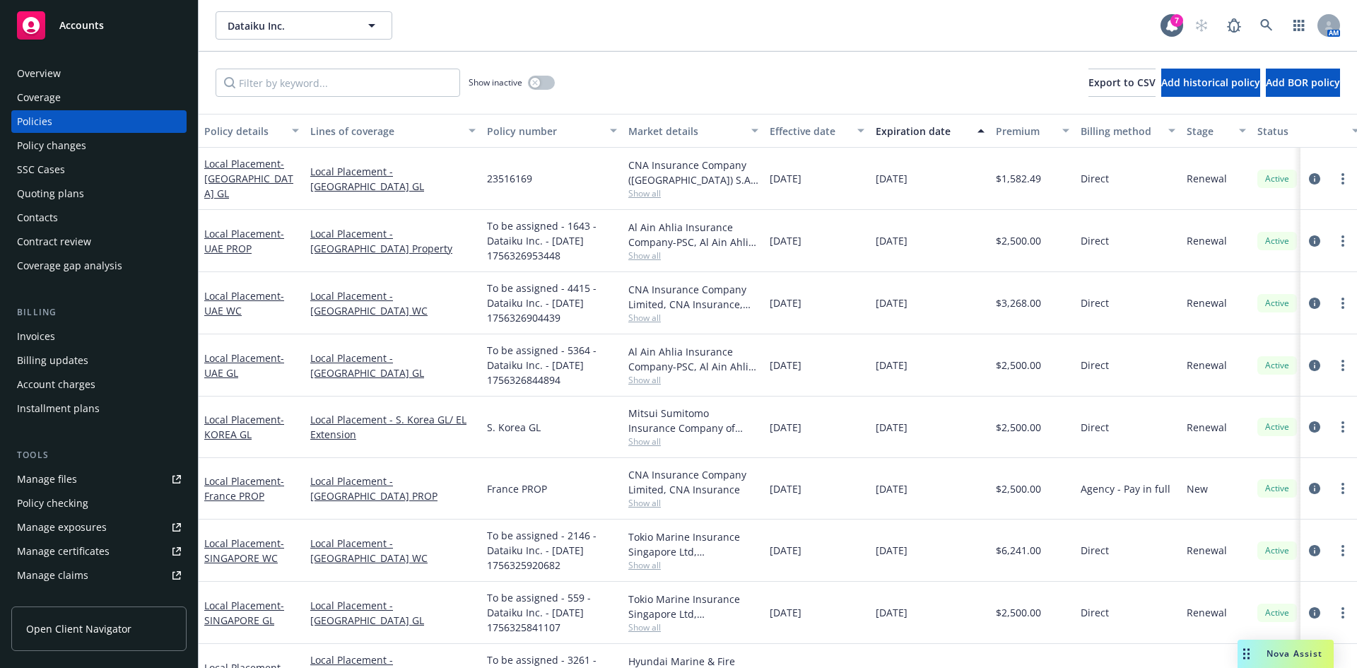
click at [1250, 659] on div "Drag to move" at bounding box center [1246, 654] width 18 height 28
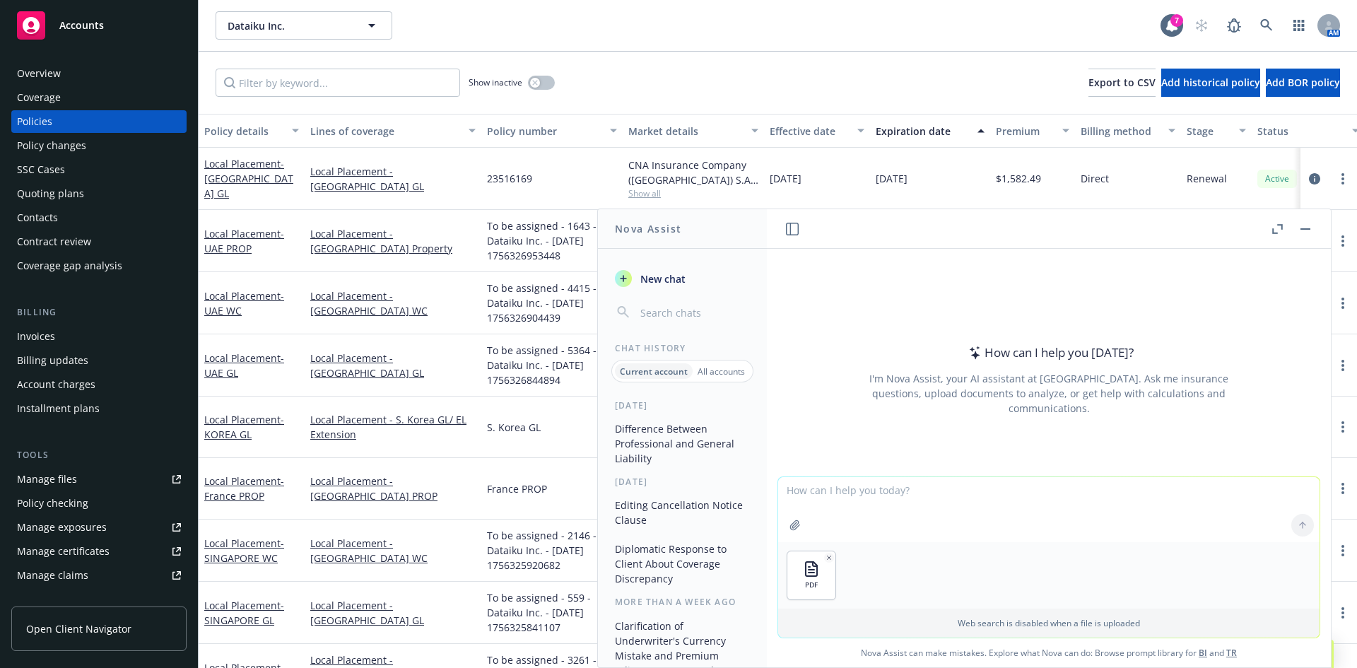
click at [861, 493] on textarea at bounding box center [1048, 509] width 541 height 65
paste textarea "I need to tell my certificate team what the certificate parameters are to issue…"
type textarea "I need to tell my certificate team what the certificate parameters are to issue…"
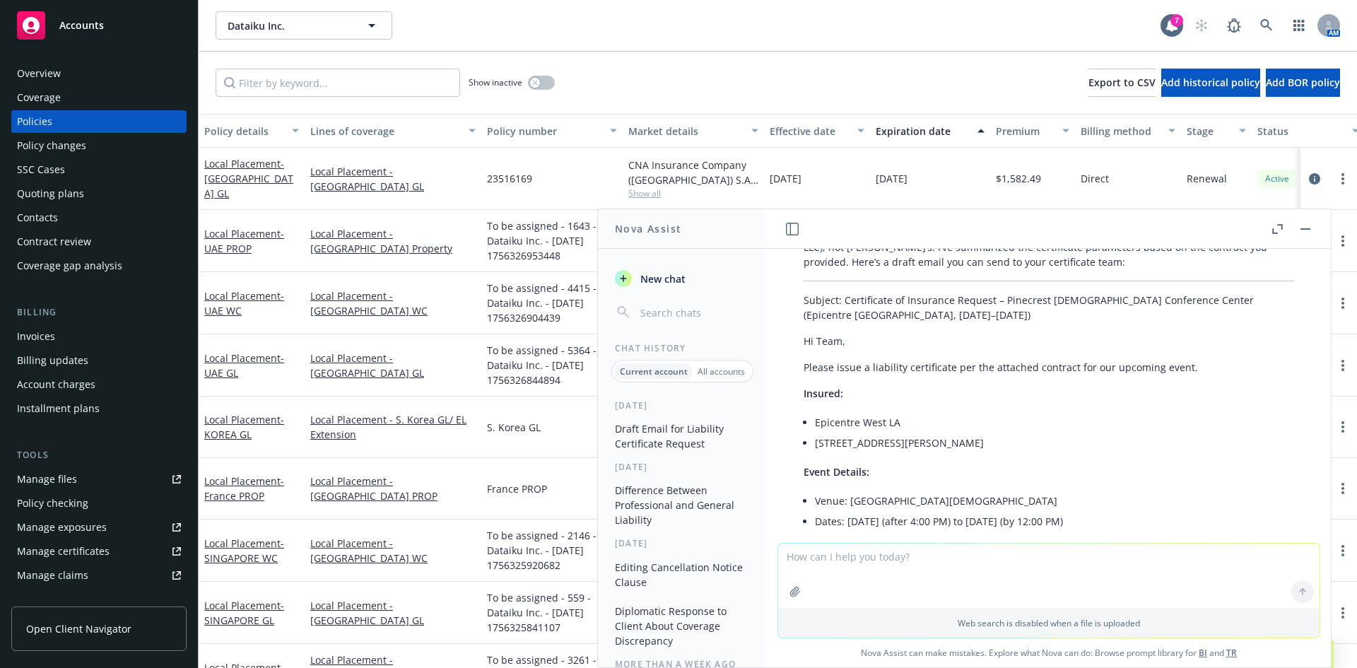
scroll to position [156, 0]
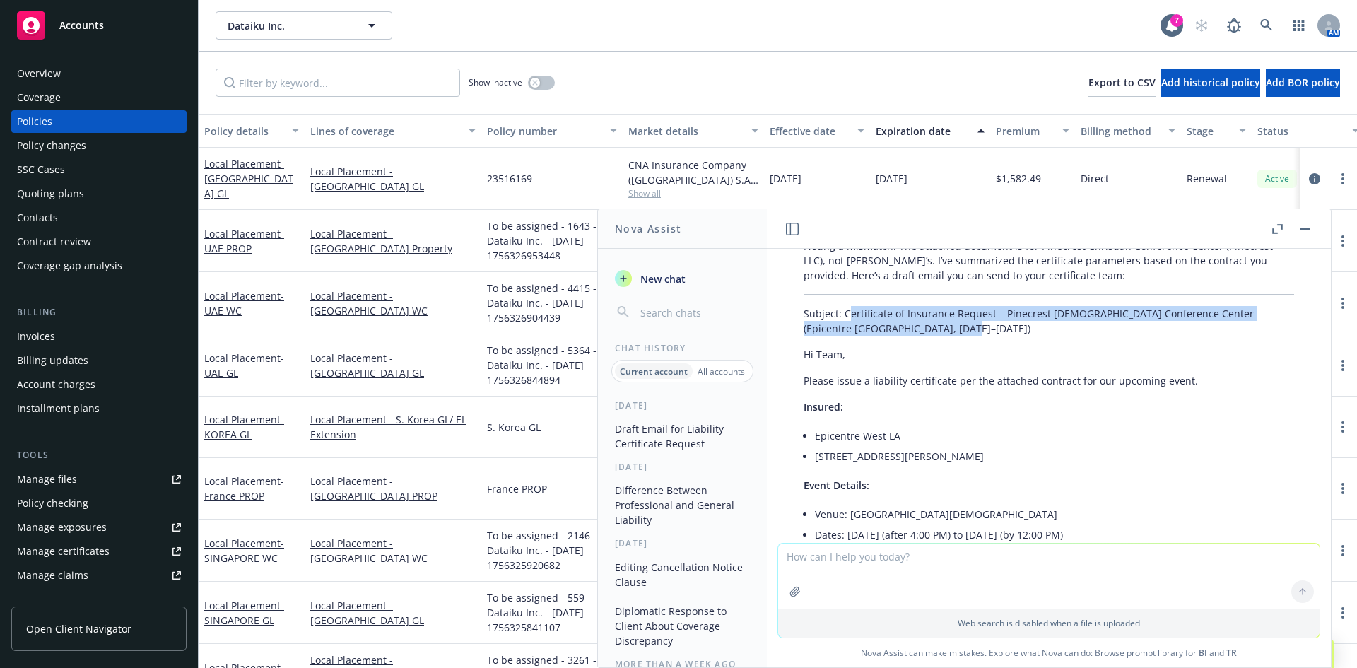
drag, startPoint x: 846, startPoint y: 314, endPoint x: 936, endPoint y: 326, distance: 90.6
click at [936, 326] on p "Subject: Certificate of Insurance Request – Pinecrest Christian Conference Cent…" at bounding box center [1048, 321] width 490 height 30
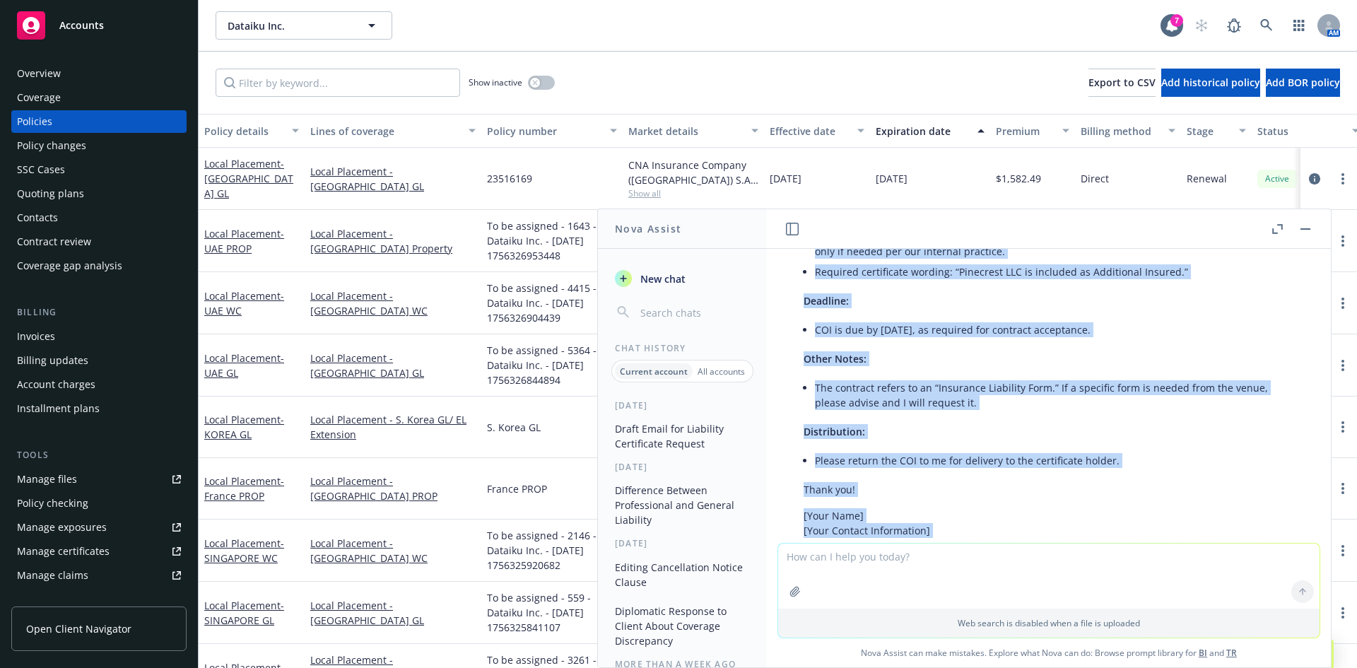
scroll to position [815, 0]
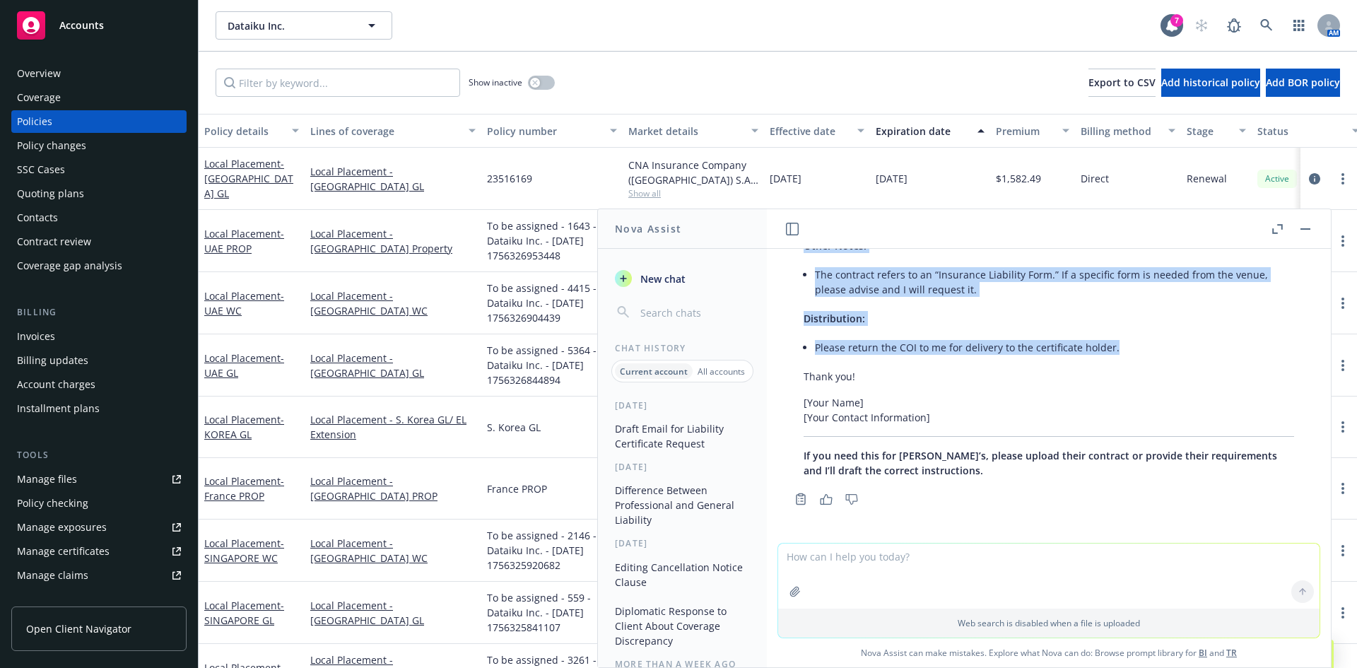
drag, startPoint x: 812, startPoint y: 408, endPoint x: 1126, endPoint y: 360, distance: 318.0
click at [1126, 360] on div "Noting a mismatch: The attached document is for Pinecrest Christian Conference …" at bounding box center [1048, 28] width 519 height 910
copy div "sured: Epicentre West LA 5800 Hannum Ave, Culver City, CA 90230 Event Details: …"
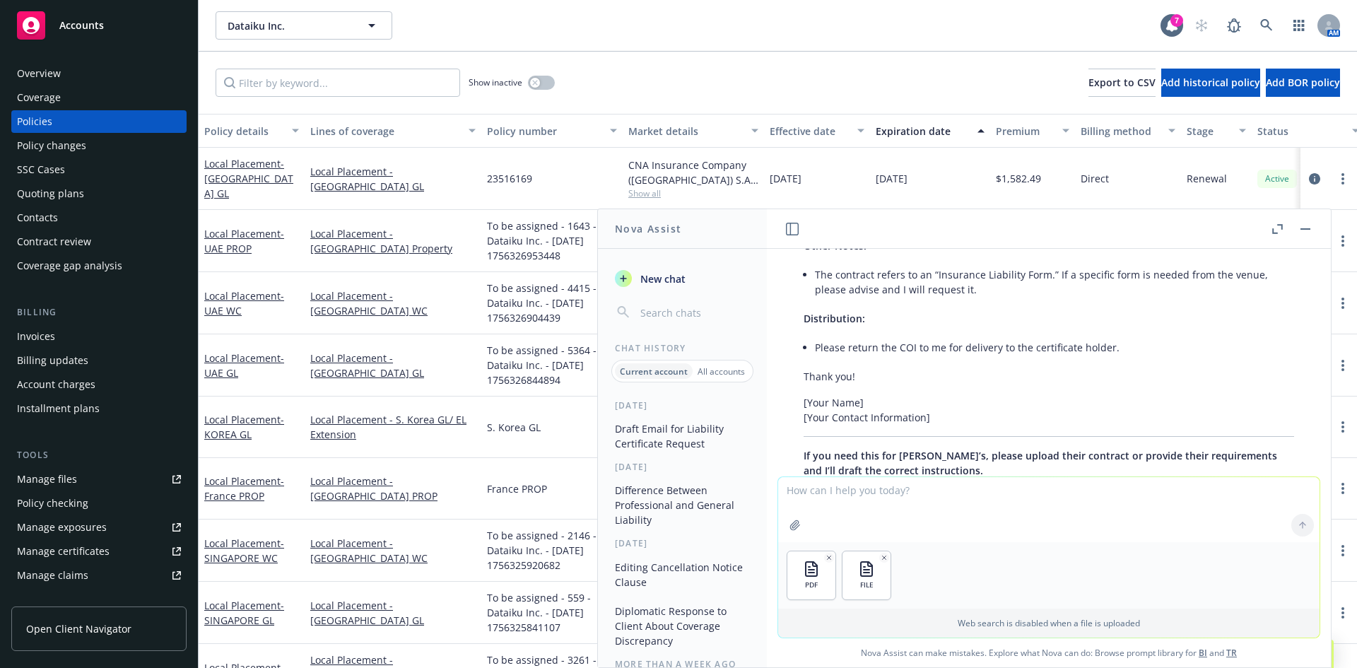
click at [884, 502] on textarea at bounding box center [1048, 509] width 541 height 65
type textarea "Here are two other forms that go along with the other i just sent you. Please f…"
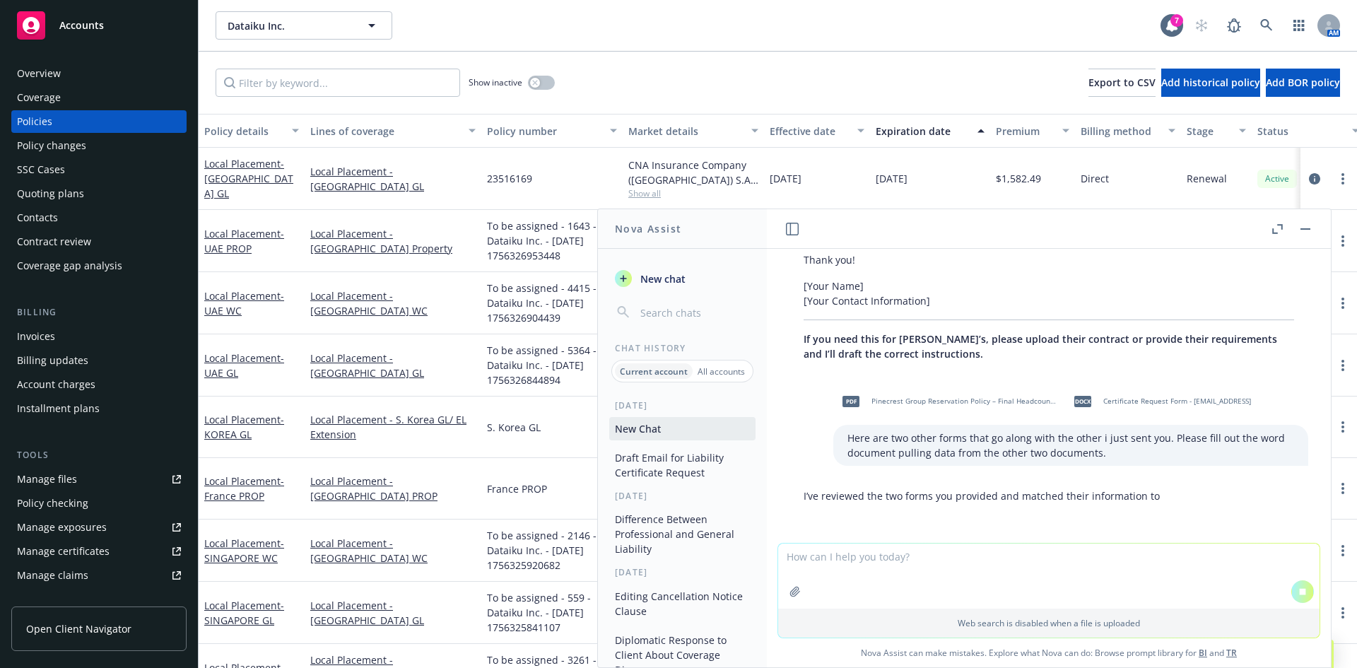
scroll to position [937, 0]
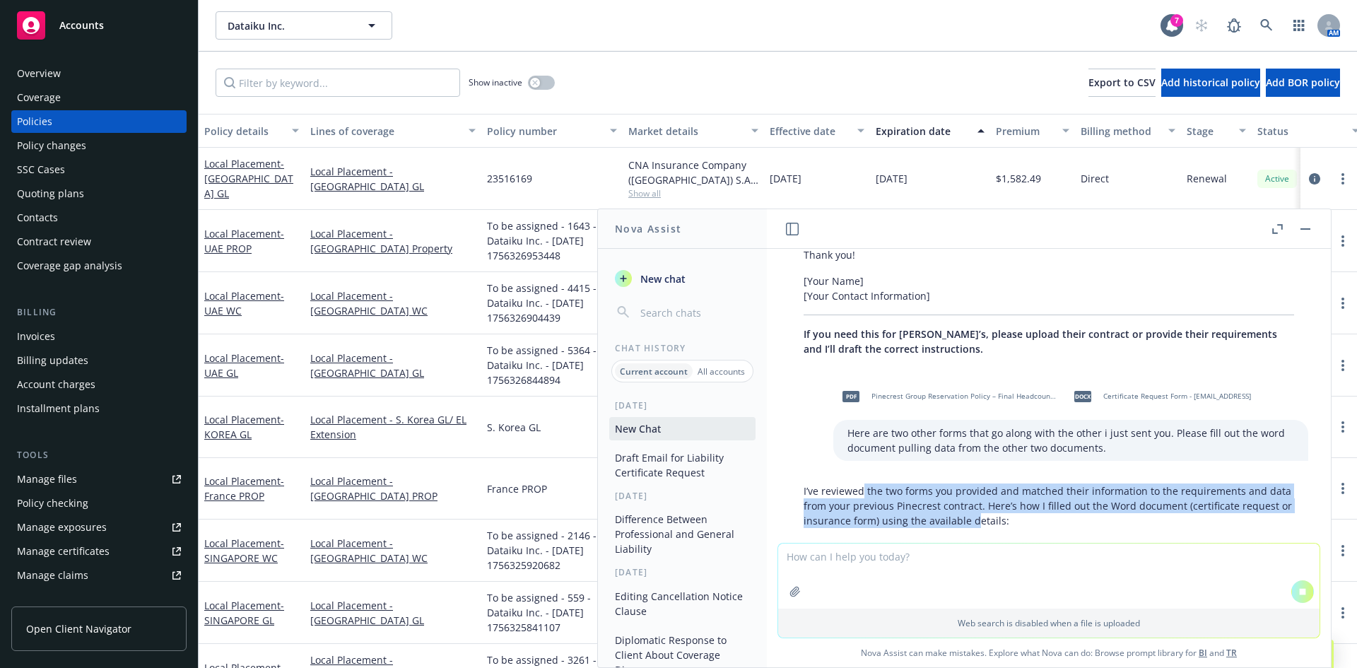
drag, startPoint x: 861, startPoint y: 497, endPoint x: 1025, endPoint y: 519, distance: 166.1
click at [1025, 519] on p "I’ve reviewed the two forms you provided and matched their information to the r…" at bounding box center [1048, 505] width 490 height 45
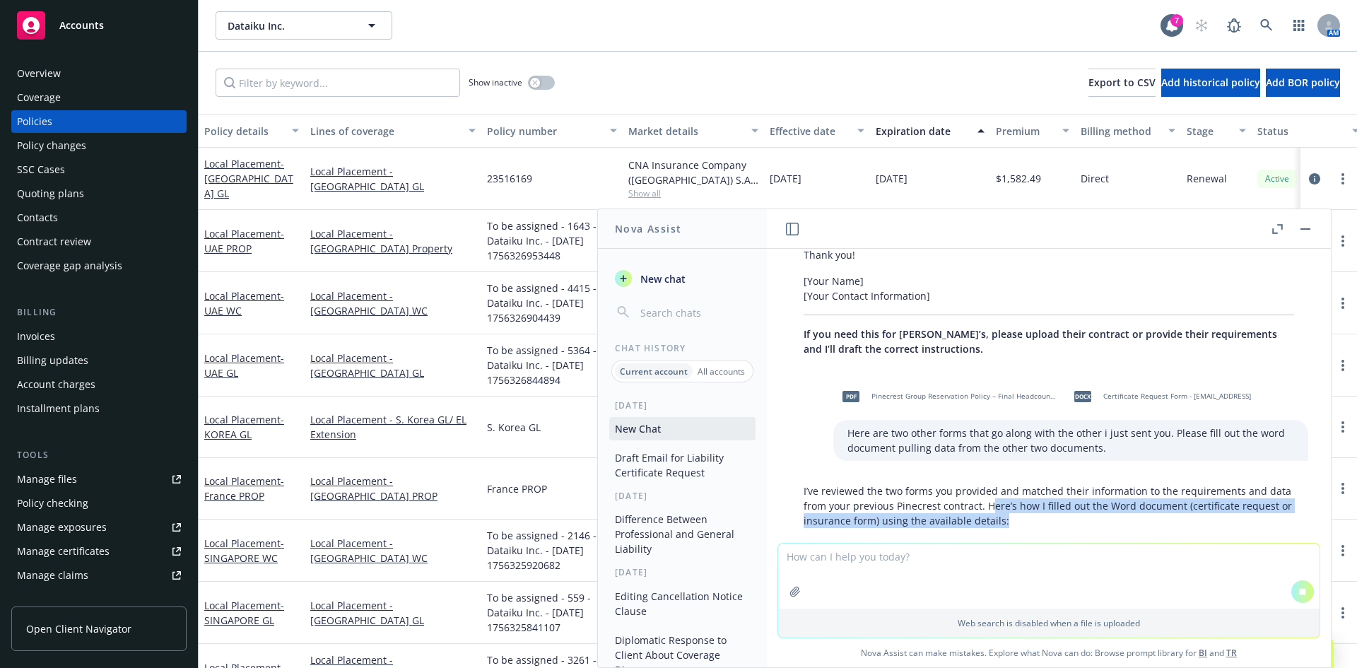
drag, startPoint x: 1071, startPoint y: 517, endPoint x: 1003, endPoint y: 498, distance: 70.5
click at [1006, 500] on p "I’ve reviewed the two forms you provided and matched their information to the r…" at bounding box center [1048, 505] width 490 height 45
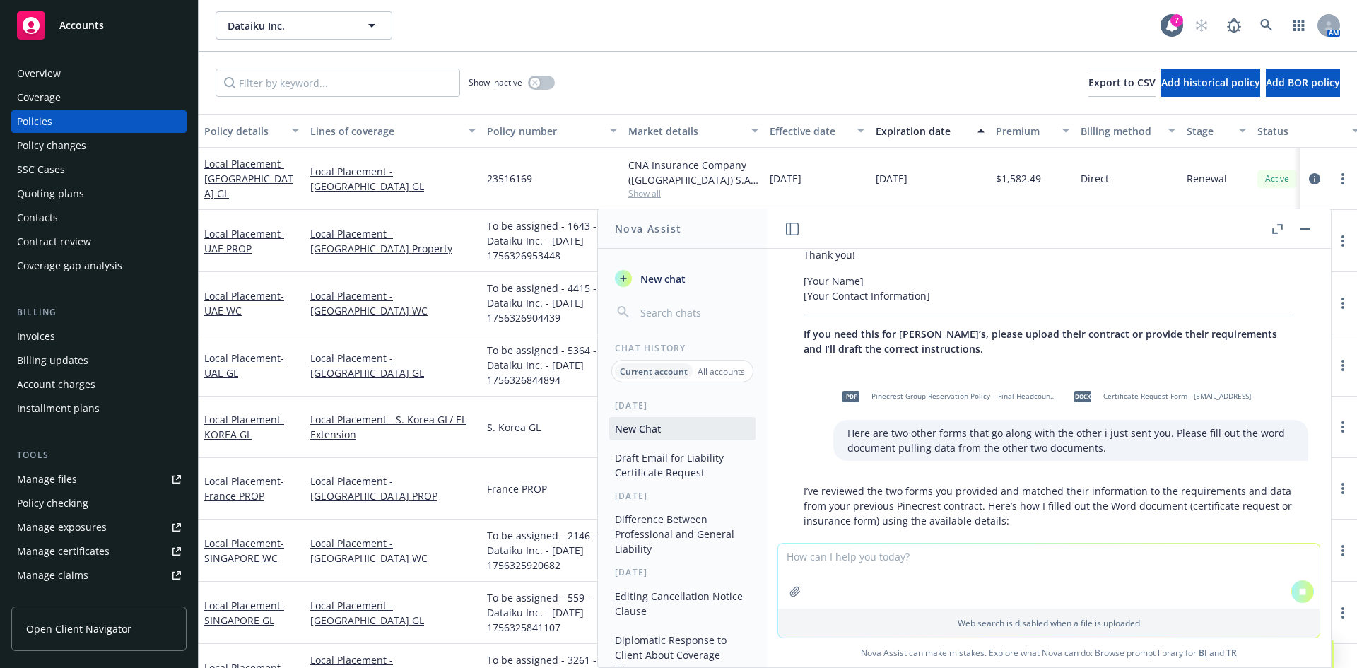
click at [1003, 498] on p "I’ve reviewed the two forms you provided and matched their information to the r…" at bounding box center [1048, 505] width 490 height 45
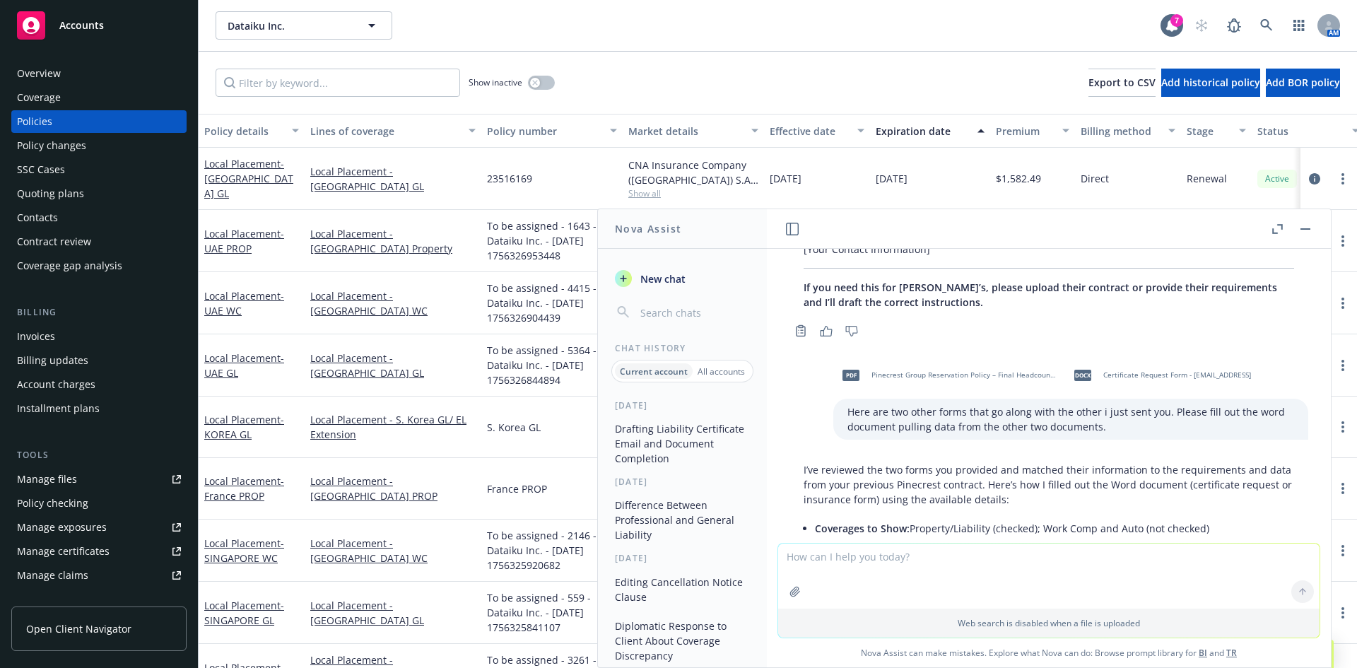
scroll to position [970, 0]
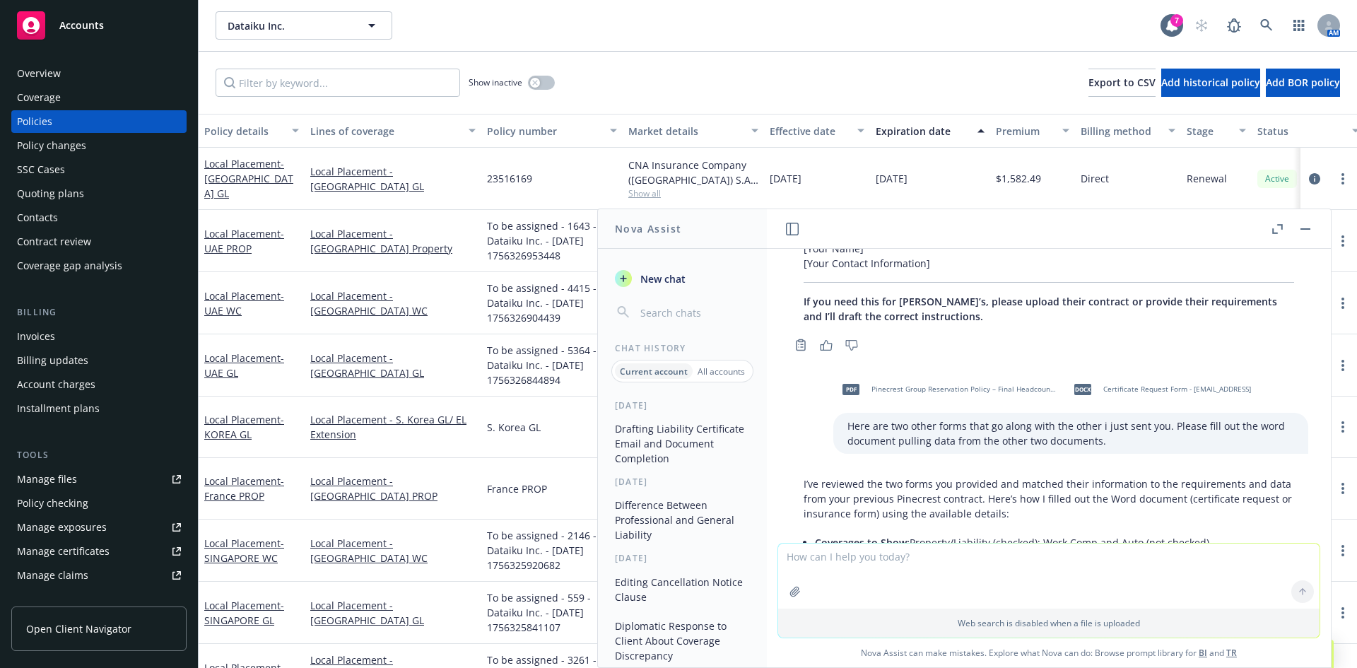
click at [1137, 384] on div "docx Certificate Request Form - support@churchwest.com.notify.docx" at bounding box center [1159, 389] width 189 height 35
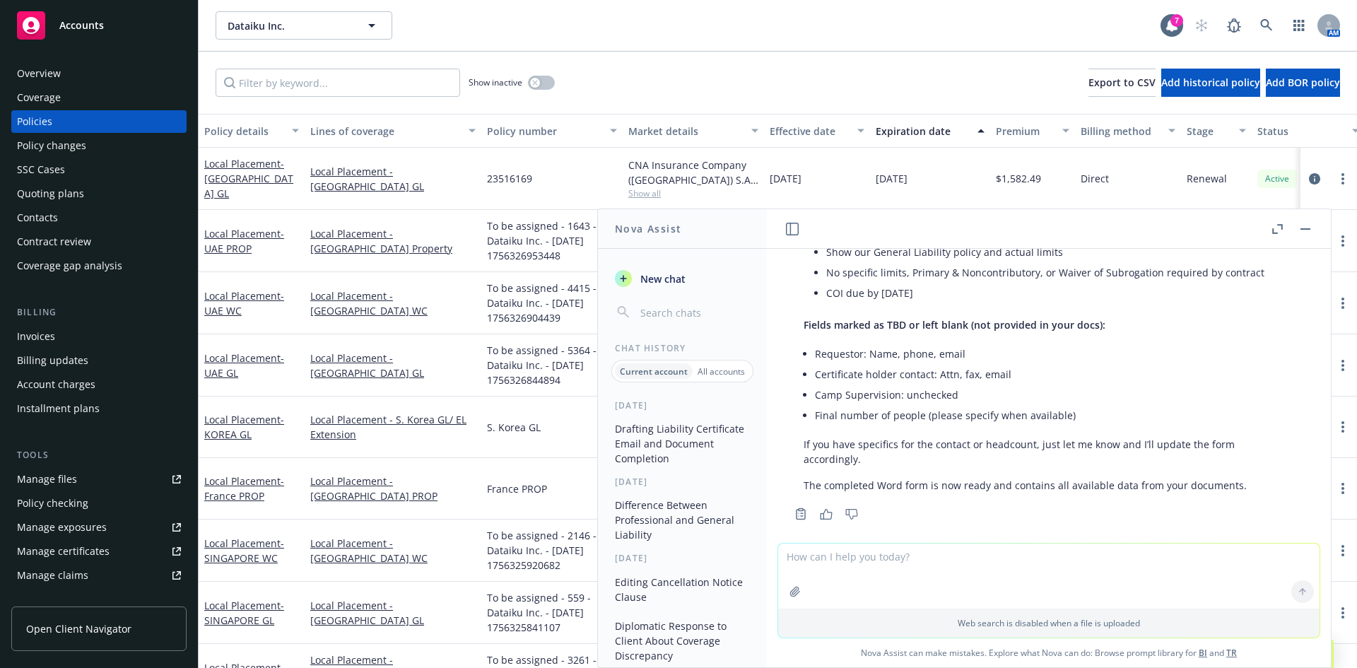
click at [890, 565] on textarea at bounding box center [1048, 575] width 541 height 65
type textarea "the completed form is not ready where is it?"
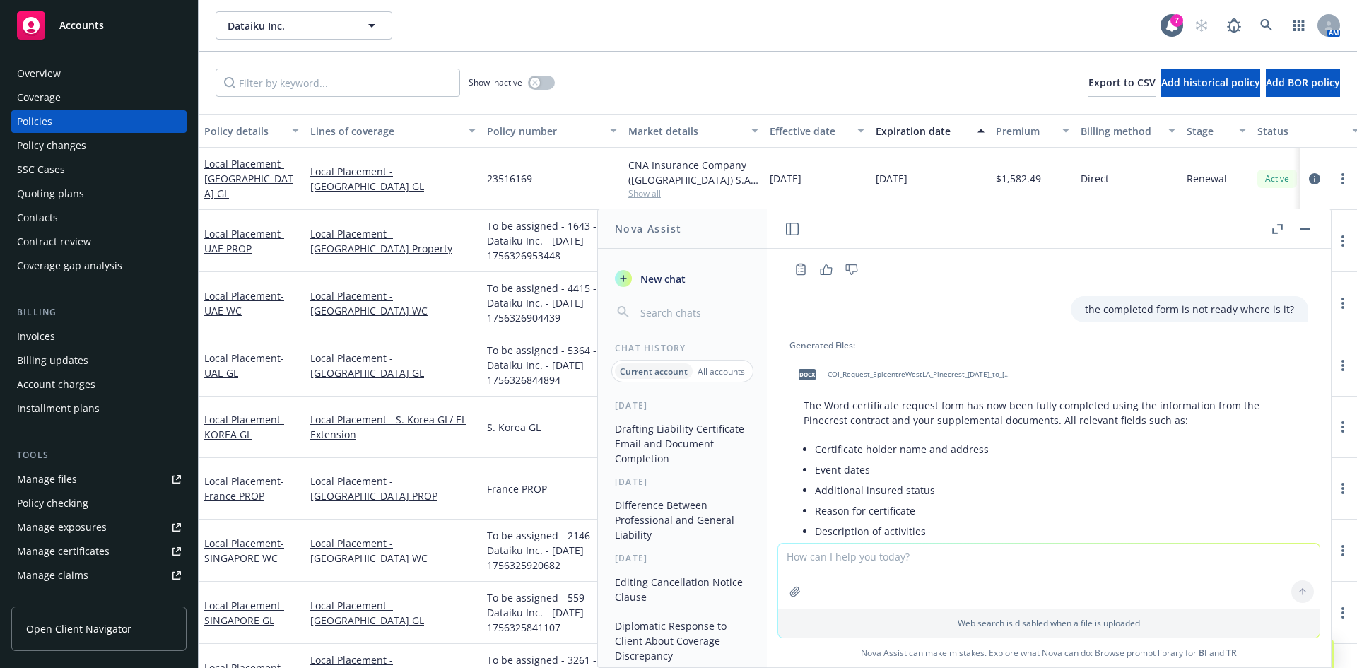
scroll to position [1769, 0]
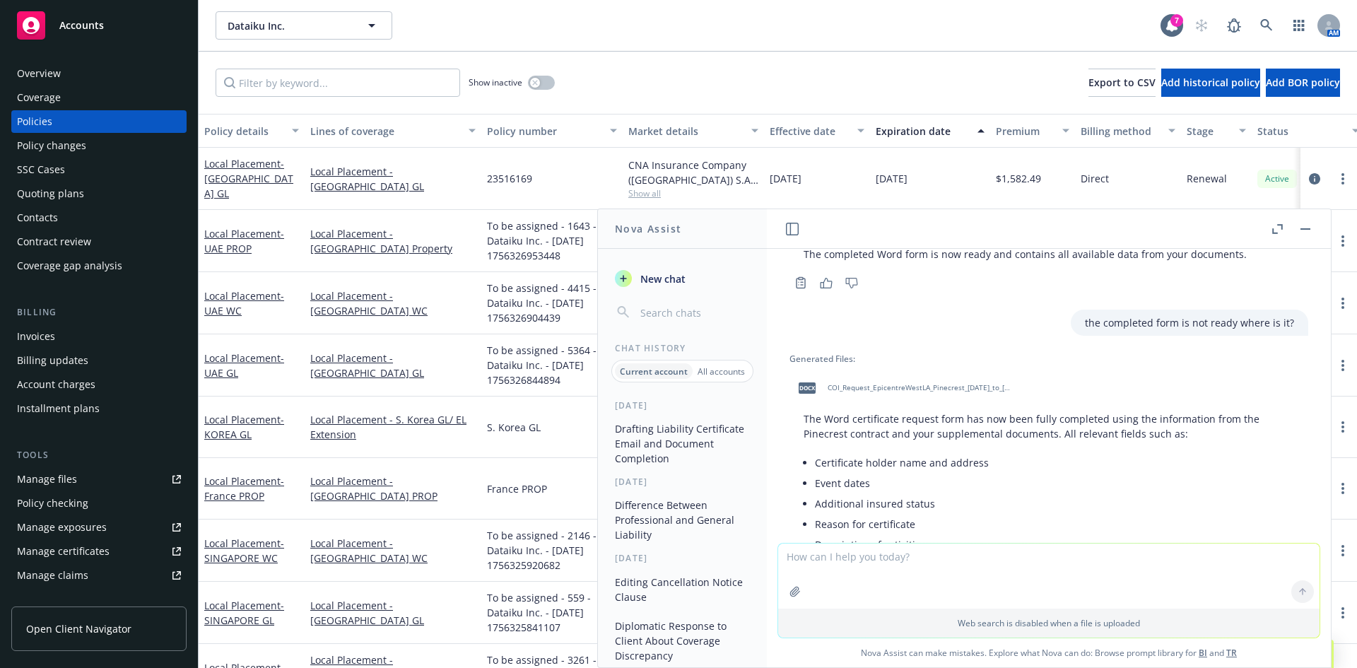
click at [899, 383] on span "COI_Request_EpicentreWestLA_Pinecrest_2026-04-24_to_2026-04-26.docx" at bounding box center [919, 387] width 185 height 9
drag, startPoint x: 1307, startPoint y: 238, endPoint x: 1308, endPoint y: 231, distance: 7.1
click at [1307, 238] on header at bounding box center [1049, 229] width 564 height 40
click at [1308, 230] on button "button" at bounding box center [1305, 228] width 17 height 17
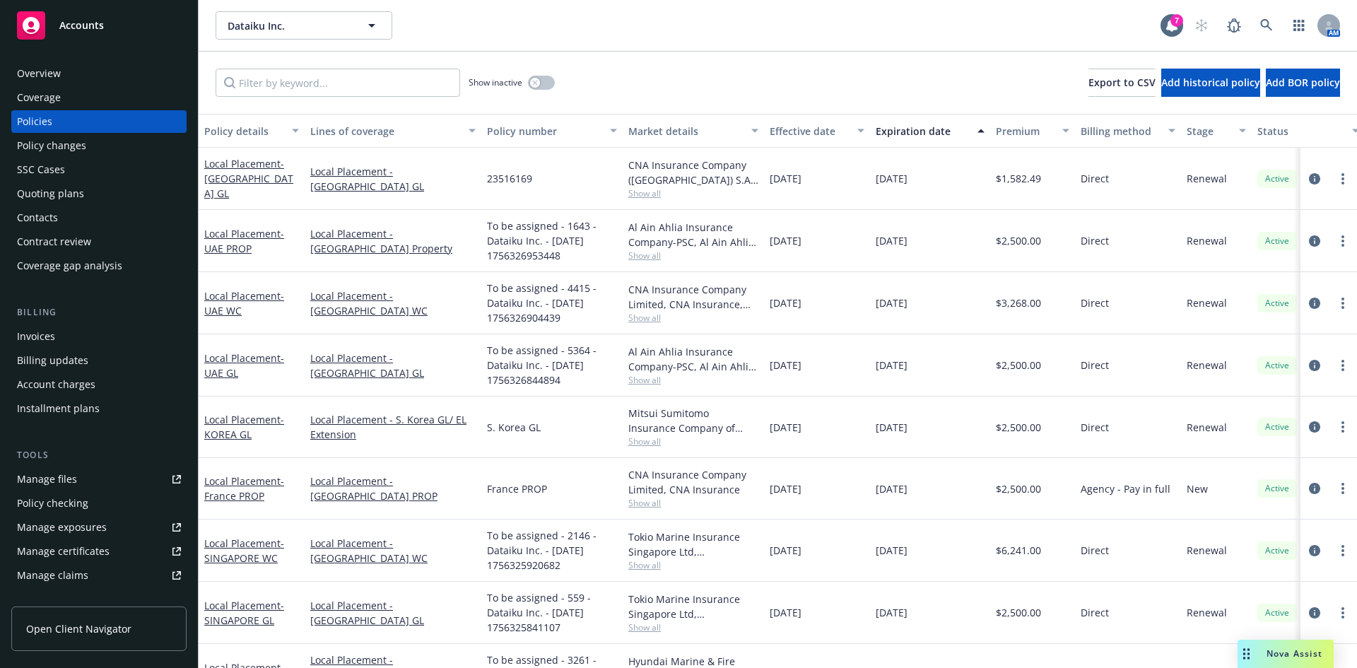
click at [1288, 650] on span "Nova Assist" at bounding box center [1294, 653] width 56 height 12
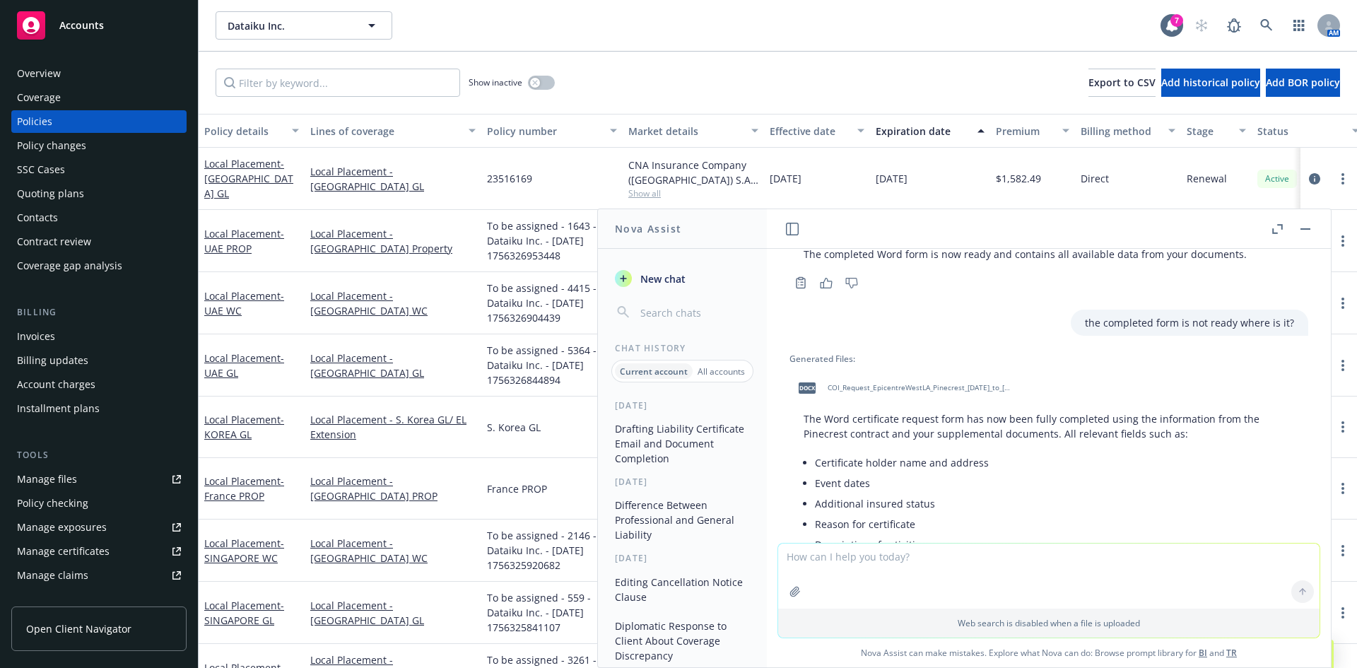
click at [652, 376] on p "Current account" at bounding box center [654, 371] width 68 height 12
click at [730, 372] on p "All accounts" at bounding box center [720, 371] width 47 height 12
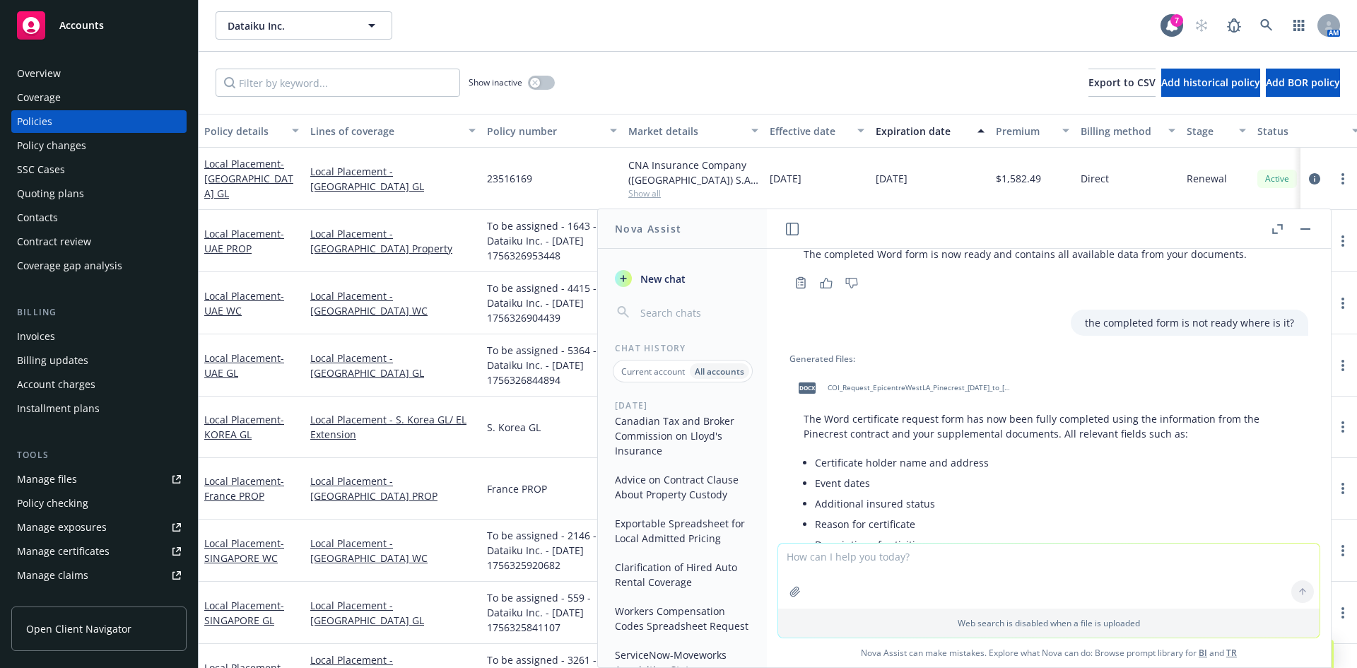
scroll to position [0, 0]
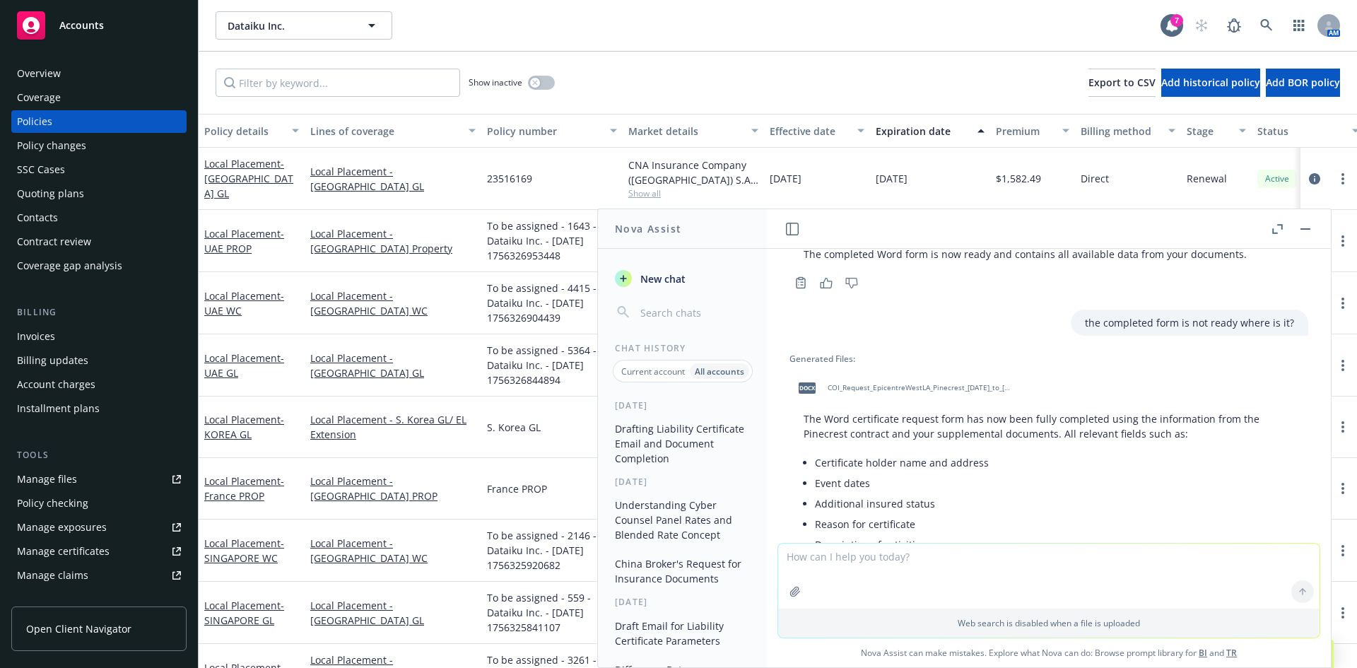
click at [649, 374] on p "Current account" at bounding box center [653, 371] width 64 height 12
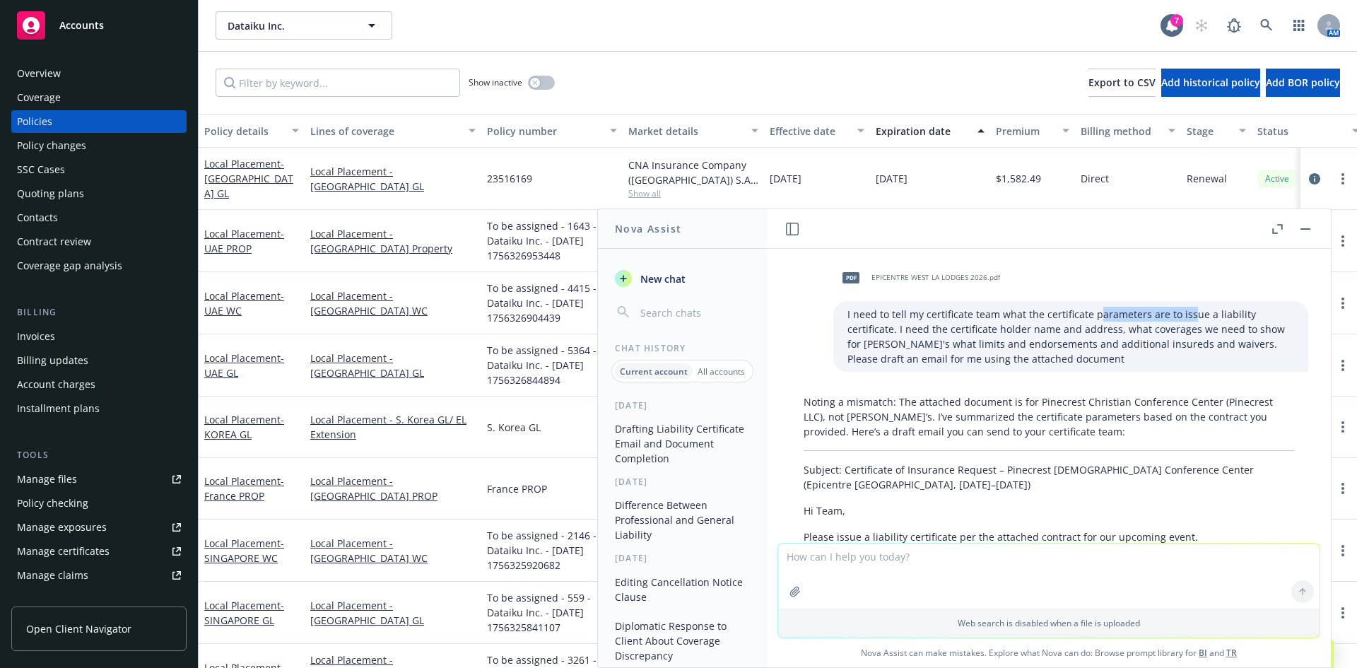
drag, startPoint x: 1076, startPoint y: 318, endPoint x: 1167, endPoint y: 319, distance: 91.2
click at [1167, 319] on p "I need to tell my certificate team what the certificate parameters are to issue…" at bounding box center [1070, 336] width 447 height 59
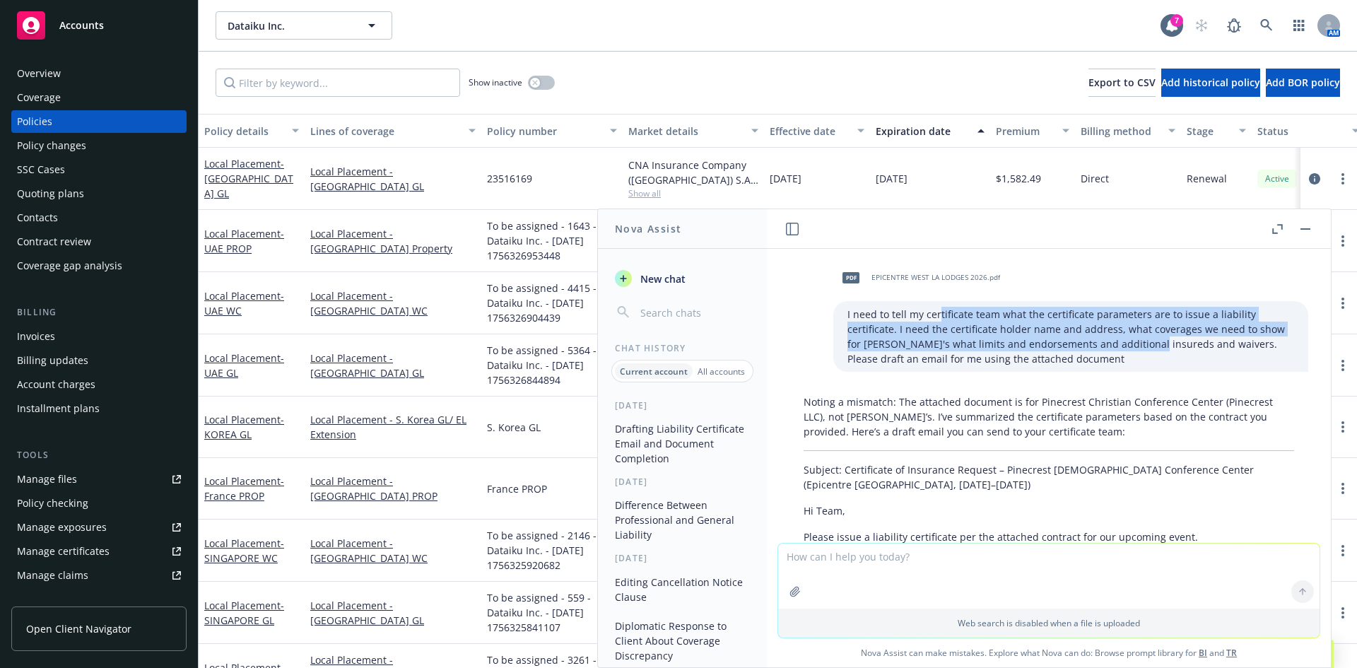
drag, startPoint x: 920, startPoint y: 321, endPoint x: 1075, endPoint y: 348, distance: 157.2
click at [1075, 348] on p "I need to tell my certificate team what the certificate parameters are to issue…" at bounding box center [1070, 336] width 447 height 59
drag, startPoint x: 981, startPoint y: 358, endPoint x: 890, endPoint y: 316, distance: 99.9
click at [890, 316] on p "I need to tell my certificate team what the certificate parameters are to issue…" at bounding box center [1070, 336] width 447 height 59
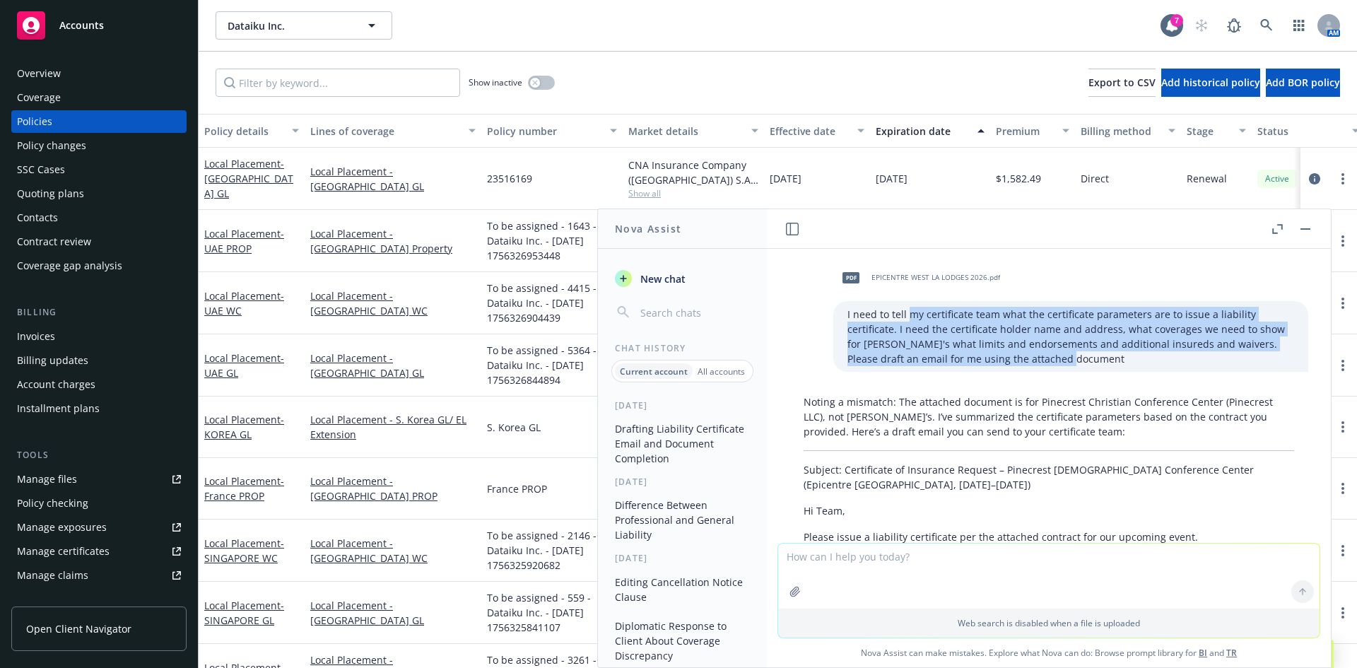
click at [890, 316] on p "I need to tell my certificate team what the certificate parameters are to issue…" at bounding box center [1070, 336] width 447 height 59
drag, startPoint x: 883, startPoint y: 317, endPoint x: 983, endPoint y: 365, distance: 111.6
click at [983, 365] on p "I need to tell my certificate team what the certificate parameters are to issue…" at bounding box center [1070, 336] width 447 height 59
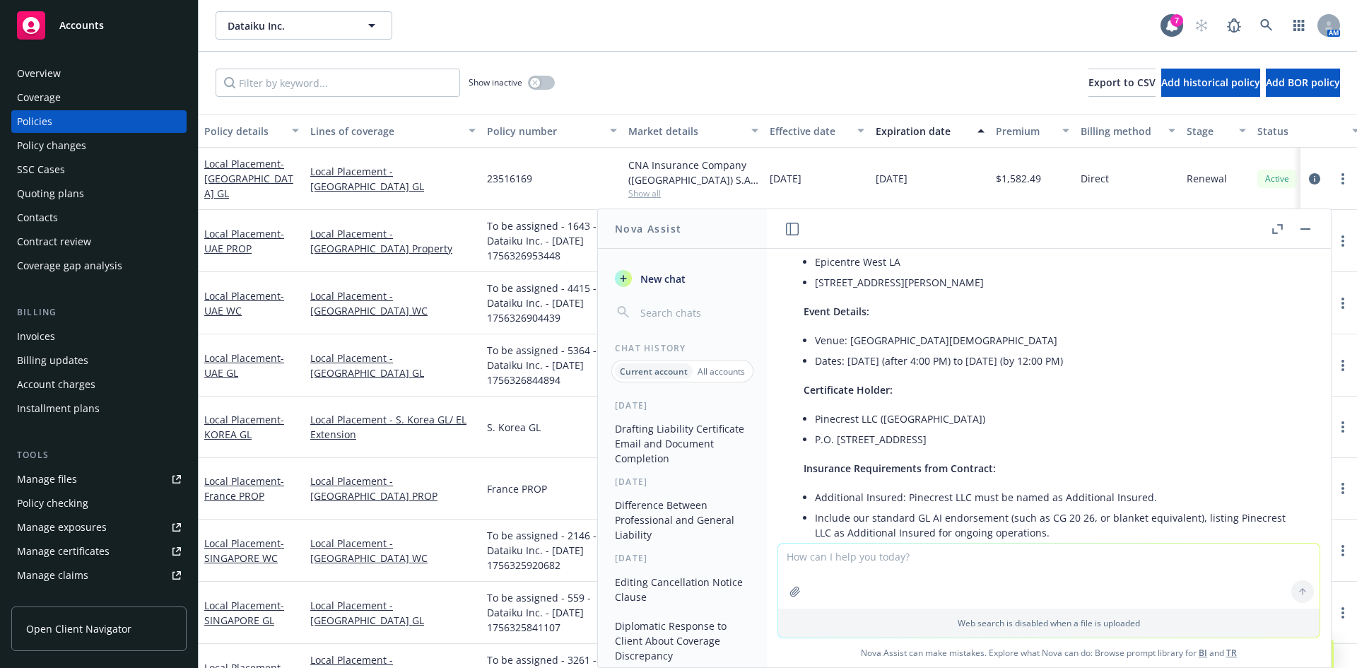
scroll to position [16, 0]
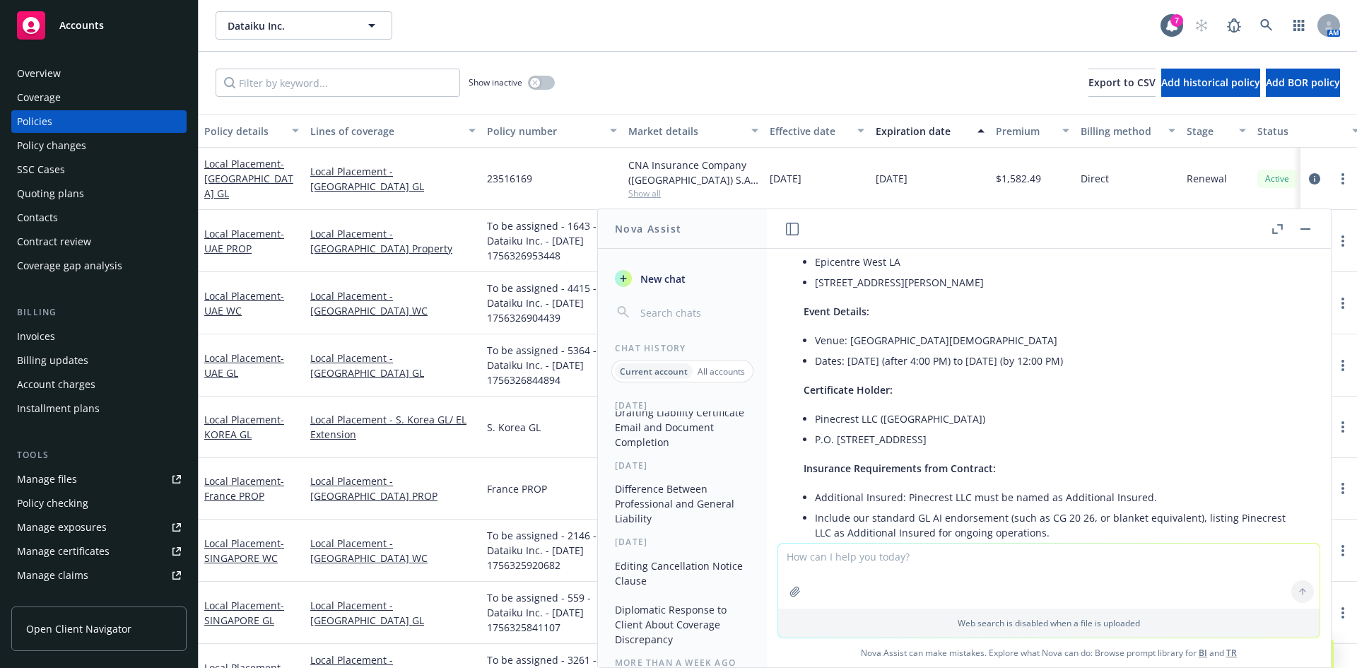
click at [659, 624] on button "Diplomatic Response to Client About Coverage Discrepancy" at bounding box center [682, 624] width 146 height 53
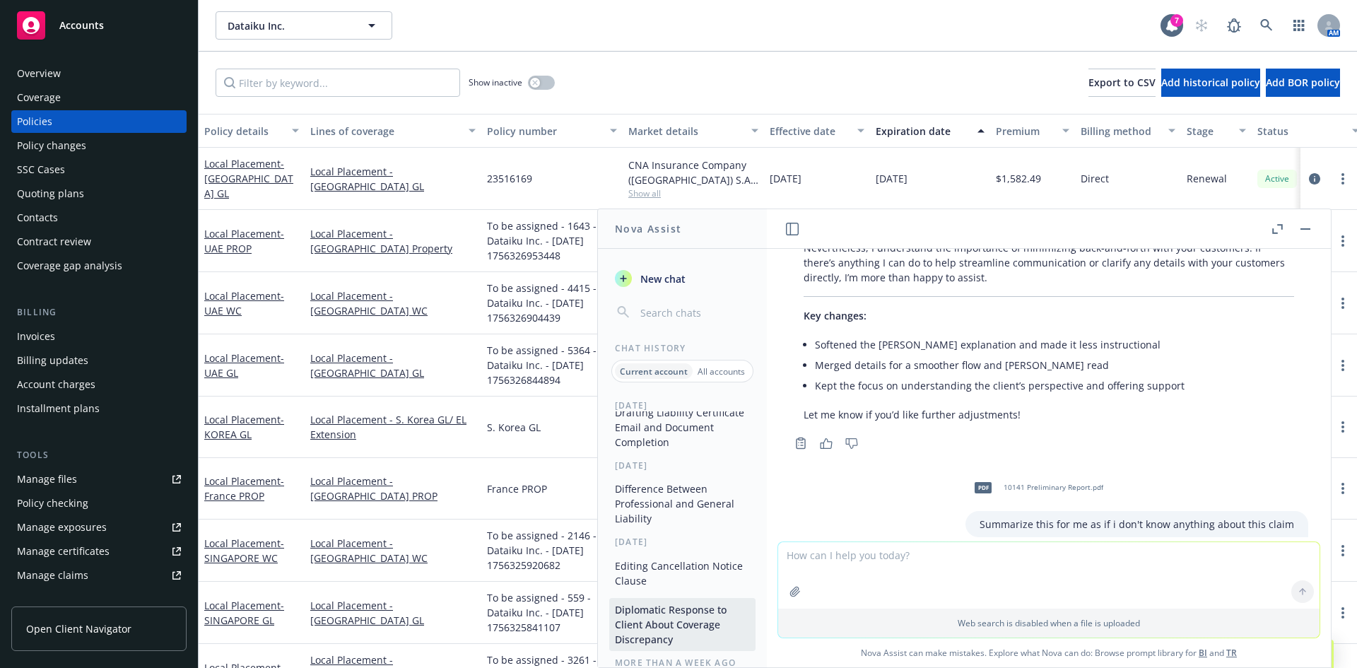
scroll to position [5558, 0]
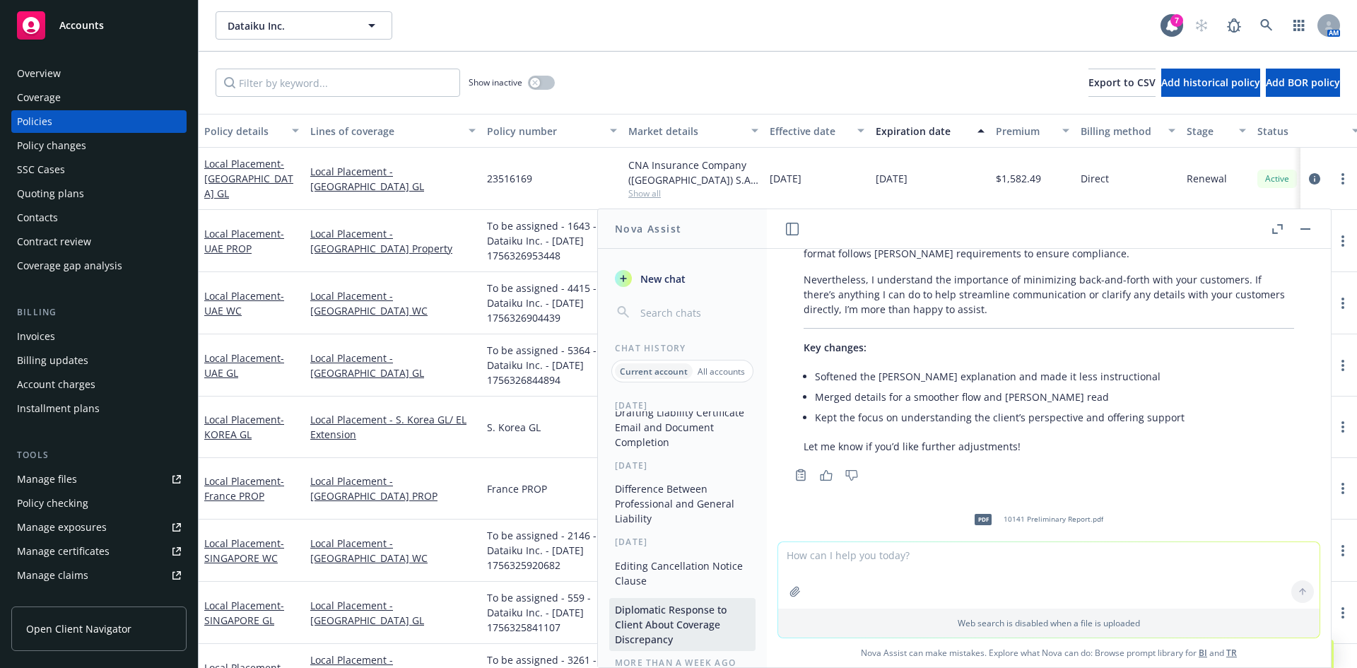
drag, startPoint x: 986, startPoint y: 453, endPoint x: 1161, endPoint y: 447, distance: 175.3
click at [1161, 548] on p "Summarize this for me as if i don't know anything about this claim" at bounding box center [1136, 555] width 314 height 15
drag, startPoint x: 1117, startPoint y: 450, endPoint x: 1288, endPoint y: 452, distance: 171.7
click at [1288, 502] on div "pdf 10141 Preliminary Report.pdf Summarize this for me as if i don't know anyth…" at bounding box center [1048, 535] width 541 height 67
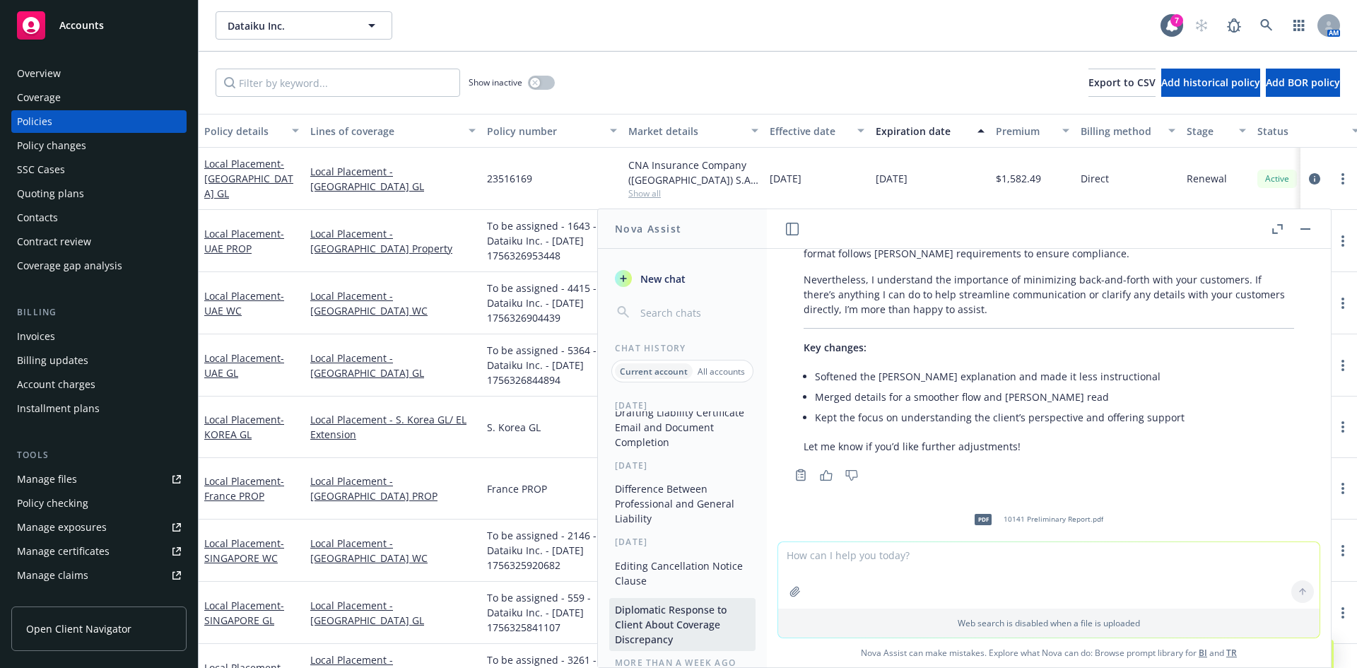
click at [1288, 502] on div "pdf 10141 Preliminary Report.pdf Summarize this for me as if i don't know anyth…" at bounding box center [1048, 535] width 541 height 67
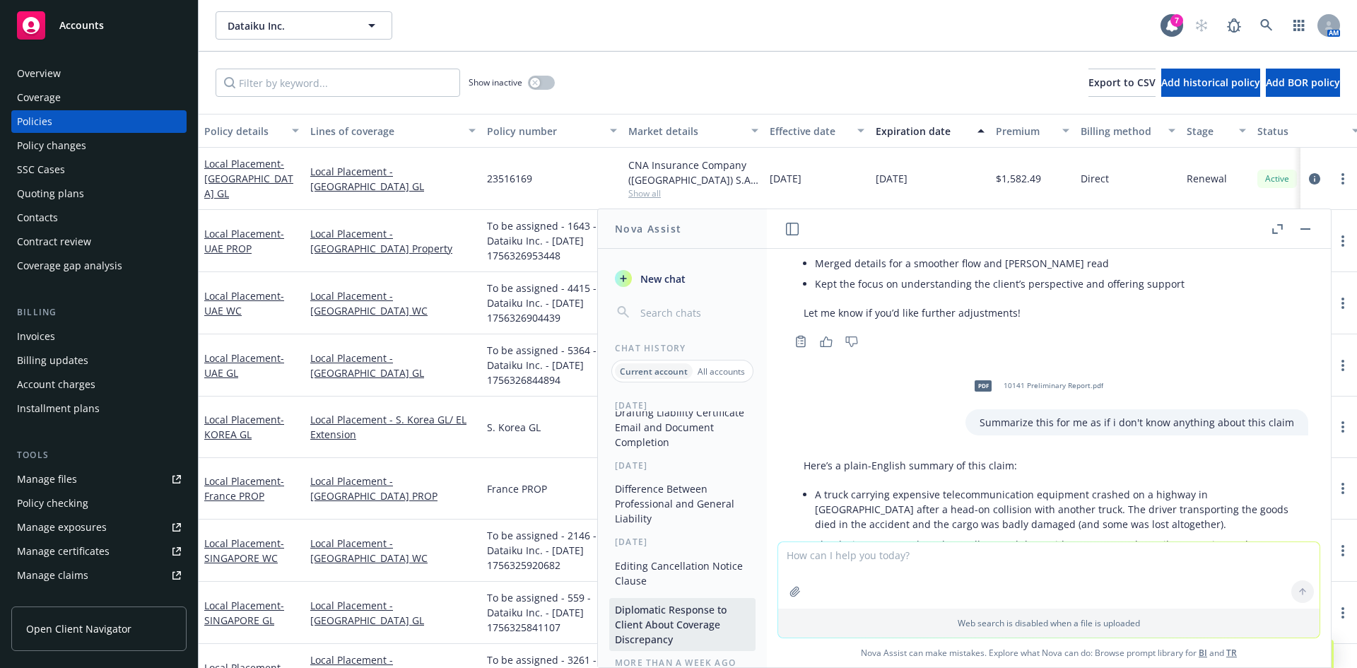
scroll to position [5722, 0]
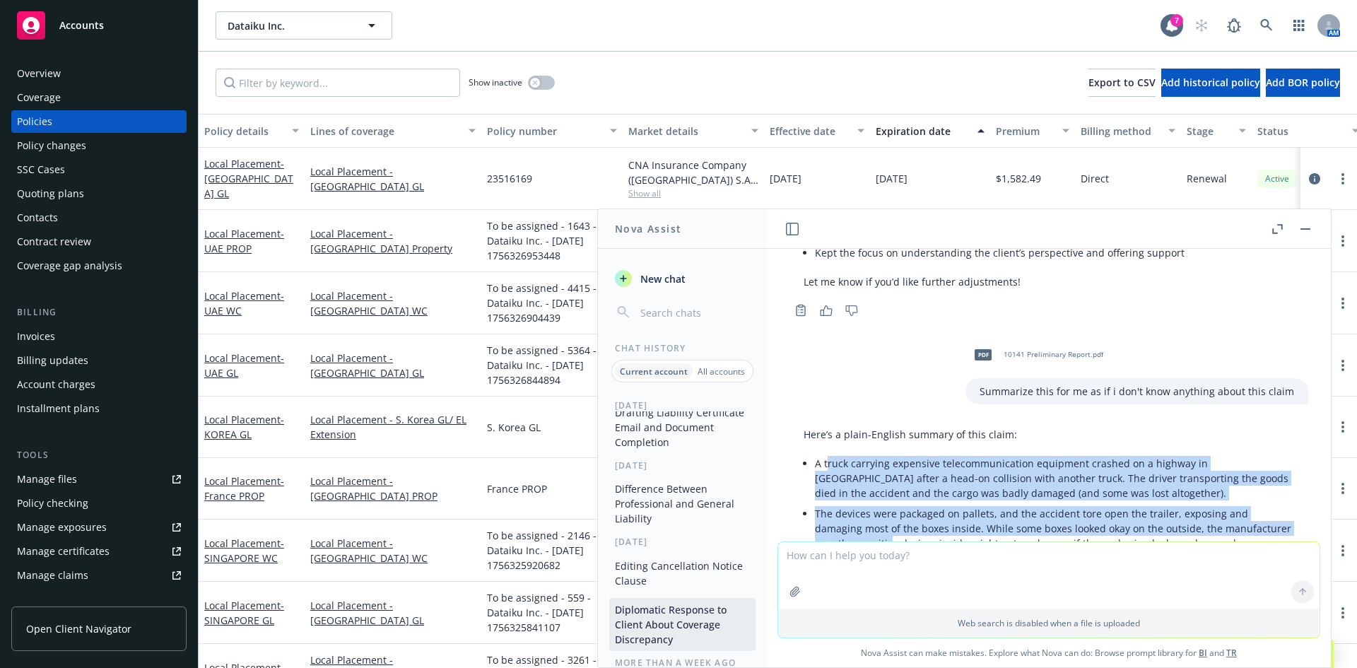
drag, startPoint x: 856, startPoint y: 385, endPoint x: 957, endPoint y: 436, distance: 113.1
click at [955, 453] on ul "A truck carrying expensive telecommunication equipment crashed on a highway in …" at bounding box center [1054, 566] width 479 height 227
click at [957, 503] on li "The devices were packaged on pallets, and the accident tore open the trailer, e…" at bounding box center [1054, 528] width 479 height 50
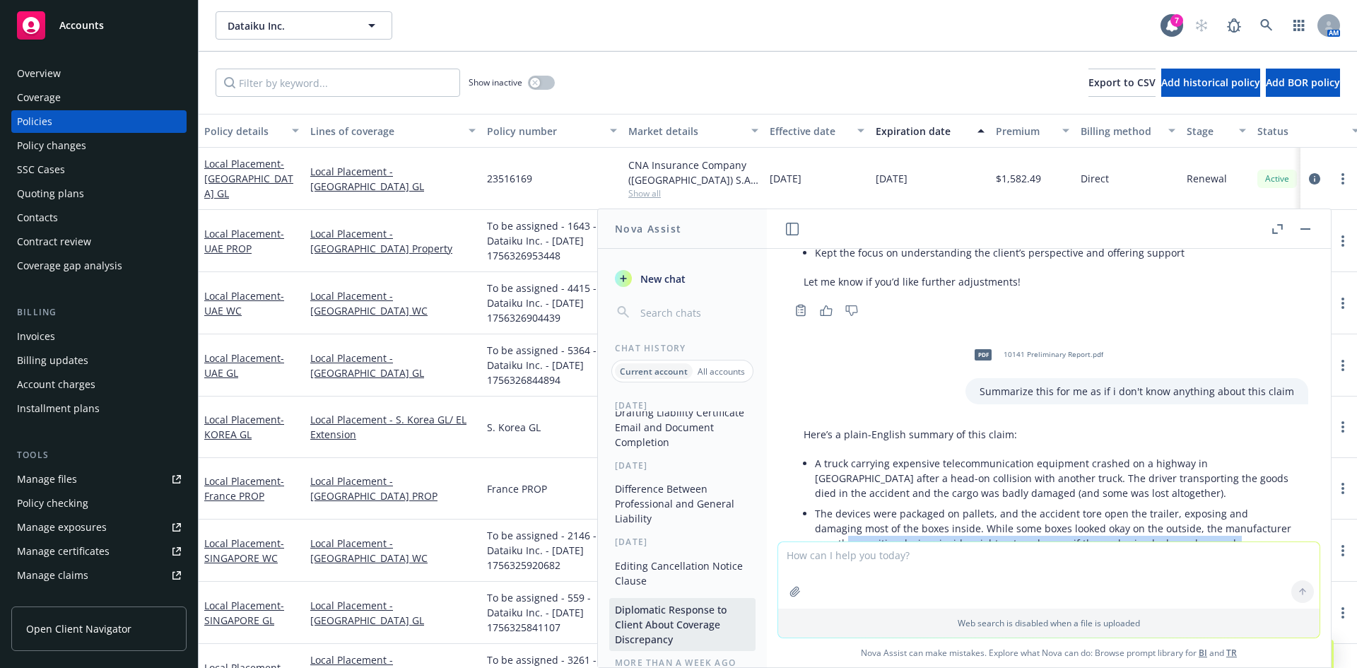
drag, startPoint x: 954, startPoint y: 483, endPoint x: 910, endPoint y: 437, distance: 64.0
click at [910, 453] on ul "A truck carrying expensive telecommunication equipment crashed on a highway in …" at bounding box center [1054, 566] width 479 height 227
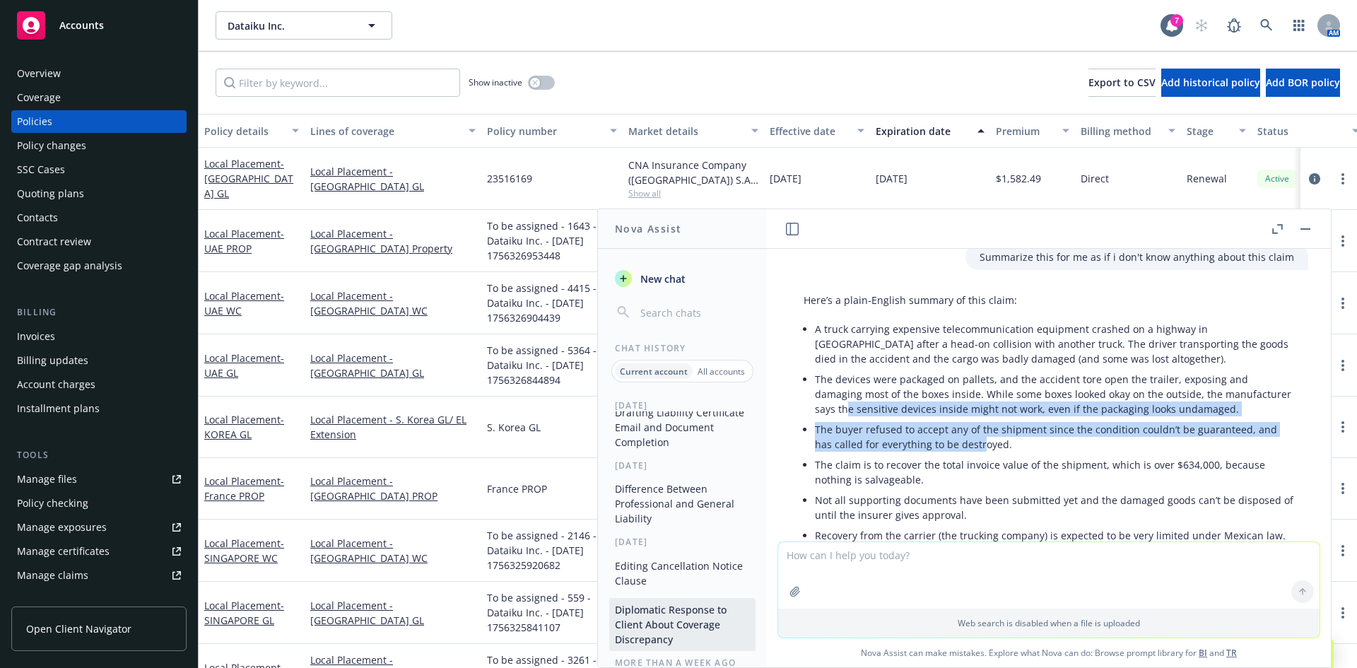
scroll to position [5888, 0]
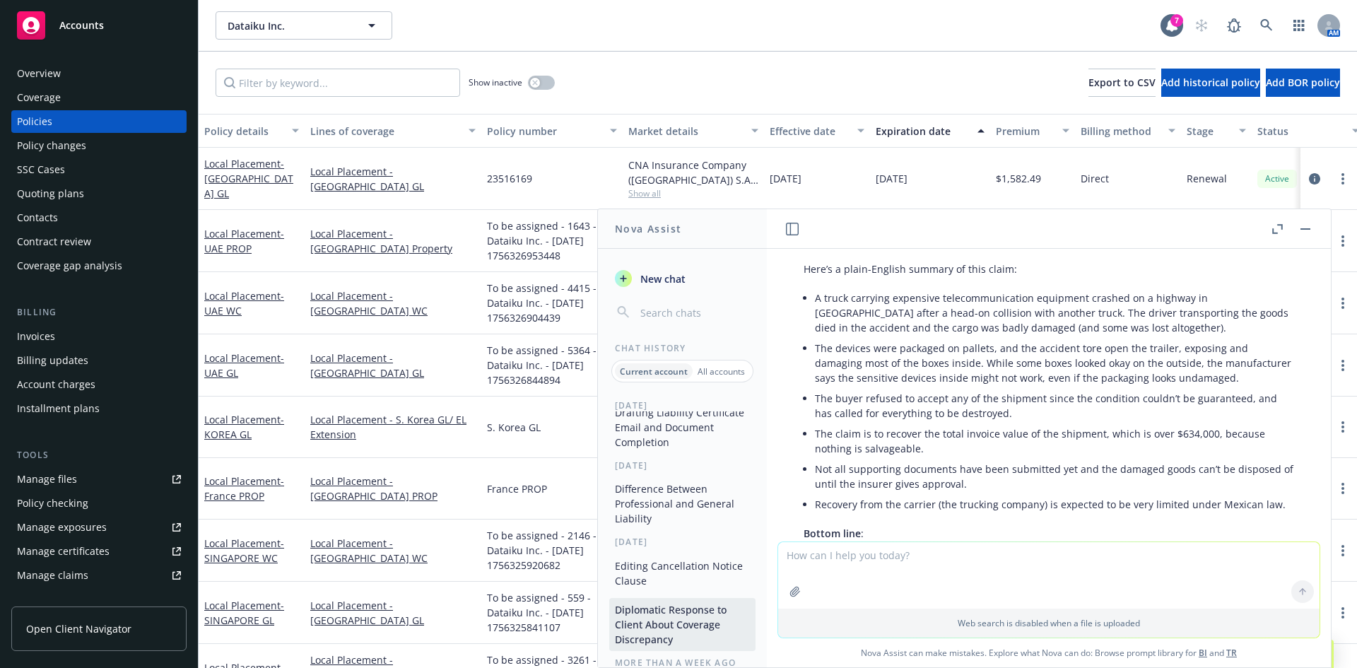
click at [991, 459] on li "Not all supporting documents have been submitted yet and the damaged goods can’…" at bounding box center [1054, 476] width 479 height 35
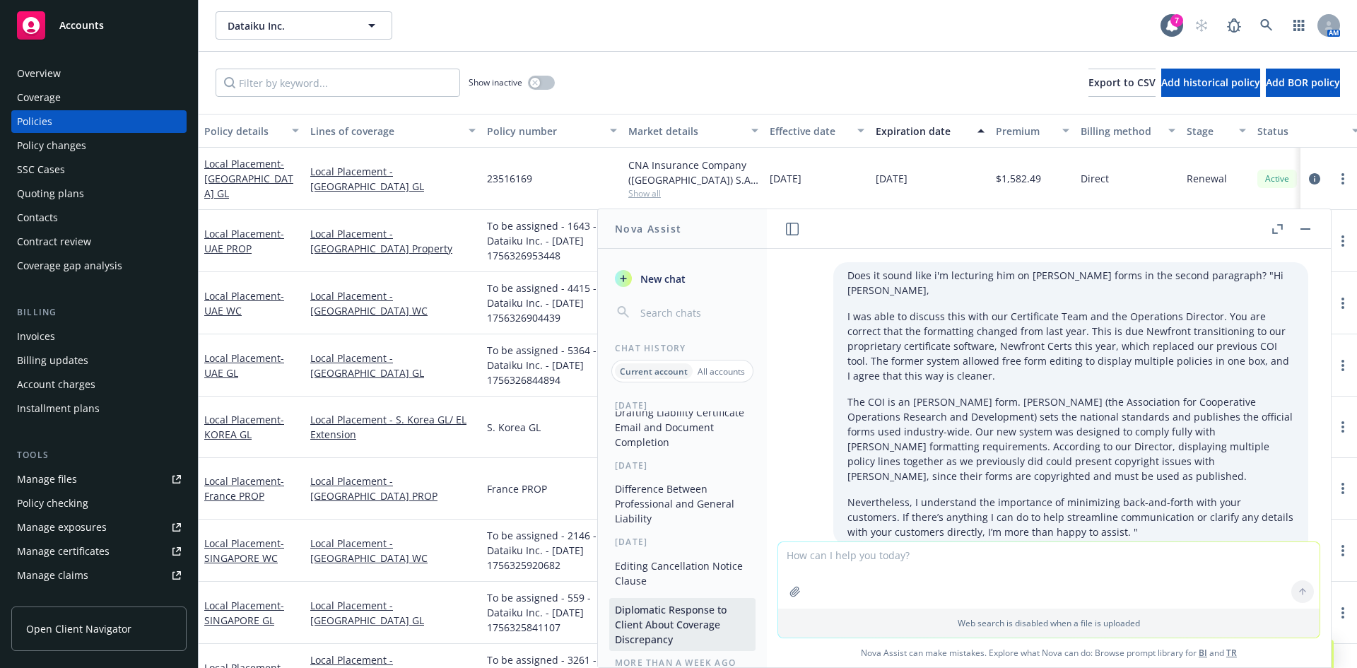
scroll to position [4899, 0]
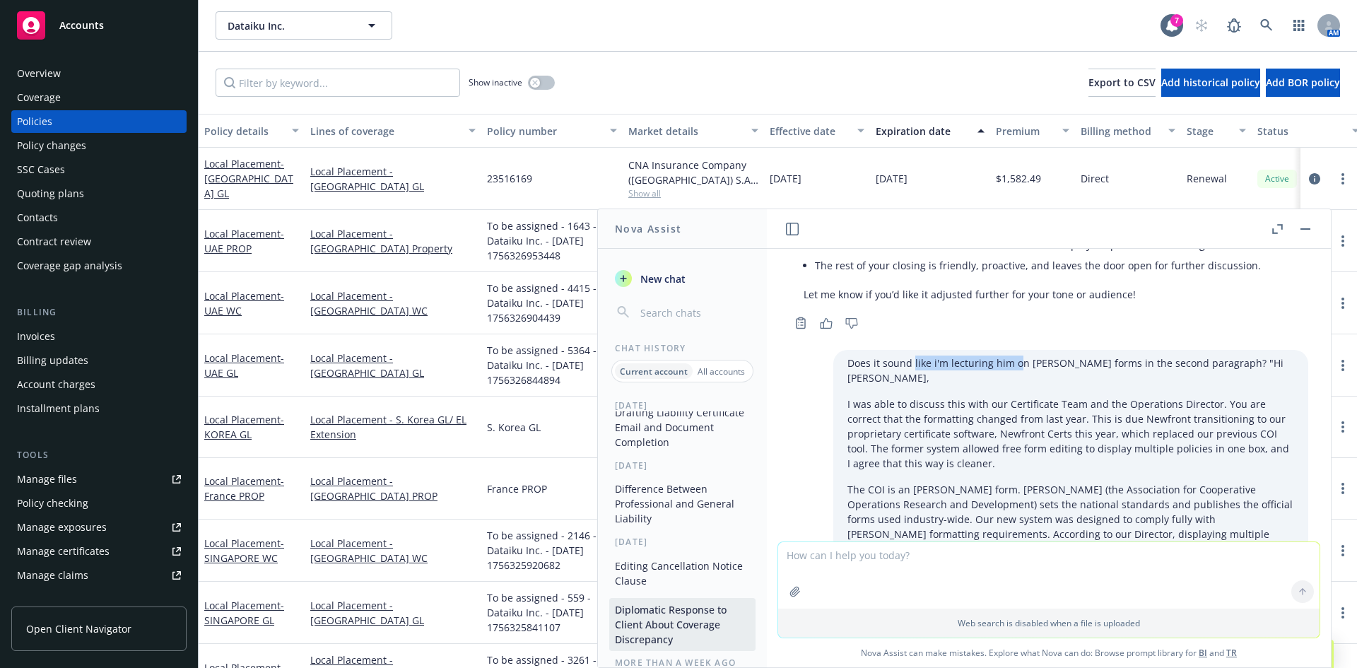
drag, startPoint x: 892, startPoint y: 288, endPoint x: 998, endPoint y: 289, distance: 106.0
click at [998, 355] on p "Does it sound like i'm lecturing him on acord forms in the second paragraph? "H…" at bounding box center [1070, 370] width 447 height 30
drag, startPoint x: 1021, startPoint y: 290, endPoint x: 1112, endPoint y: 294, distance: 90.6
click at [1112, 355] on p "Does it sound like i'm lecturing him on acord forms in the second paragraph? "H…" at bounding box center [1070, 370] width 447 height 30
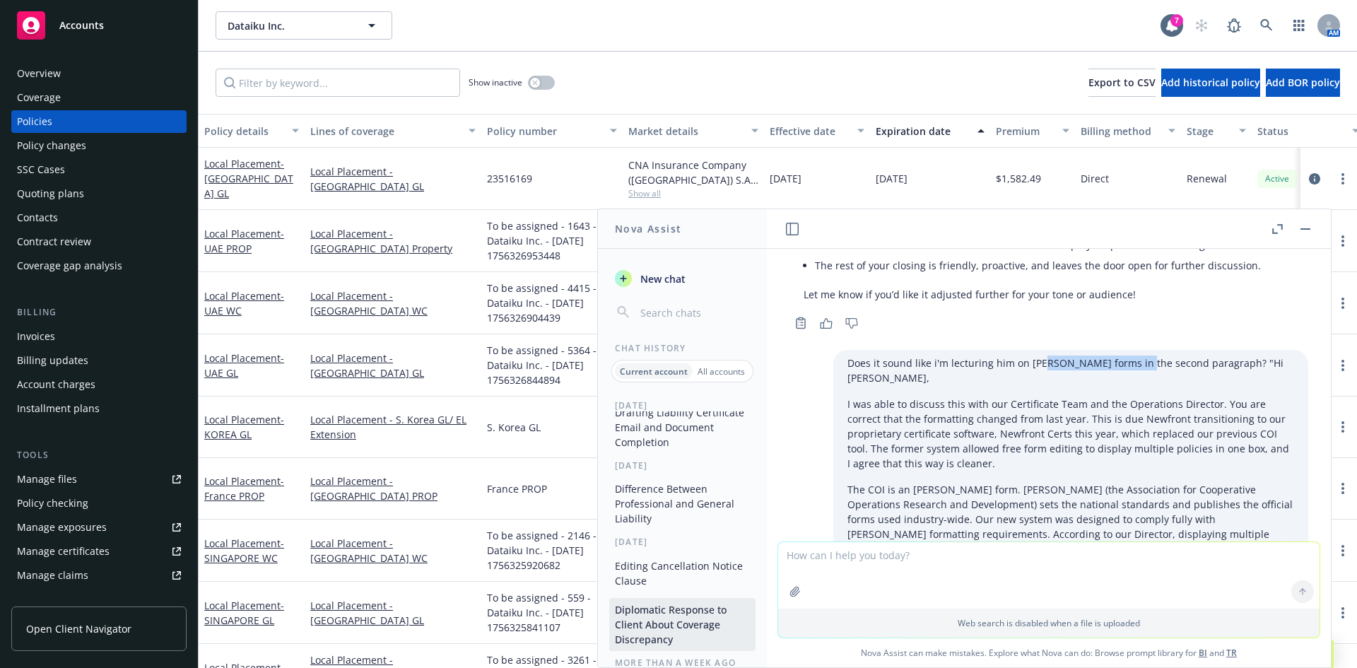
click at [1112, 355] on p "Does it sound like i'm lecturing him on acord forms in the second paragraph? "H…" at bounding box center [1070, 370] width 447 height 30
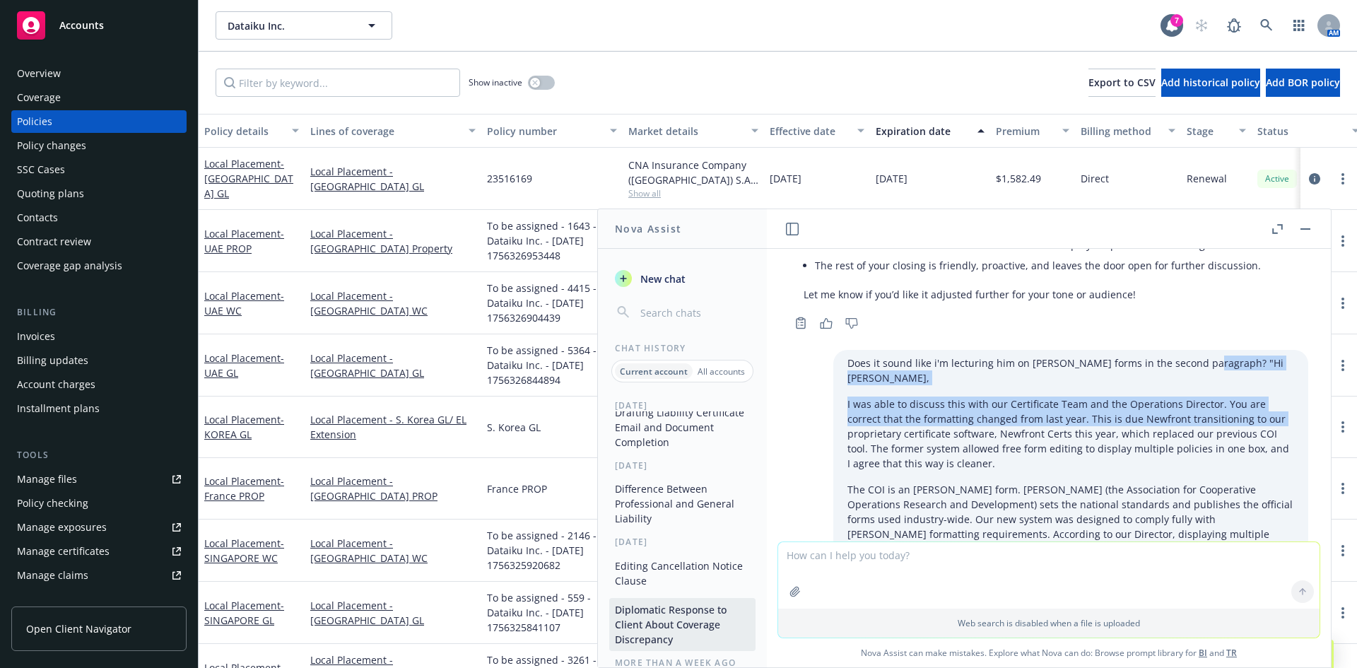
drag, startPoint x: 1179, startPoint y: 288, endPoint x: 1218, endPoint y: 324, distance: 53.0
click at [1218, 350] on div "Does it sound like i'm lecturing him on acord forms in the second paragraph? "H…" at bounding box center [1070, 491] width 475 height 283
click at [1218, 396] on p "I was able to discuss this with our Certificate Team and the Operations Directo…" at bounding box center [1070, 433] width 447 height 74
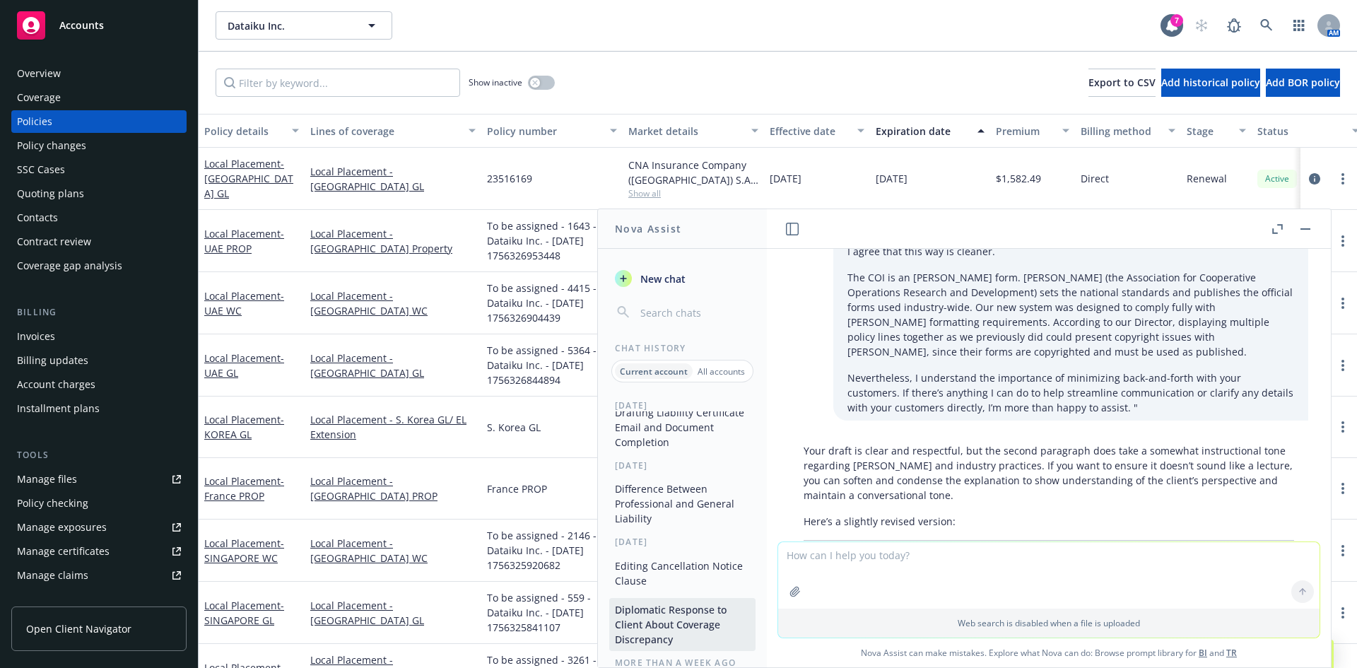
scroll to position [5228, 0]
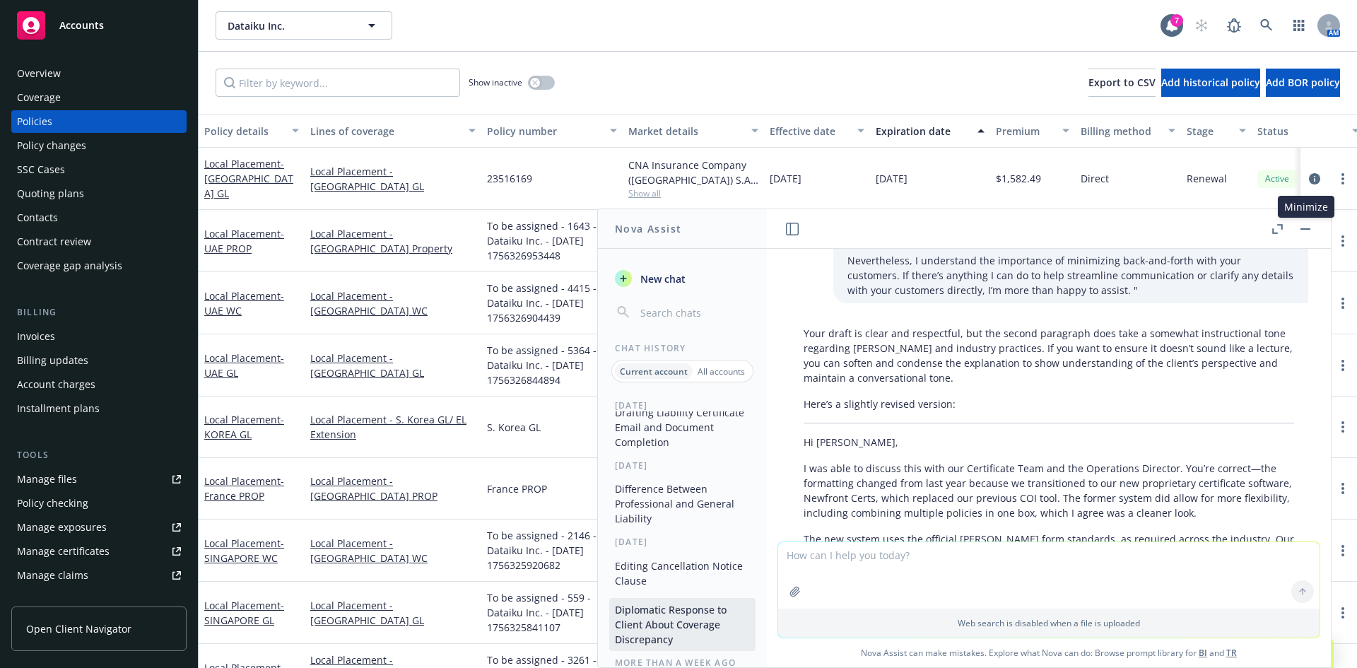
click at [1307, 230] on button "button" at bounding box center [1305, 228] width 17 height 17
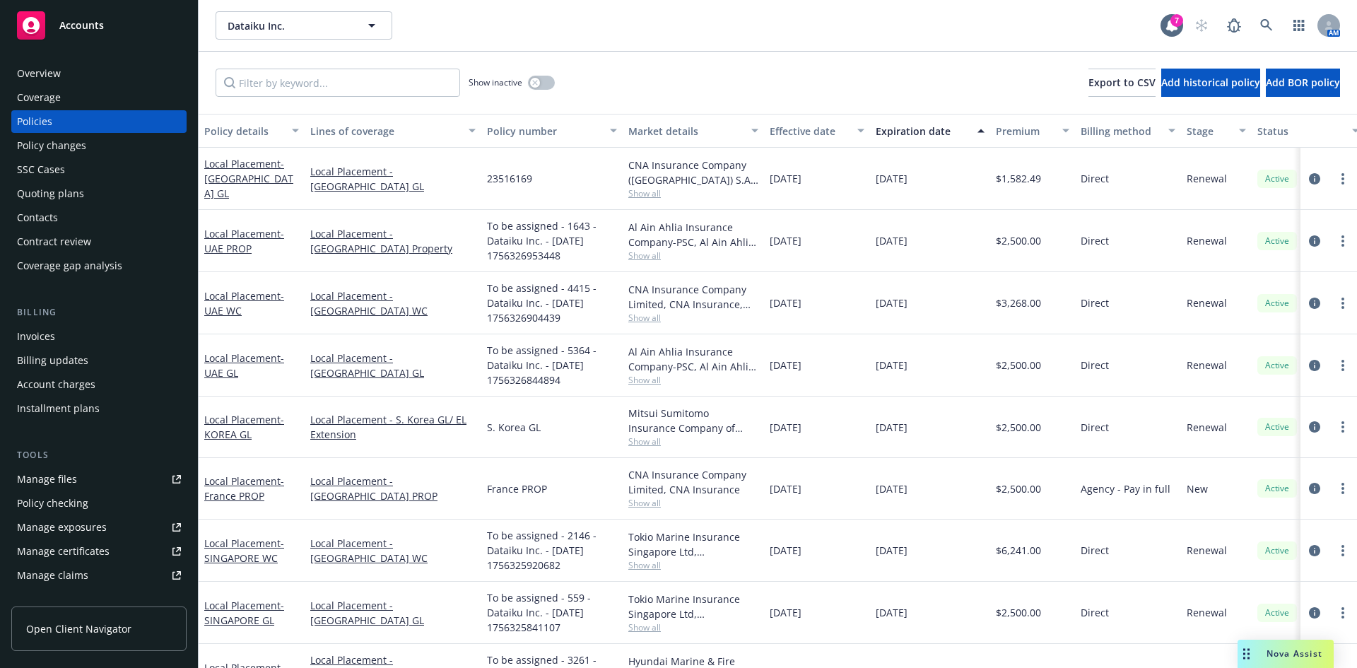
click at [702, 59] on div "Show inactive Export to CSV Add historical policy Add BOR policy" at bounding box center [778, 83] width 1158 height 62
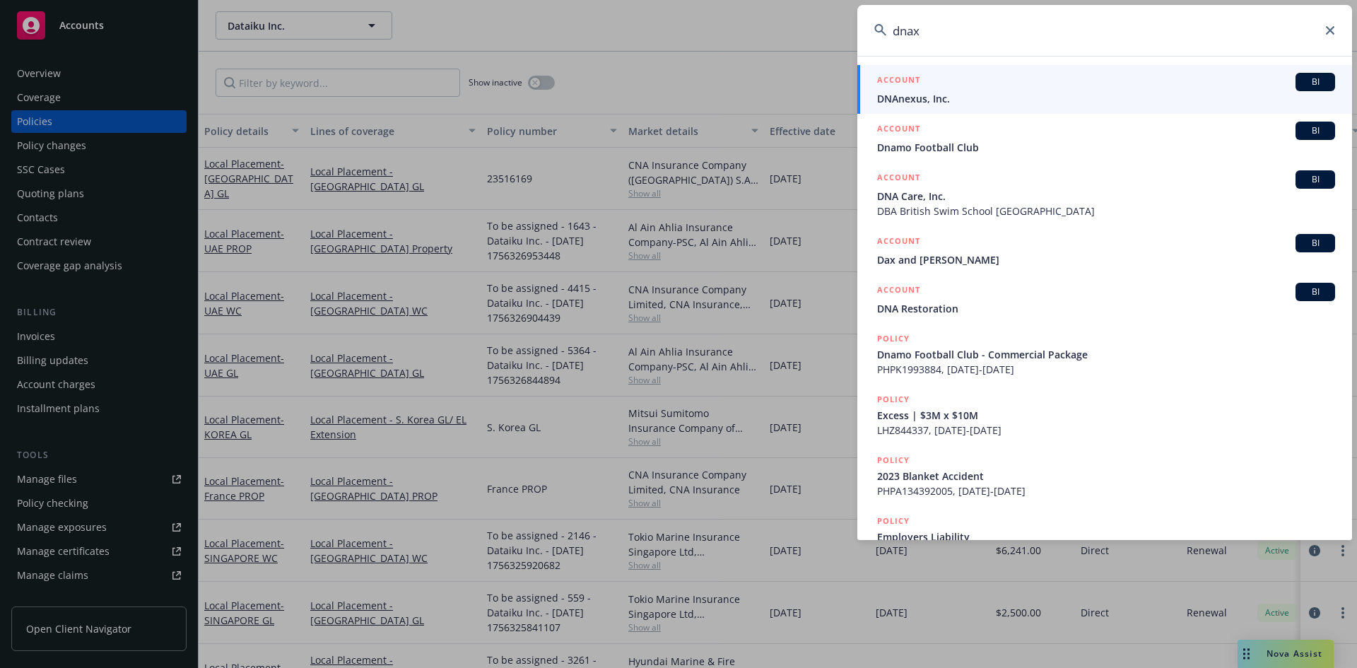
type input "dnax"
click at [1301, 78] on span "BI" at bounding box center [1315, 82] width 28 height 13
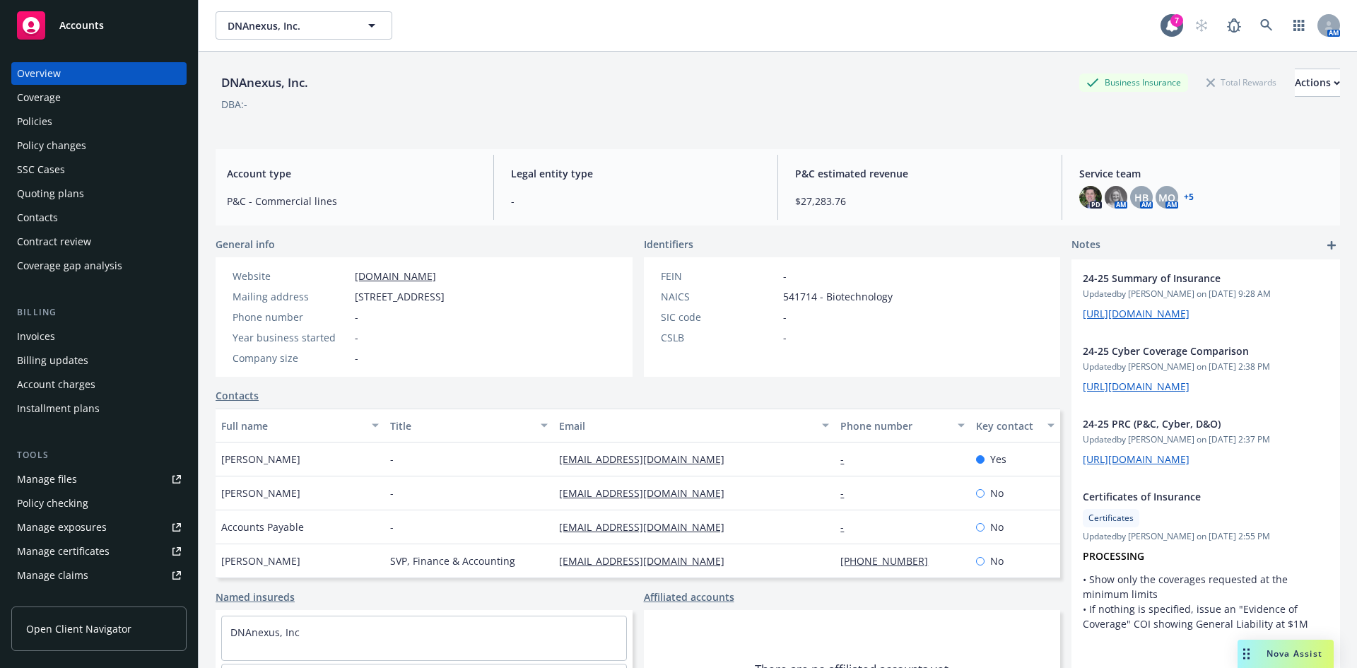
click at [56, 188] on div "Quoting plans" at bounding box center [50, 193] width 67 height 23
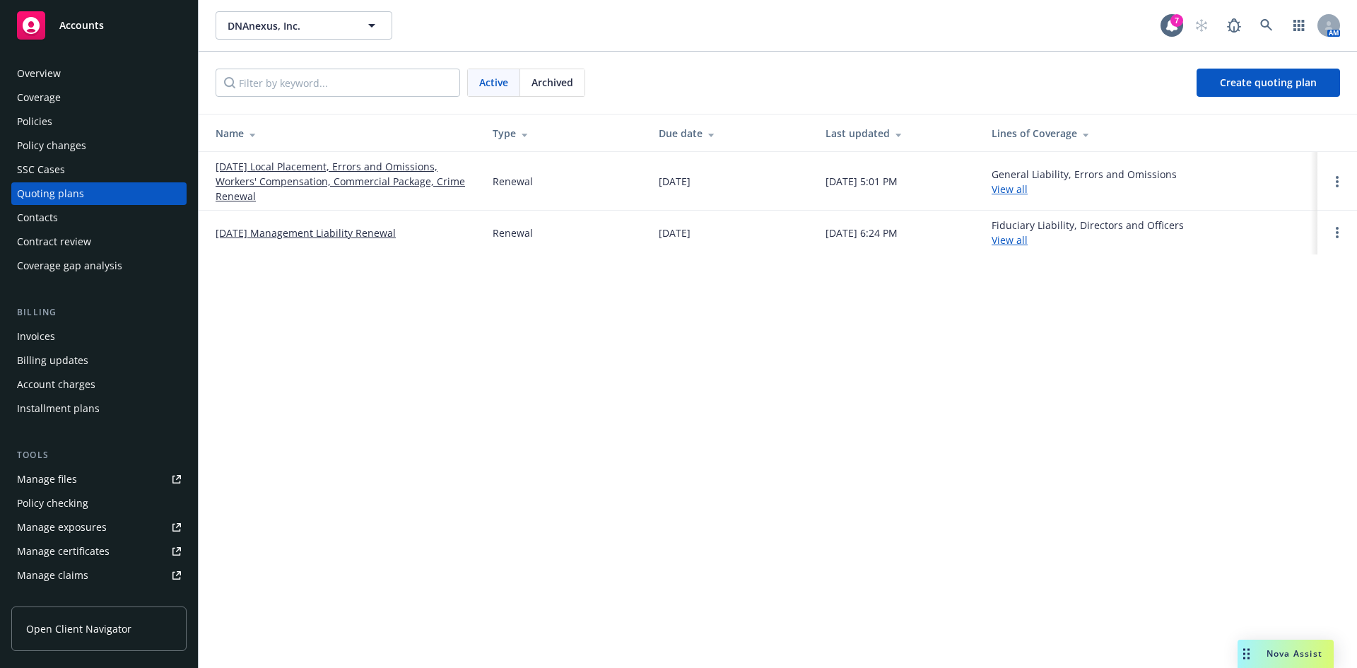
click at [398, 167] on link "10/01/25 Local Placement, Errors and Omissions, Workers' Compensation, Commerci…" at bounding box center [343, 181] width 254 height 45
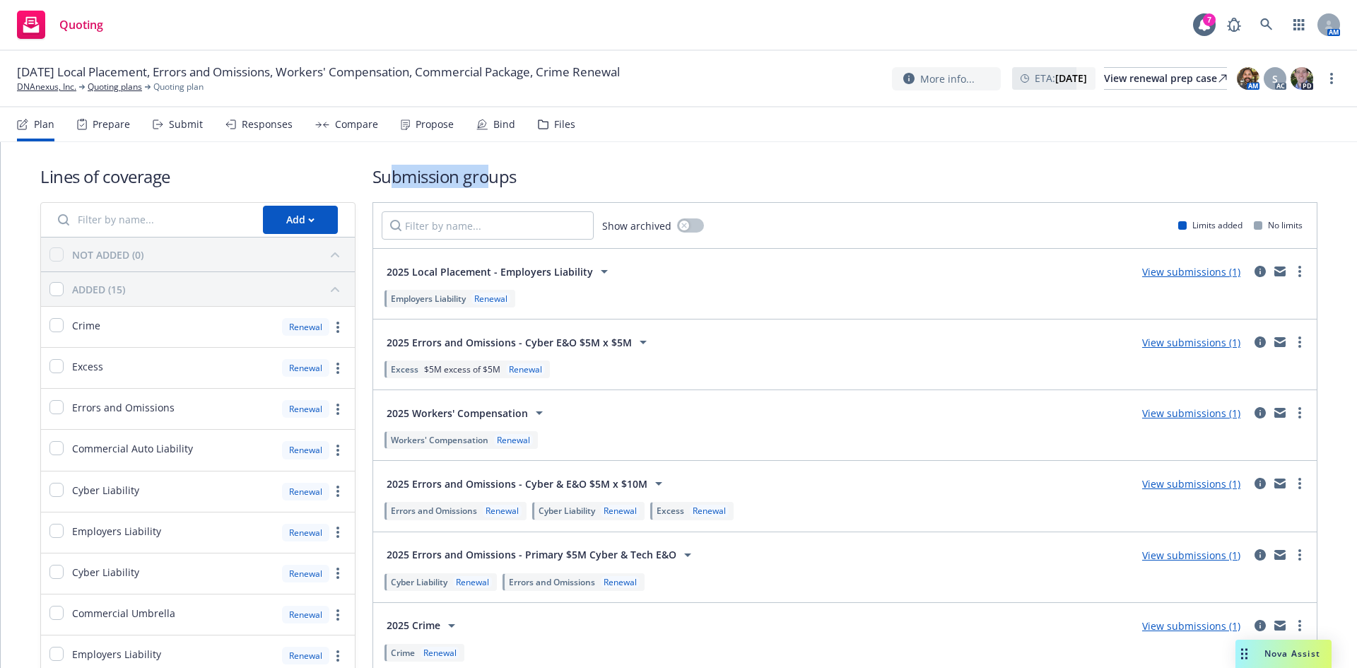
drag, startPoint x: 388, startPoint y: 178, endPoint x: 487, endPoint y: 178, distance: 98.9
click at [487, 178] on h1 "Submission groups" at bounding box center [844, 176] width 945 height 23
drag, startPoint x: 530, startPoint y: 177, endPoint x: 359, endPoint y: 179, distance: 171.0
click at [359, 179] on div "Lines of coverage Add NOT ADDED (0) ADDED (15) Crime Renewal Excess Renewal Err…" at bounding box center [678, 550] width 1277 height 770
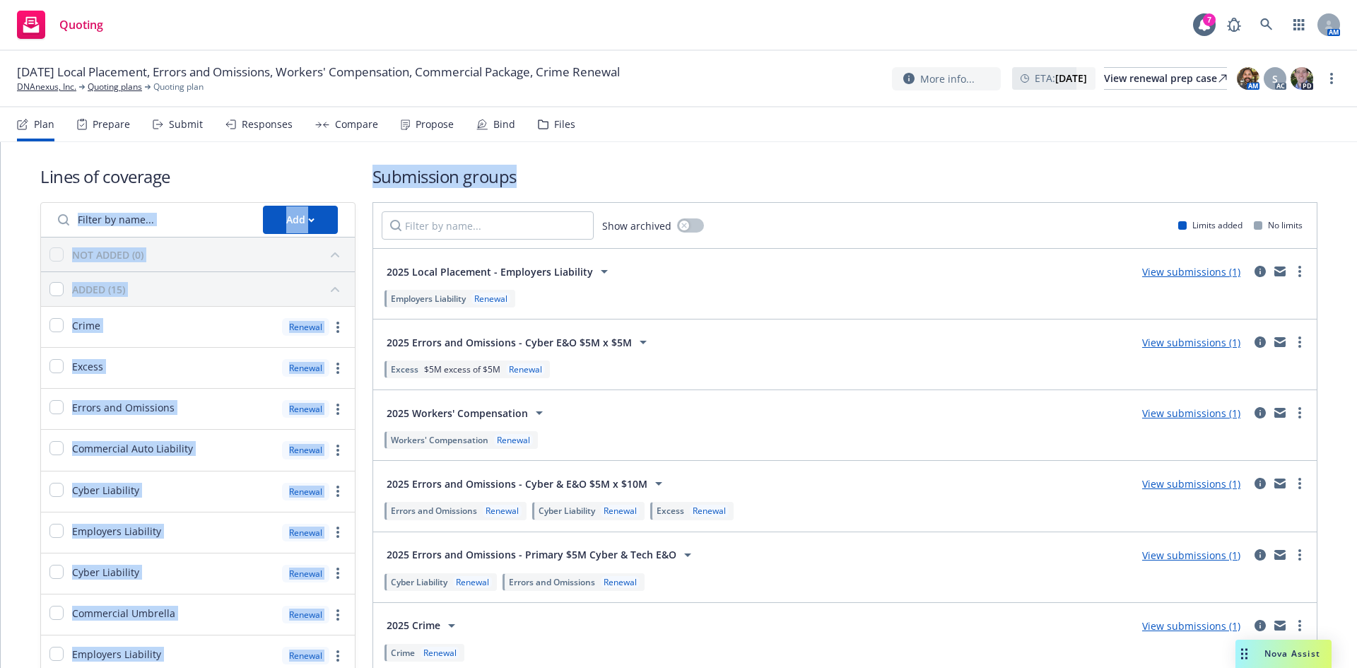
click at [357, 179] on div "Lines of coverage Add NOT ADDED (0) ADDED (15) Crime Renewal Excess Renewal Err…" at bounding box center [678, 550] width 1277 height 770
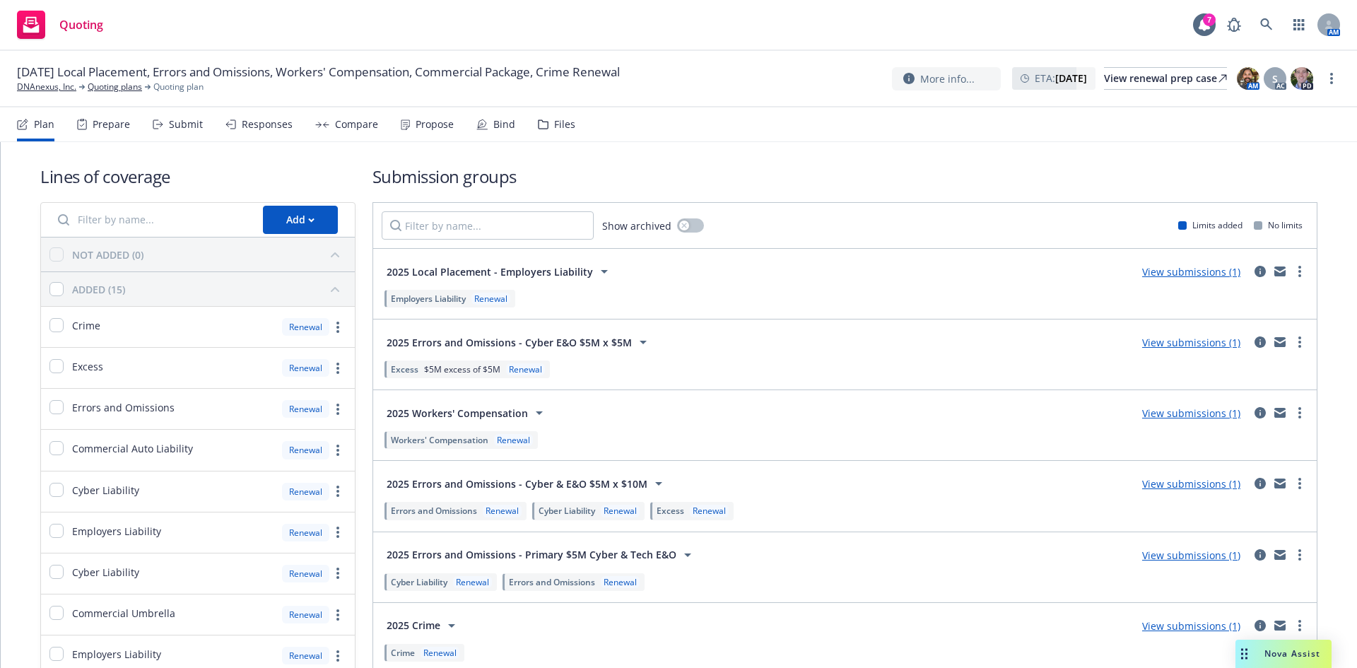
click at [379, 178] on h1 "Submission groups" at bounding box center [844, 176] width 945 height 23
drag, startPoint x: 372, startPoint y: 179, endPoint x: 517, endPoint y: 179, distance: 144.2
click at [517, 179] on h1 "Submission groups" at bounding box center [844, 176] width 945 height 23
click at [485, 179] on h1 "Submission groups" at bounding box center [844, 176] width 945 height 23
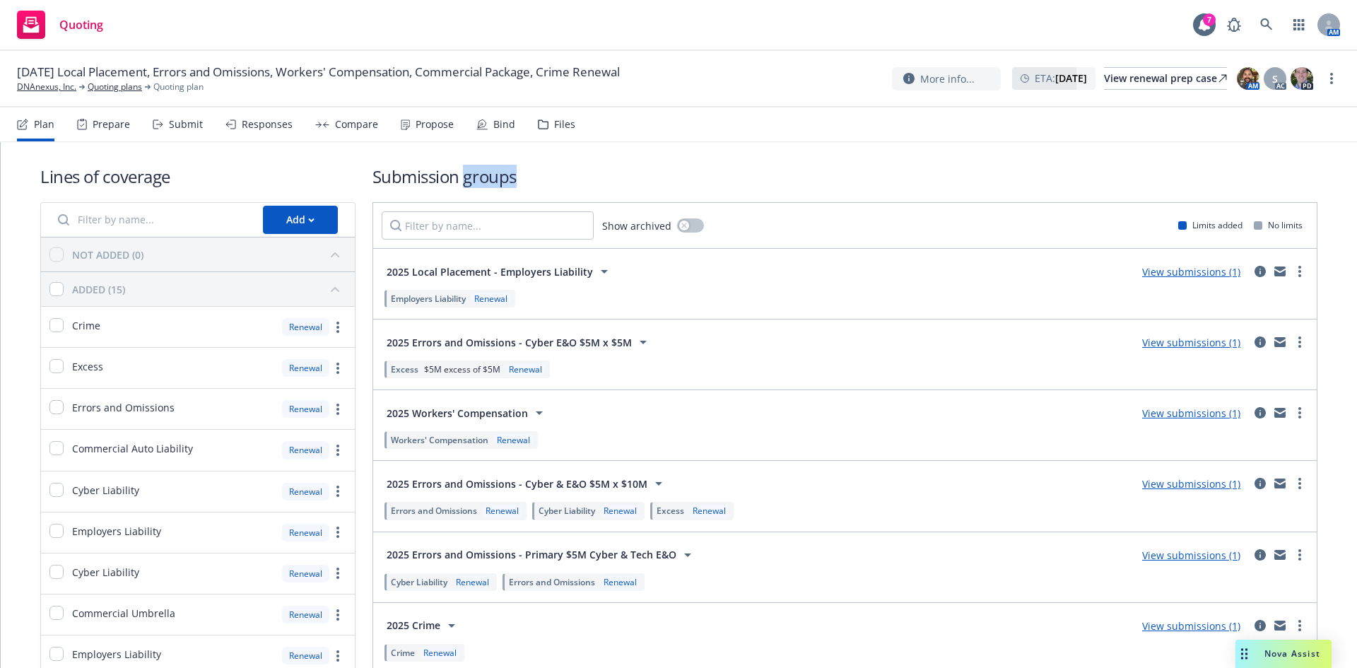
click at [485, 179] on h1 "Submission groups" at bounding box center [844, 176] width 945 height 23
click at [410, 178] on h1 "Submission groups" at bounding box center [844, 176] width 945 height 23
click at [526, 176] on h1 "Submission groups" at bounding box center [844, 176] width 945 height 23
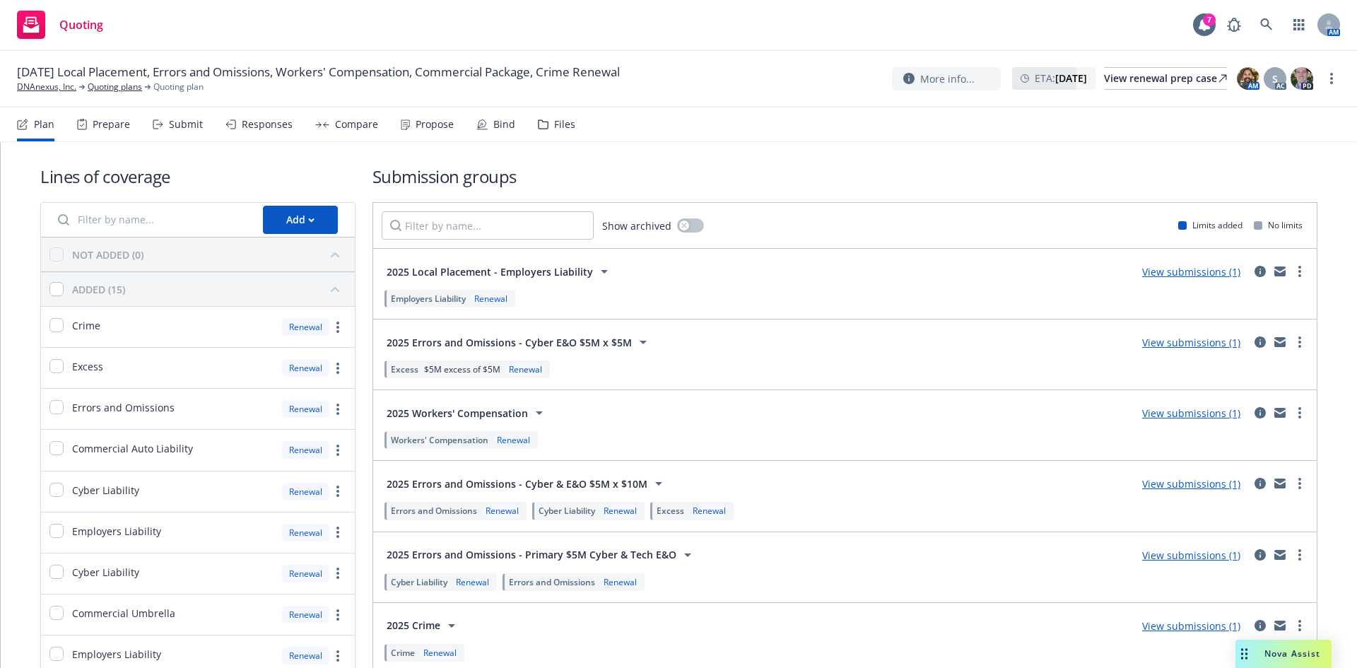
click at [582, 342] on span "2025 Errors and Omissions - Cyber E&O $5M x $5M" at bounding box center [509, 342] width 245 height 15
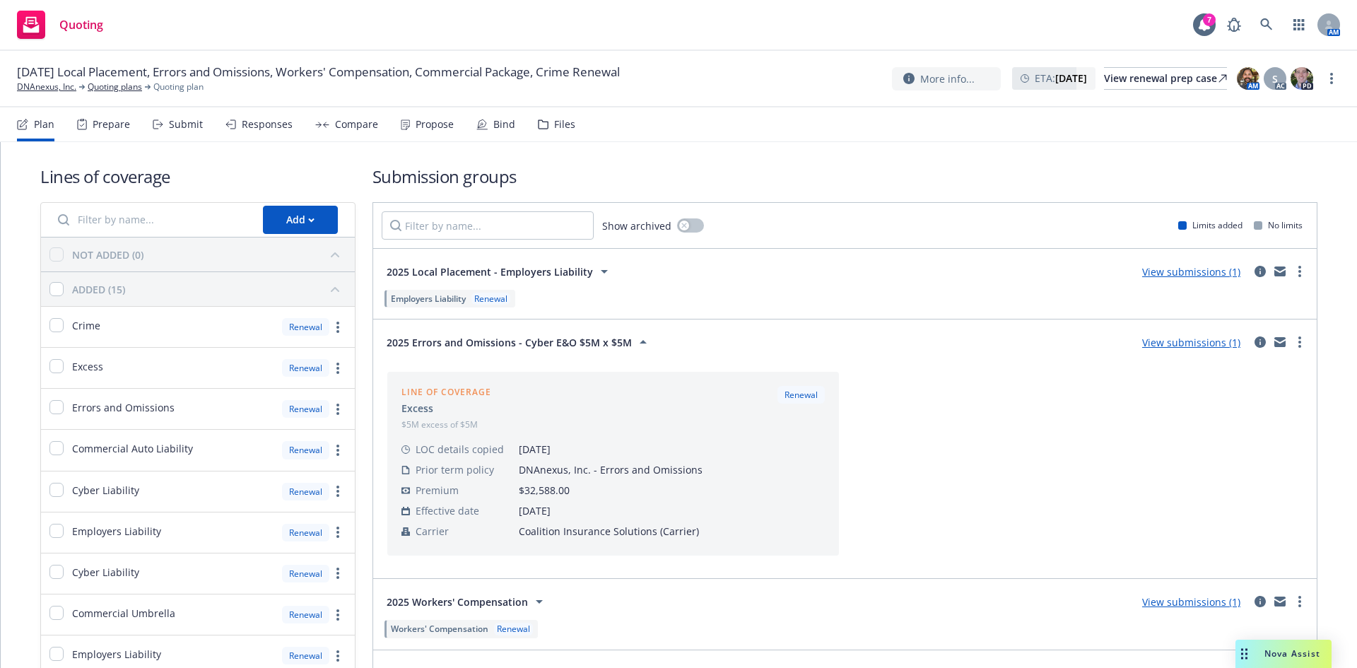
click at [185, 119] on div "Submit" at bounding box center [186, 124] width 34 height 11
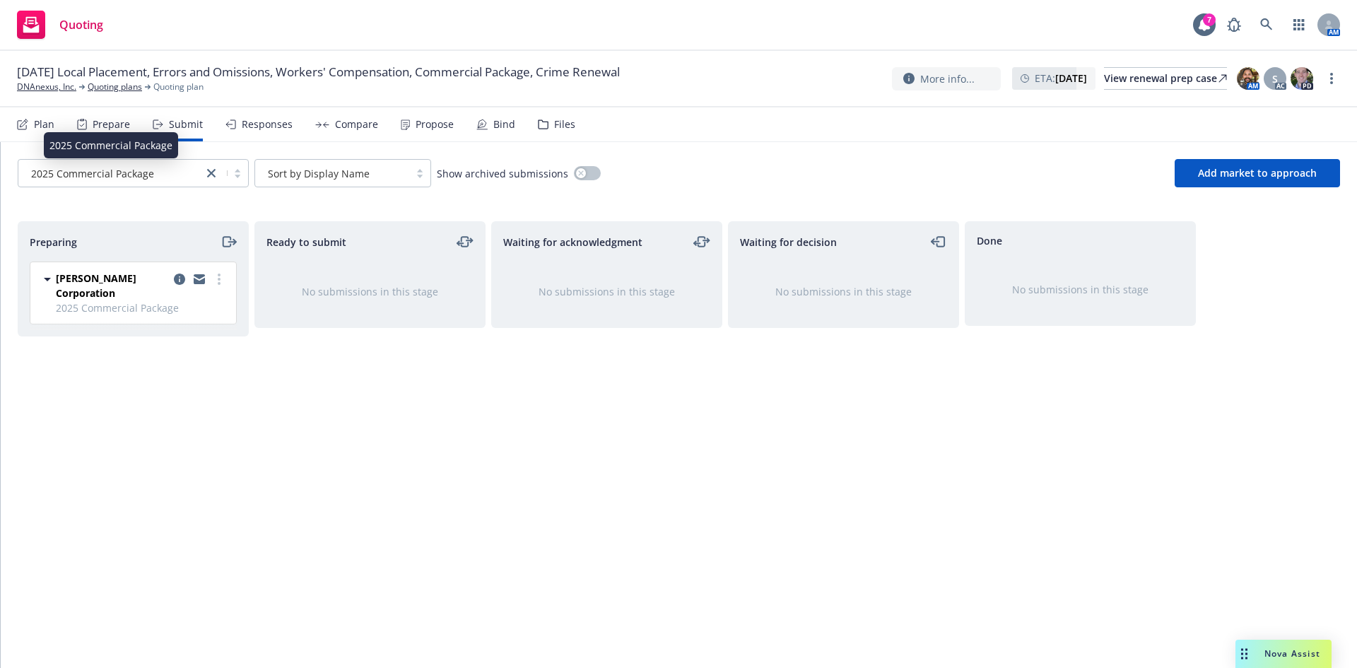
click at [153, 177] on div "2025 Commercial Package" at bounding box center [110, 173] width 170 height 15
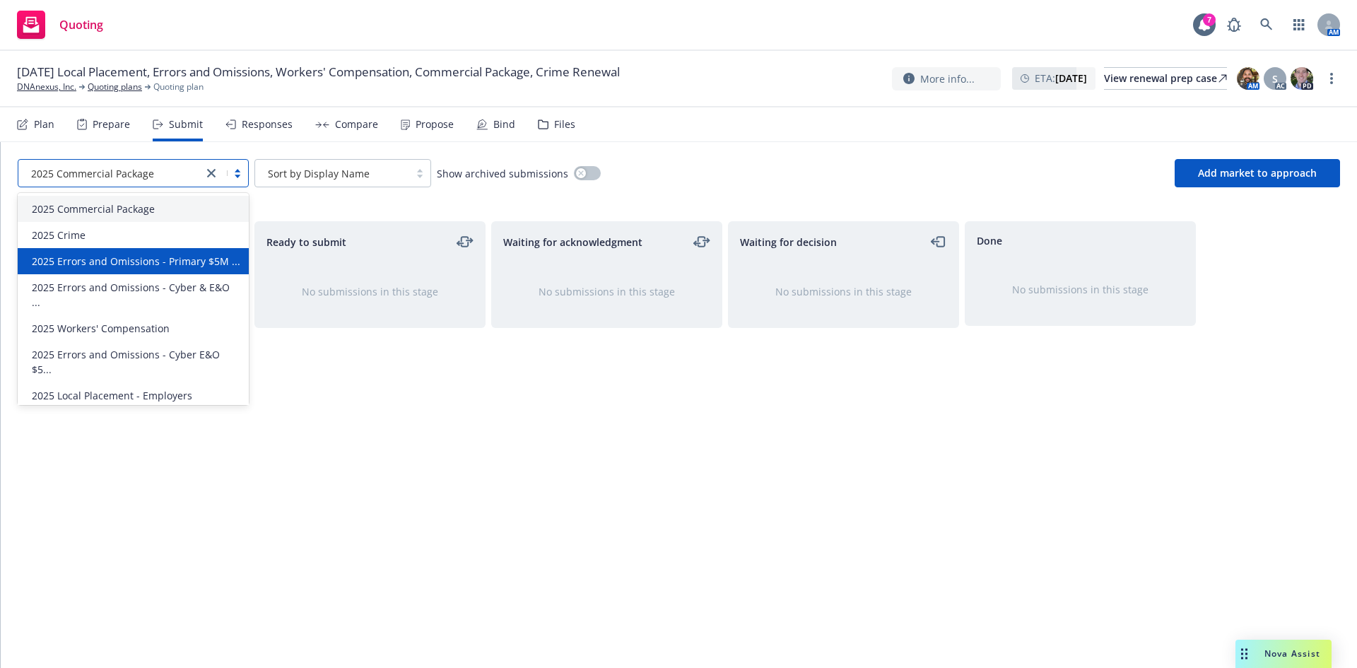
click at [153, 262] on span "2025 Errors and Omissions - Primary $5M ..." at bounding box center [136, 261] width 208 height 15
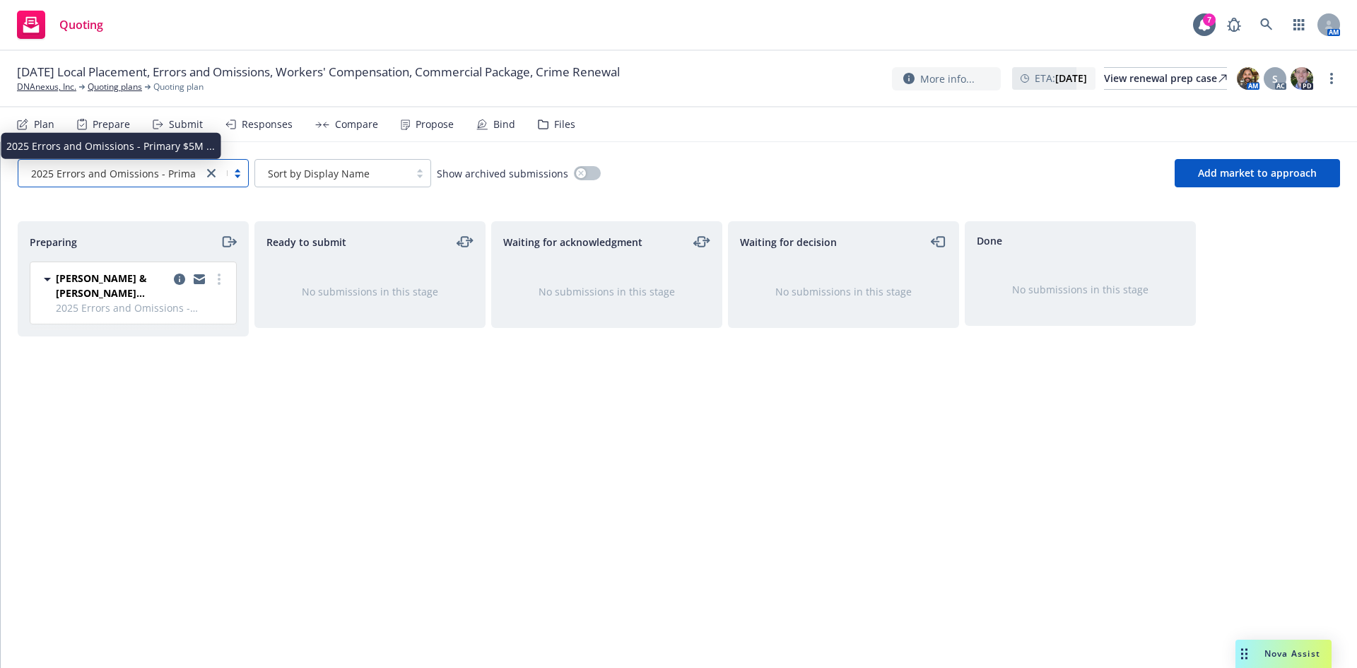
click at [148, 173] on span "2025 Errors and Omissions - Primary $5M ..." at bounding box center [135, 173] width 208 height 15
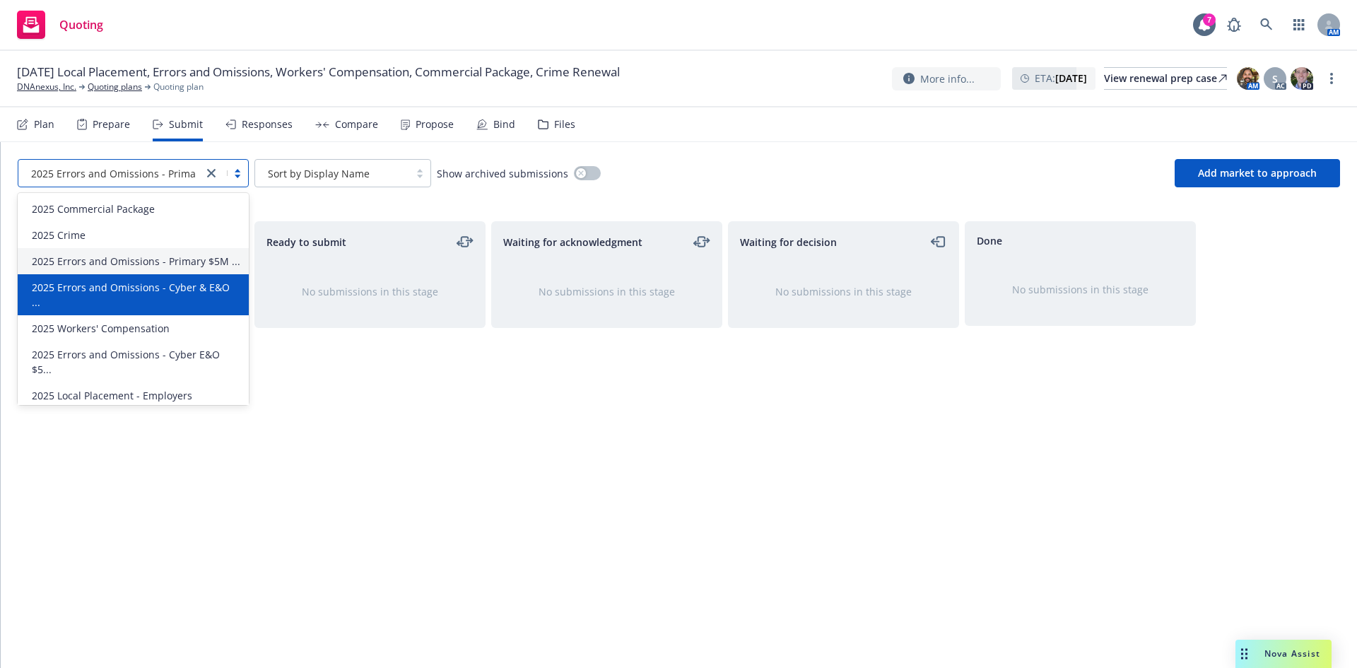
click at [143, 285] on span "2025 Errors and Omissions - Cyber & E&O ..." at bounding box center [136, 295] width 208 height 30
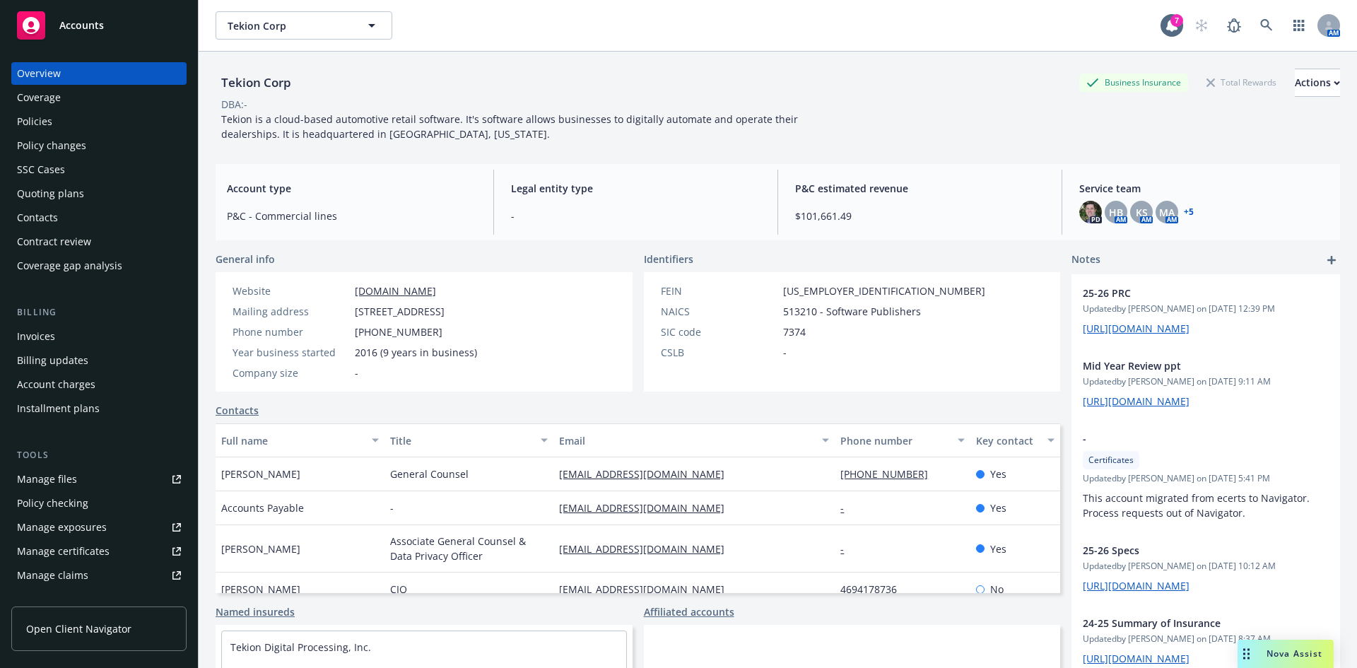
click at [535, 78] on div "Tekion Corp Business Insurance Total Rewards Actions" at bounding box center [778, 83] width 1124 height 28
click at [490, 89] on div "Tekion Corp Business Insurance Total Rewards Actions" at bounding box center [778, 83] width 1124 height 28
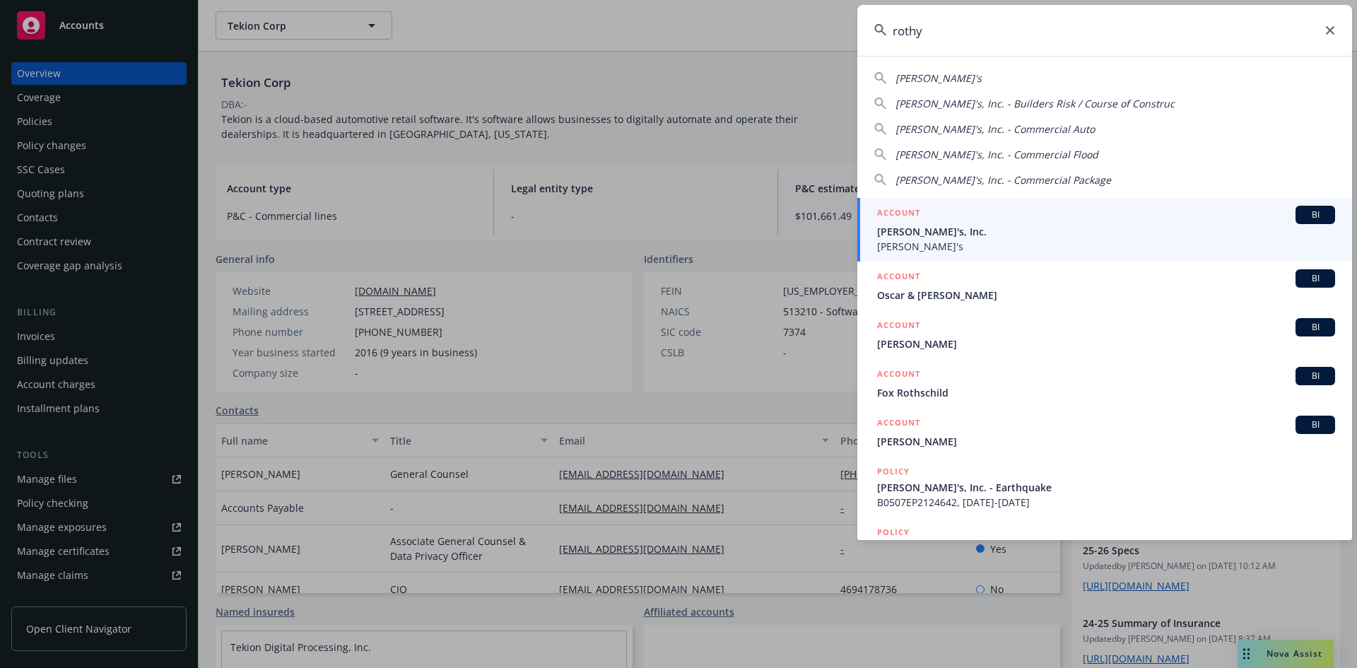
type input "rothy"
click at [1309, 213] on span "BI" at bounding box center [1315, 214] width 28 height 13
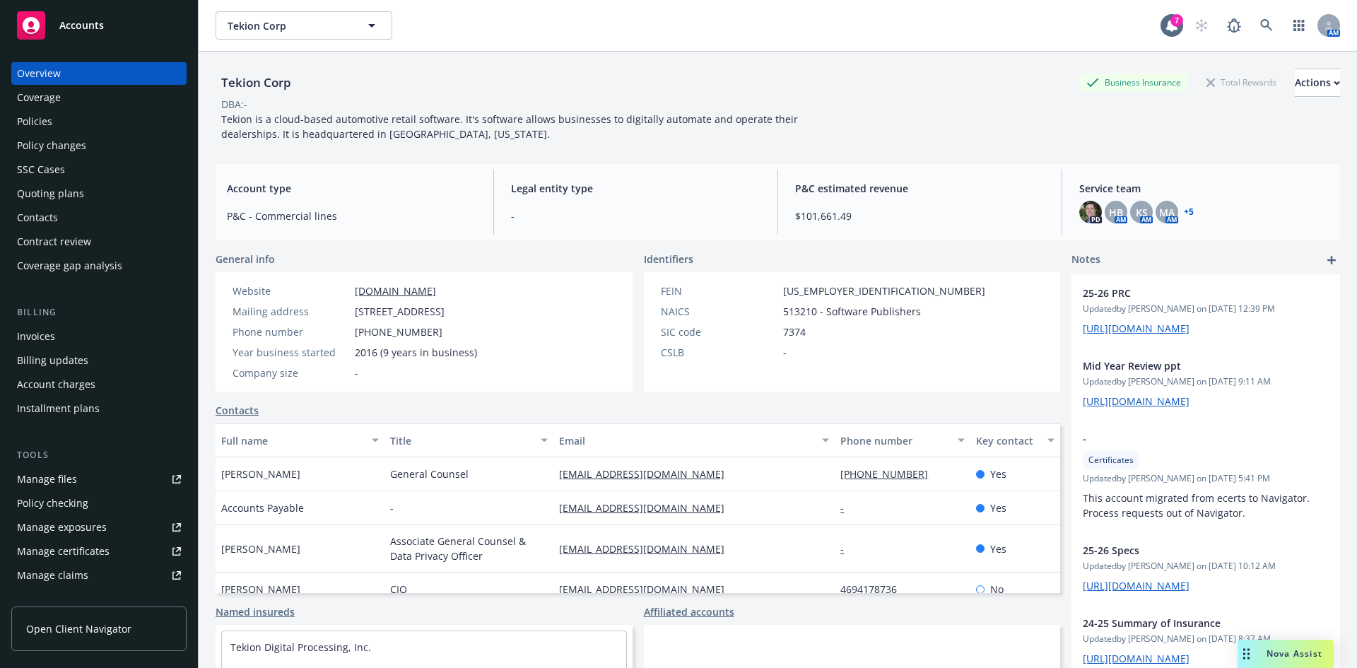
click at [585, 33] on div "Tekion Corp Tekion Corp" at bounding box center [688, 25] width 945 height 28
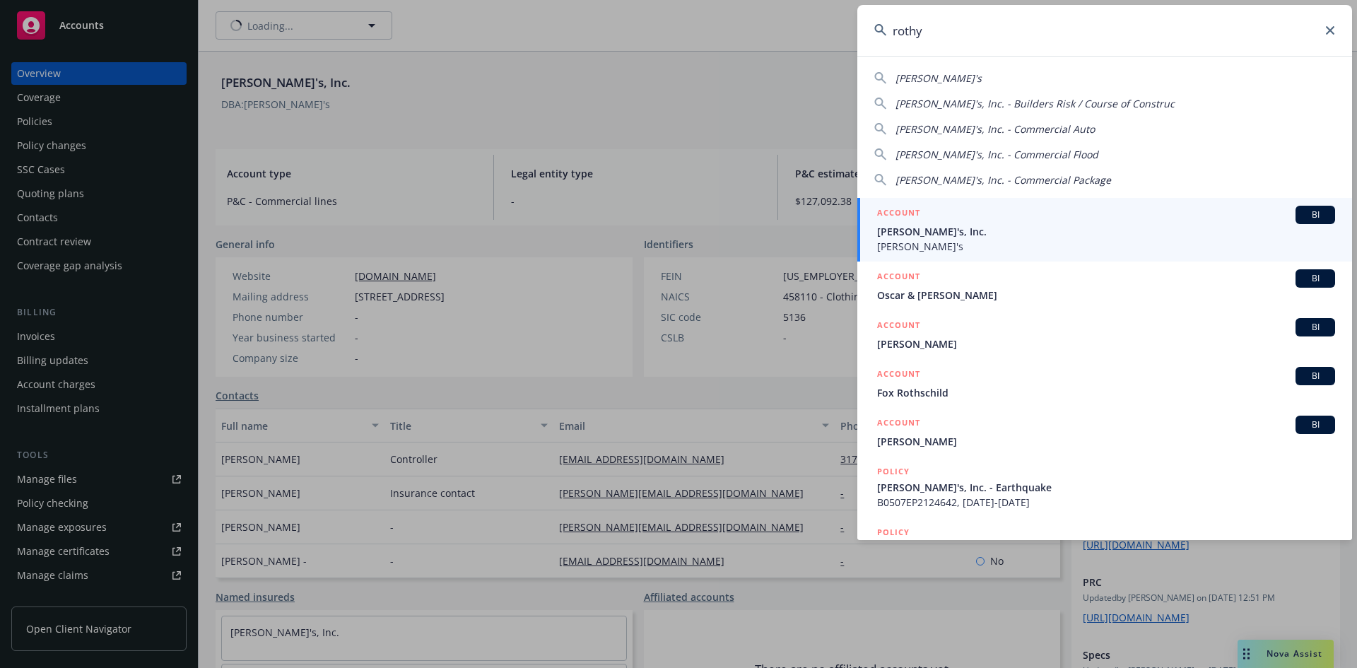
type input "rothy"
click at [1301, 218] on span "BI" at bounding box center [1315, 214] width 28 height 13
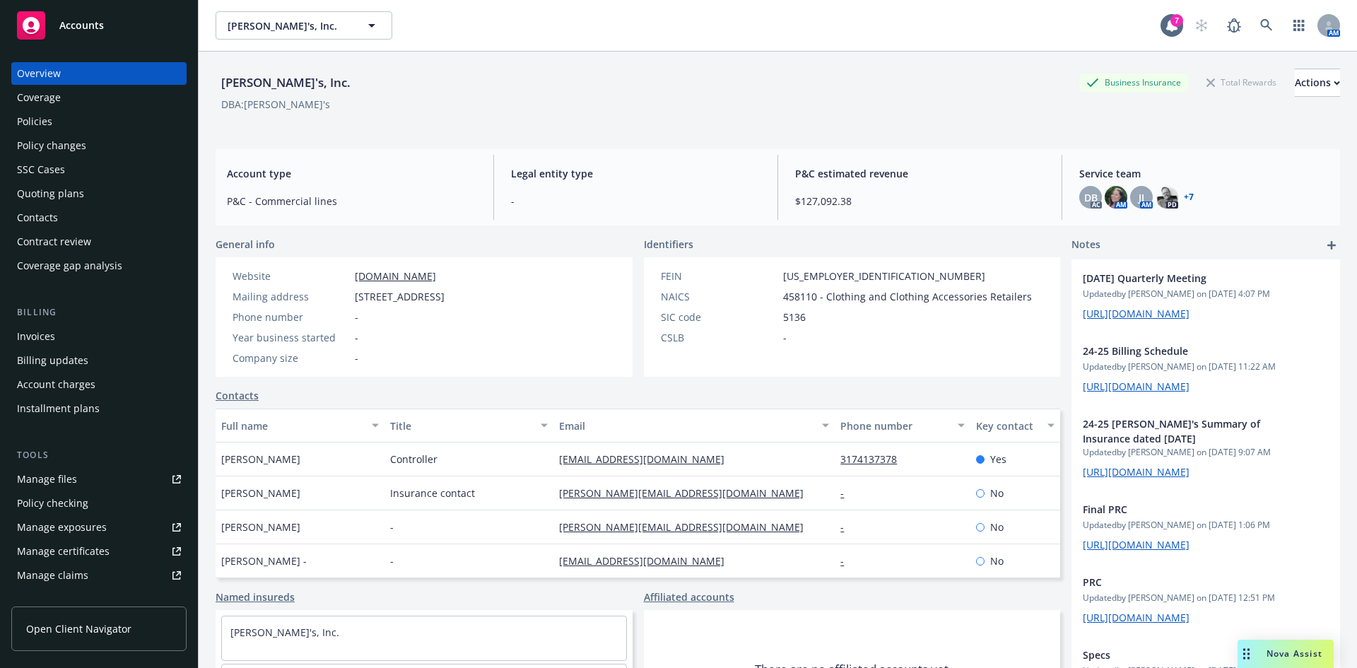
drag, startPoint x: 347, startPoint y: 292, endPoint x: 583, endPoint y: 293, distance: 236.0
click at [461, 293] on div "Website www.rothy.com Mailing address 901 Battery St., 3rd Fl., San Francisco, …" at bounding box center [339, 316] width 246 height 119
copy div "901 Battery St., 3rd Fl., San Francisco, CA, 94133"
click at [40, 127] on div "Policies" at bounding box center [34, 121] width 35 height 23
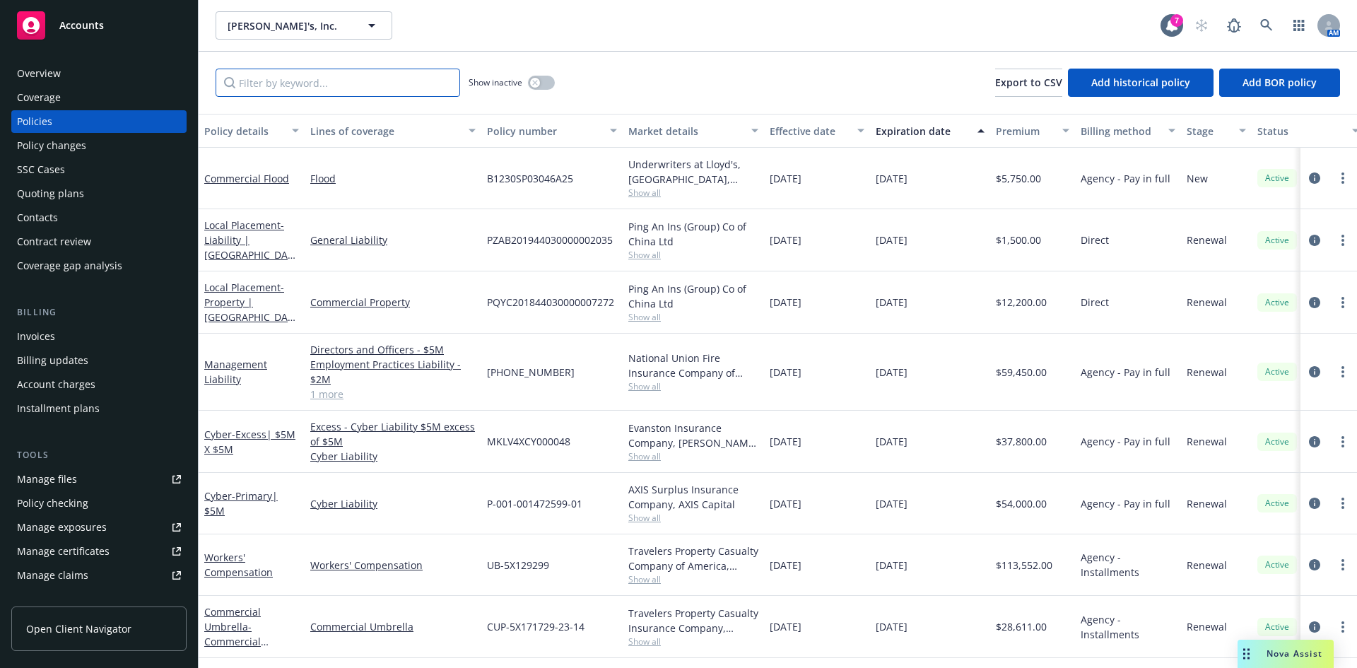
click at [392, 85] on input "Filter by keyword..." at bounding box center [338, 83] width 245 height 28
type input "flood"
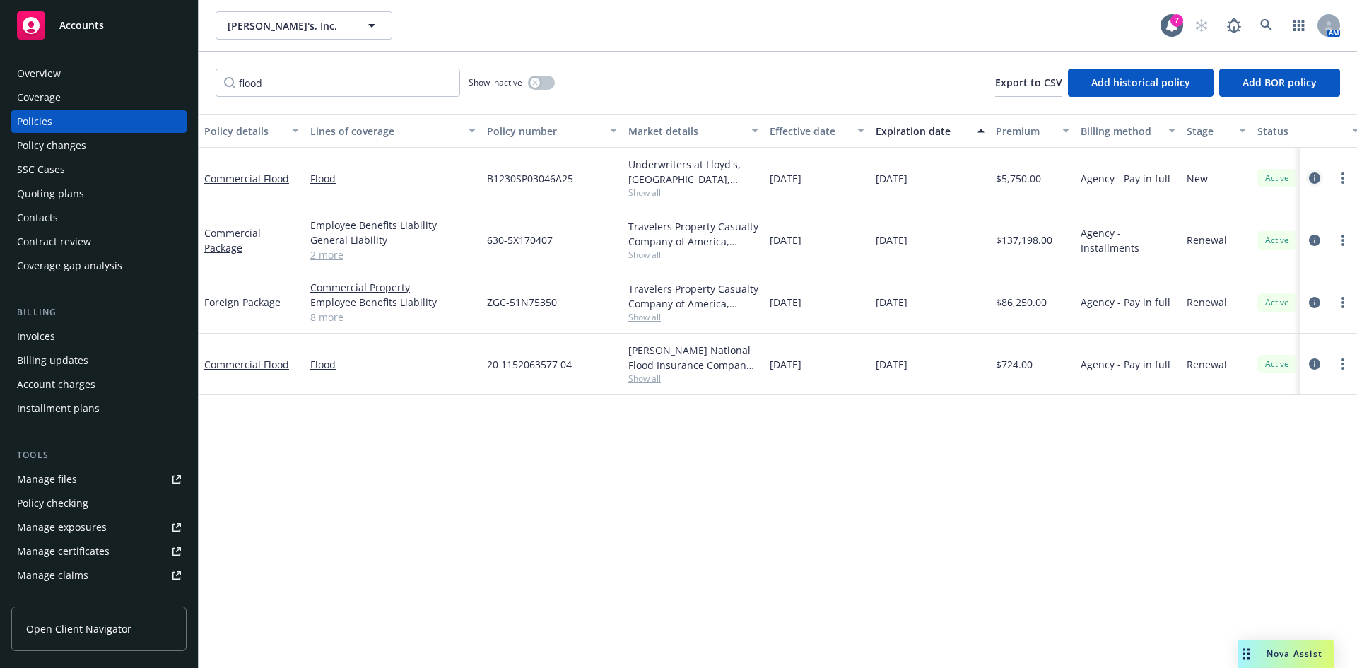
click at [1316, 181] on icon "circleInformation" at bounding box center [1314, 177] width 11 height 11
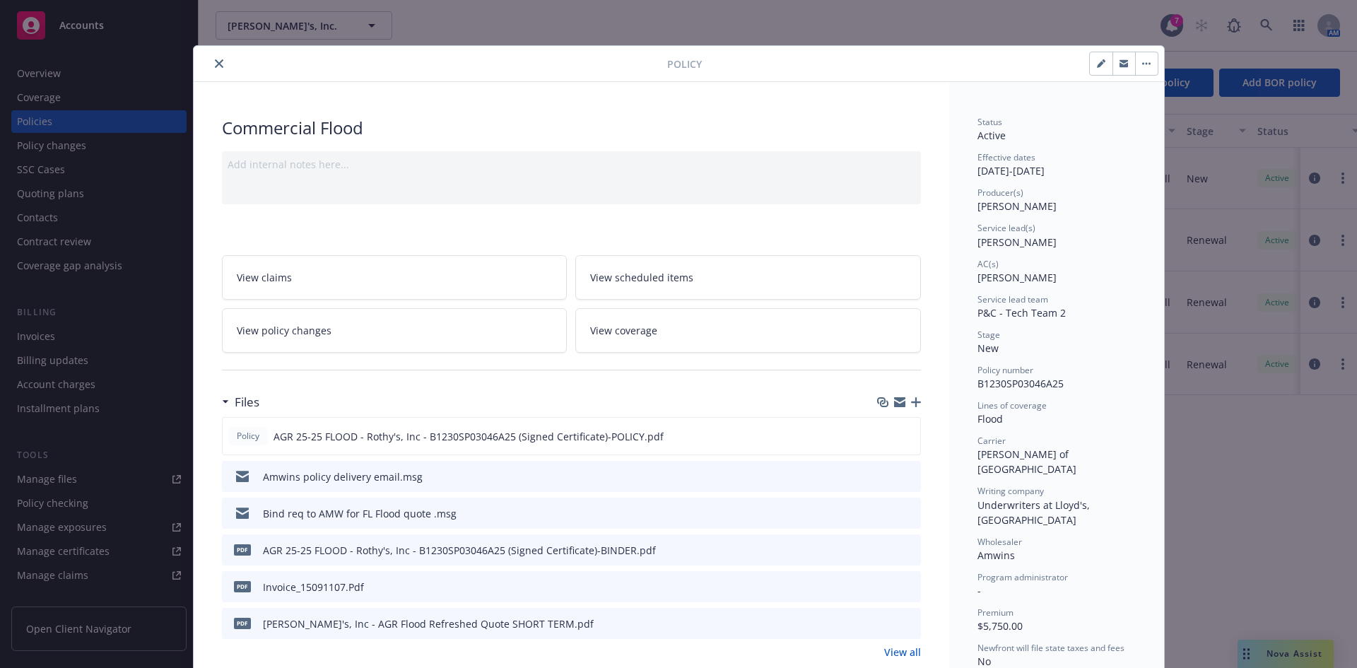
click at [1097, 61] on icon "button" at bounding box center [1101, 63] width 8 height 8
select select "NEW"
select select "other"
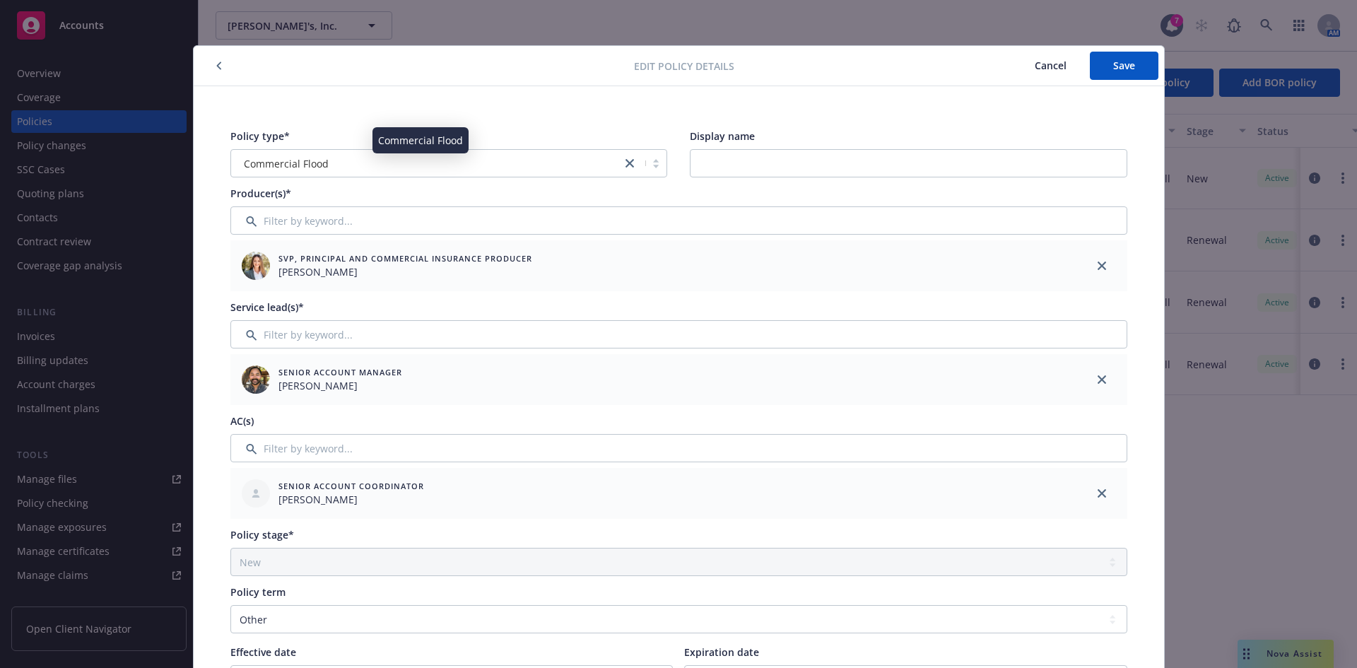
click at [326, 165] on div "Commercial Flood" at bounding box center [426, 163] width 377 height 15
click at [381, 111] on div "Policy type* Commercial Flood Display name Producer(s)* SVP, Principal and Comm…" at bounding box center [679, 627] width 970 height 1082
click at [753, 163] on input "Display name" at bounding box center [908, 163] width 437 height 28
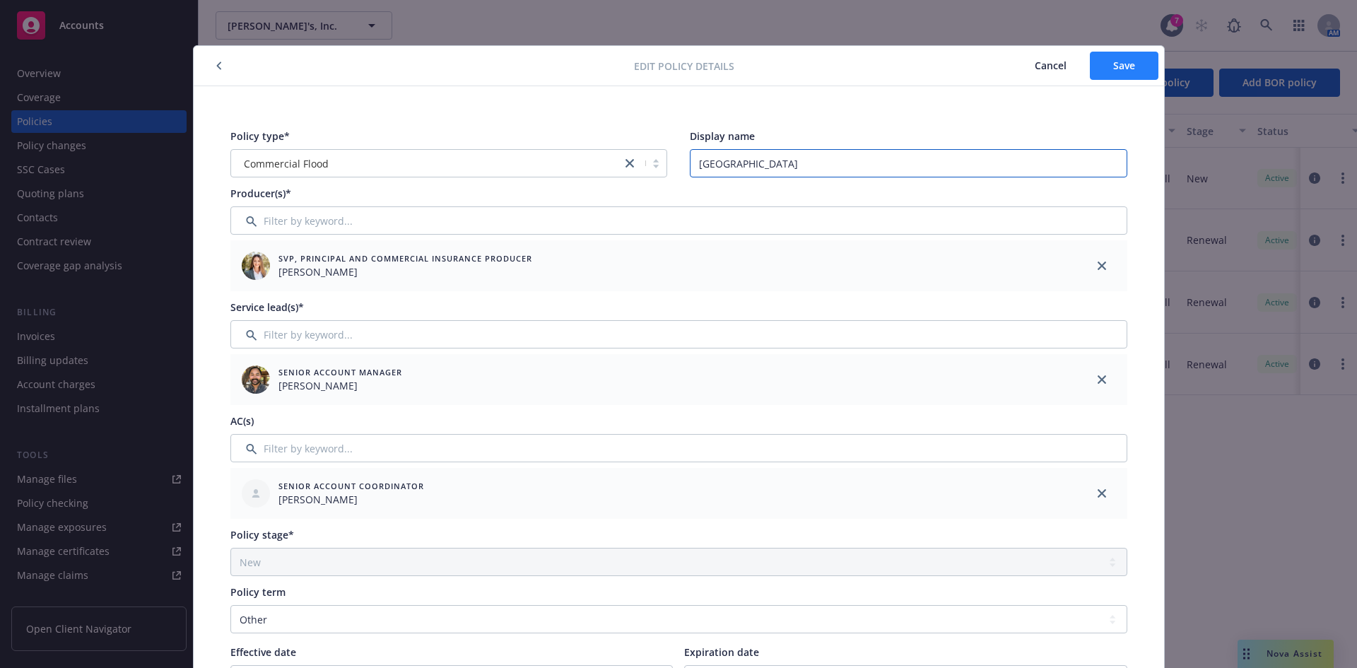
type input "West Palm Beach Store"
click at [1118, 74] on button "Save" at bounding box center [1124, 66] width 69 height 28
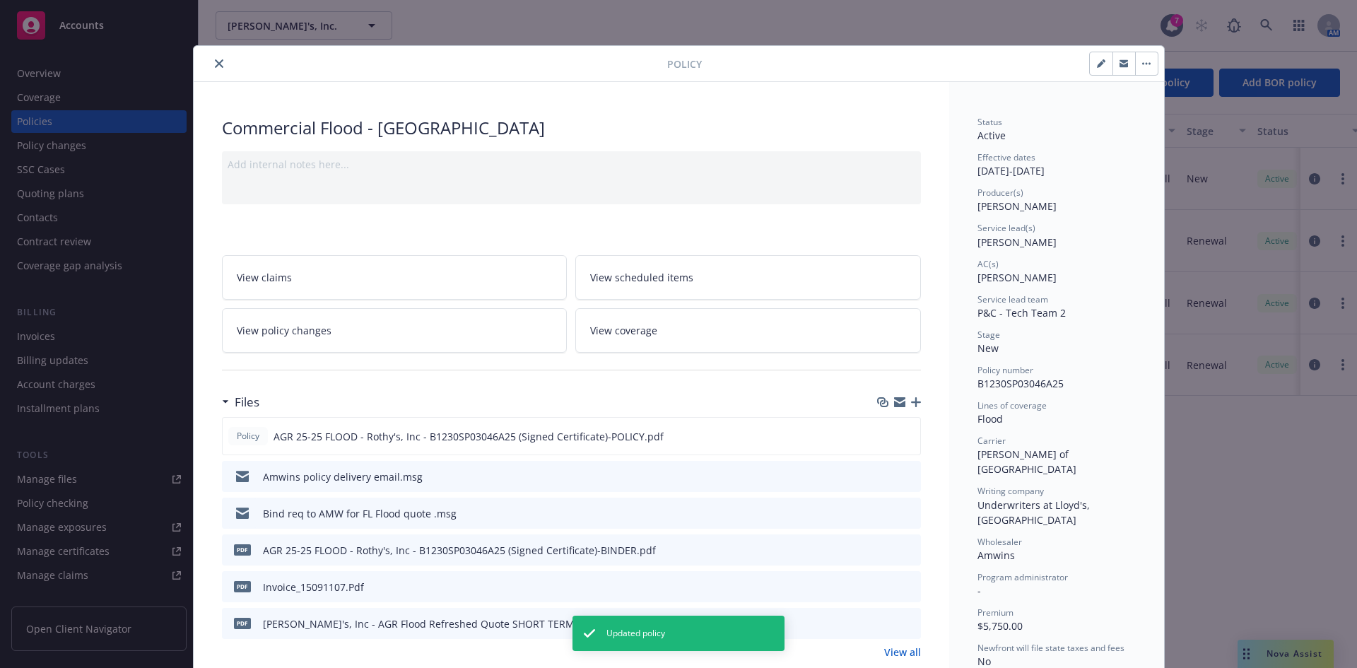
click at [216, 60] on icon "close" at bounding box center [219, 63] width 8 height 8
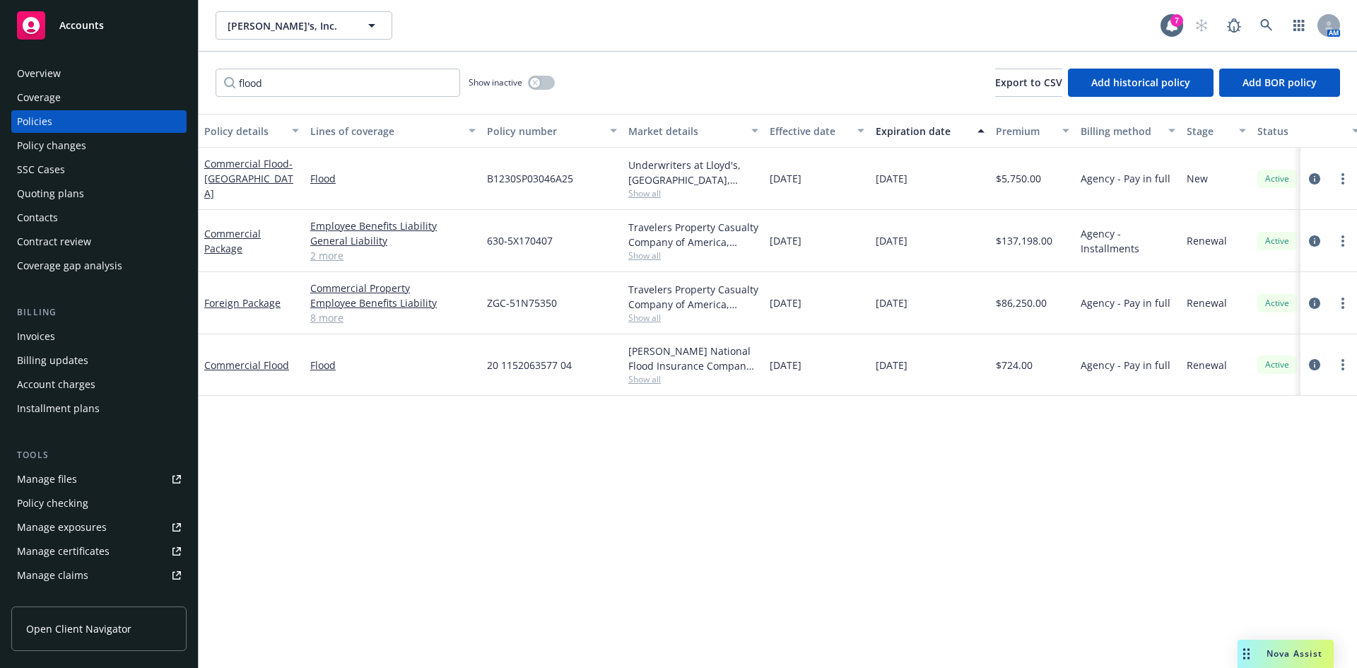
drag, startPoint x: 698, startPoint y: 469, endPoint x: 689, endPoint y: 448, distance: 23.1
click at [698, 469] on div "Policy details Lines of coverage Policy number Market details Effective date Ex…" at bounding box center [778, 391] width 1158 height 554
click at [40, 198] on div "Quoting plans" at bounding box center [50, 193] width 67 height 23
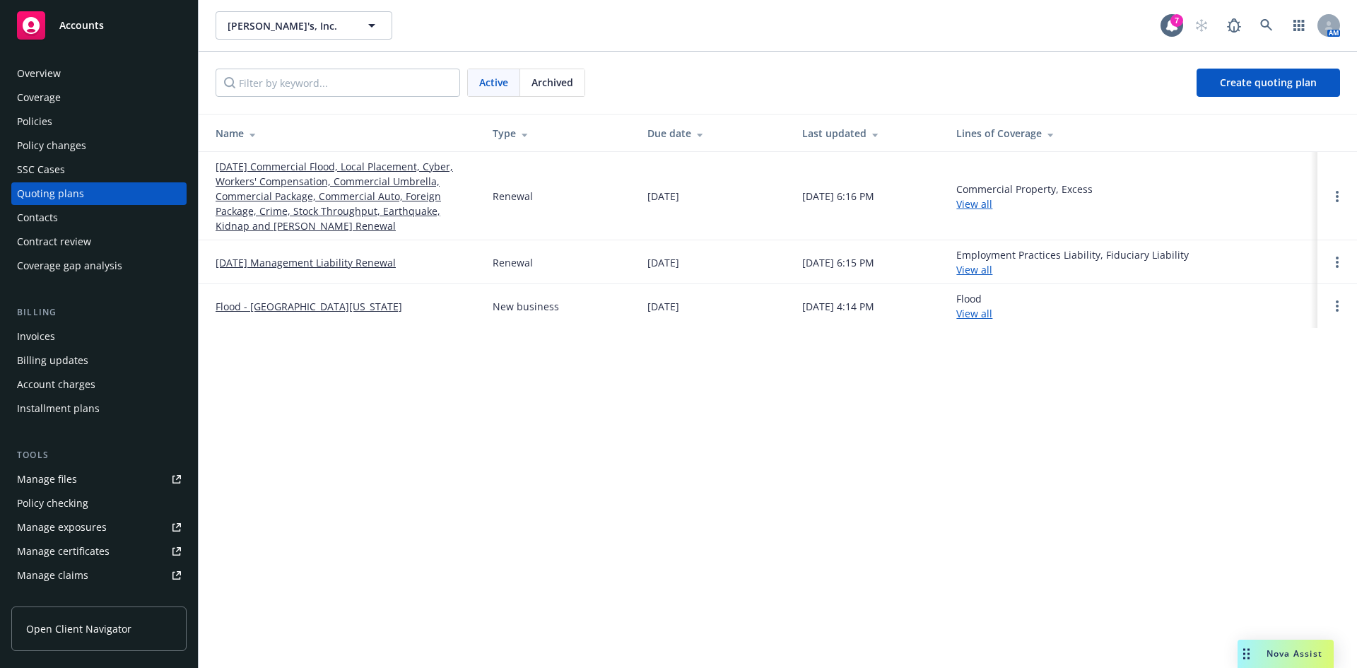
click at [336, 307] on link "Flood - West Palm Beach, Florida 33401" at bounding box center [309, 306] width 187 height 15
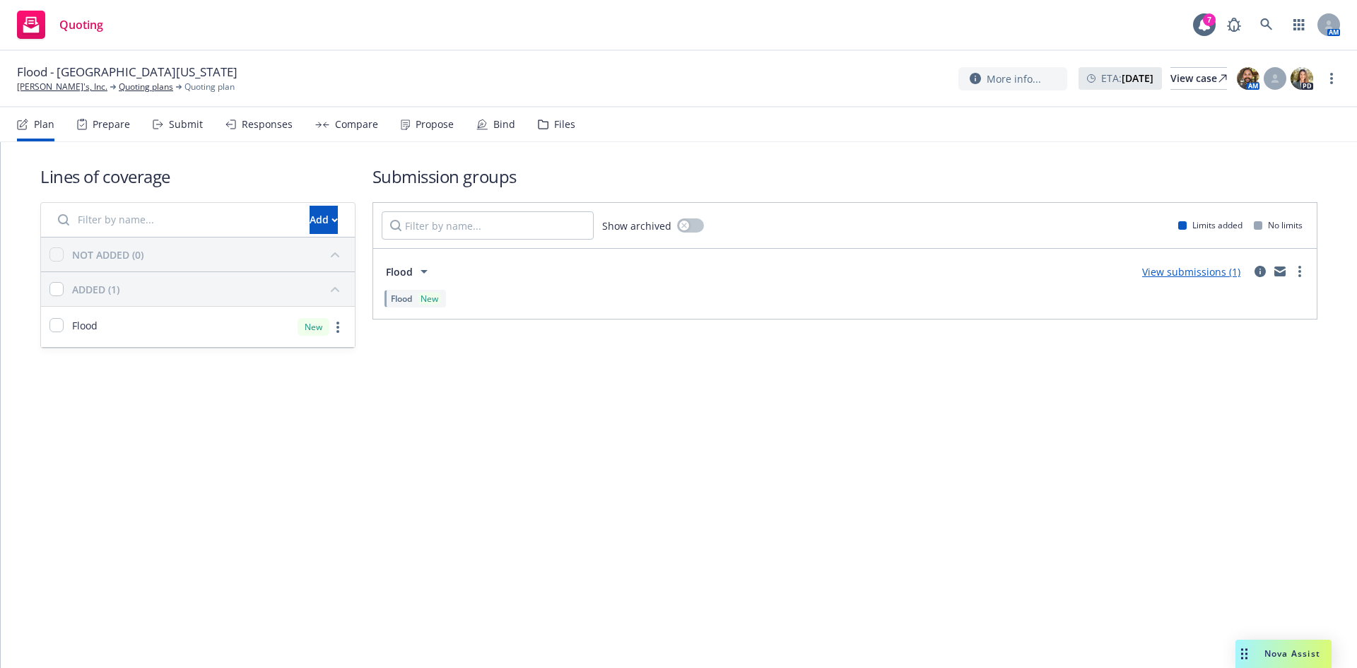
click at [119, 123] on div "Prepare" at bounding box center [111, 124] width 37 height 11
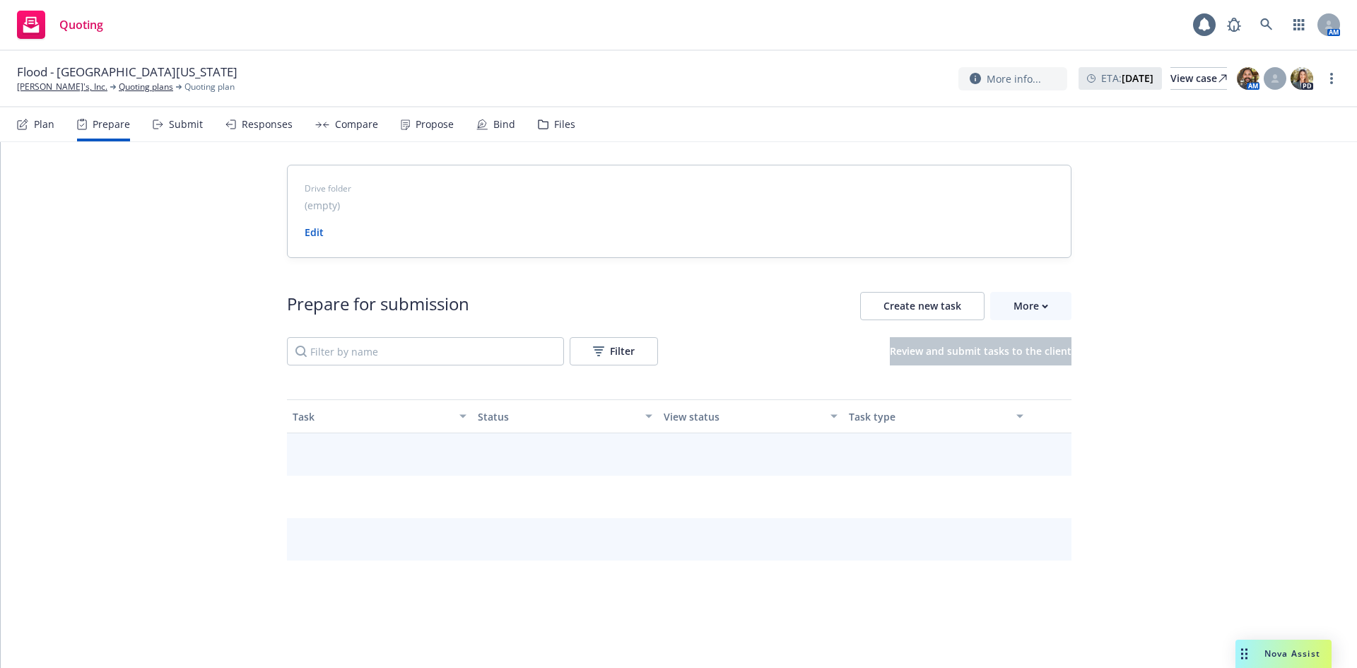
click at [196, 129] on div "Submit" at bounding box center [186, 124] width 34 height 11
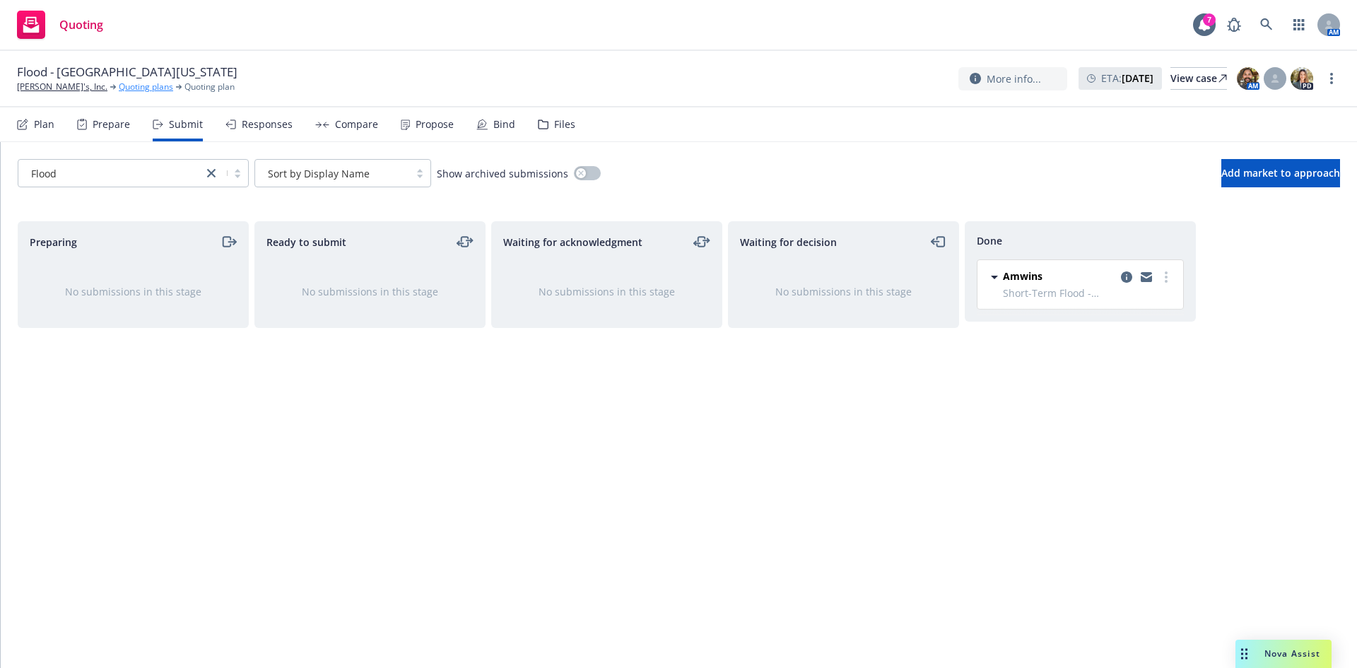
click at [119, 88] on link "Quoting plans" at bounding box center [146, 87] width 54 height 13
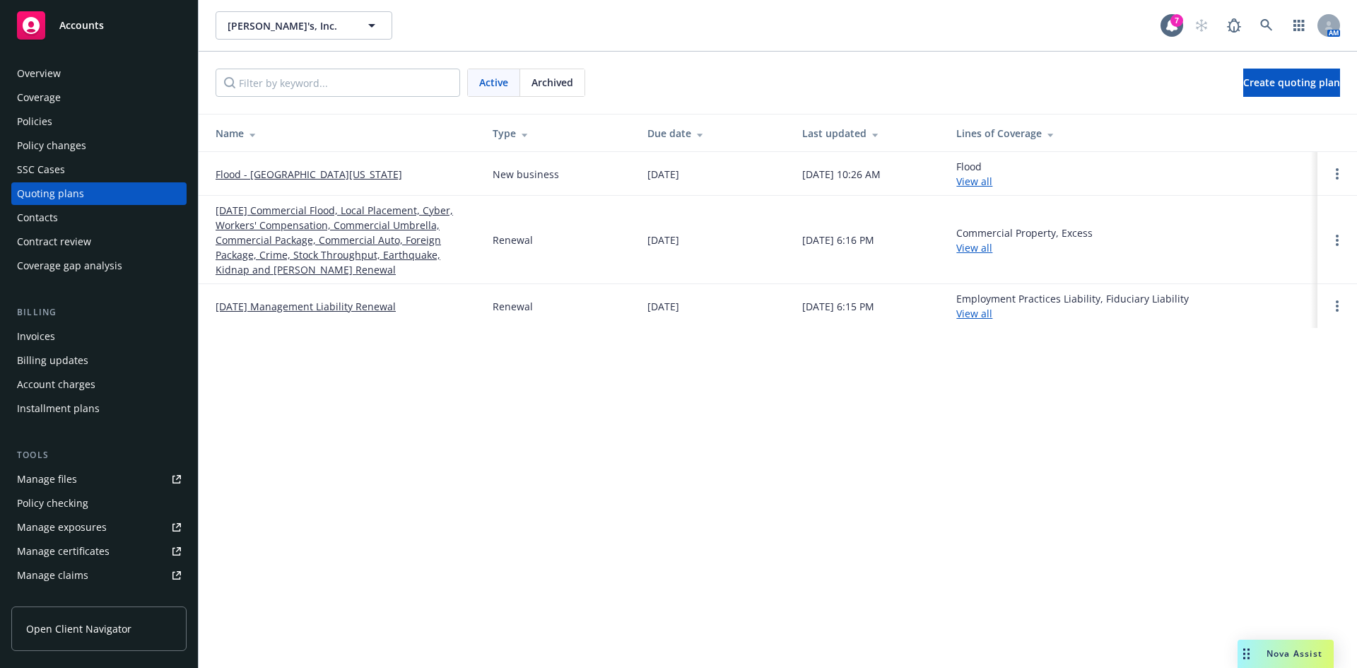
click at [370, 249] on link "[DATE] Commercial Flood, Local Placement, Cyber, Workers' Compensation, Commerc…" at bounding box center [343, 240] width 254 height 74
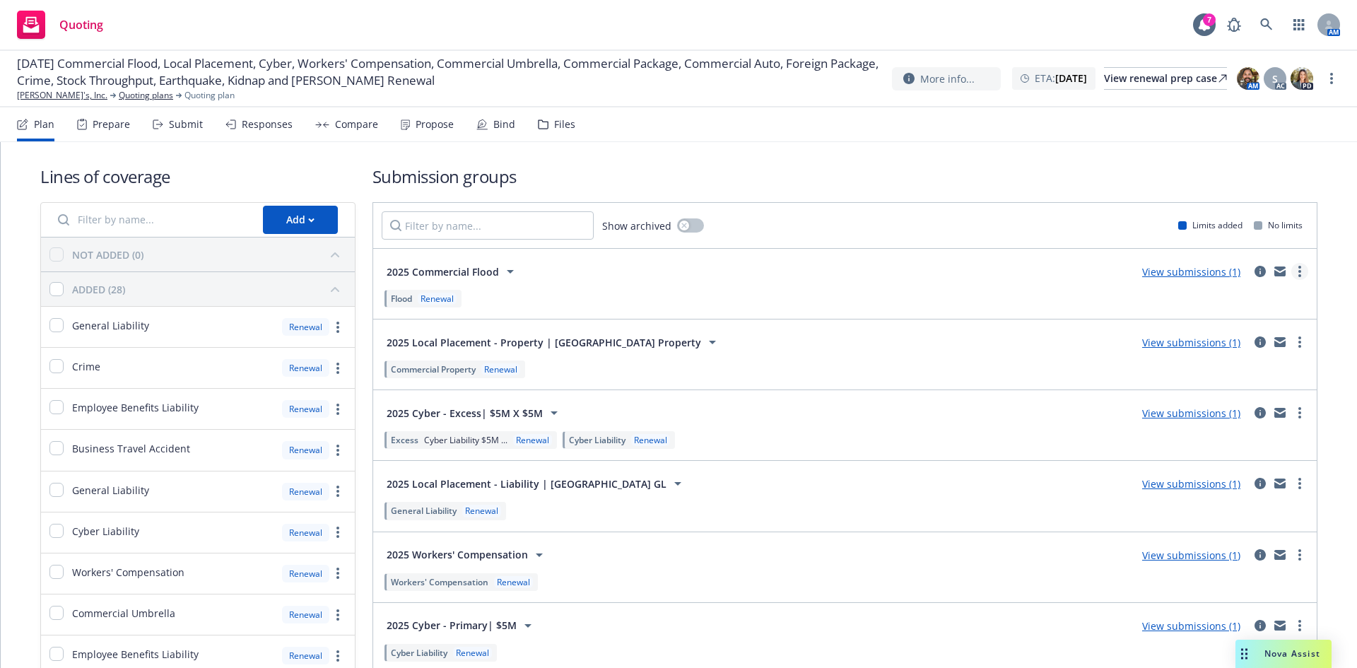
click at [1291, 271] on link "more" at bounding box center [1299, 271] width 17 height 17
click at [1247, 389] on span "Add market to approach" at bounding box center [1222, 390] width 149 height 13
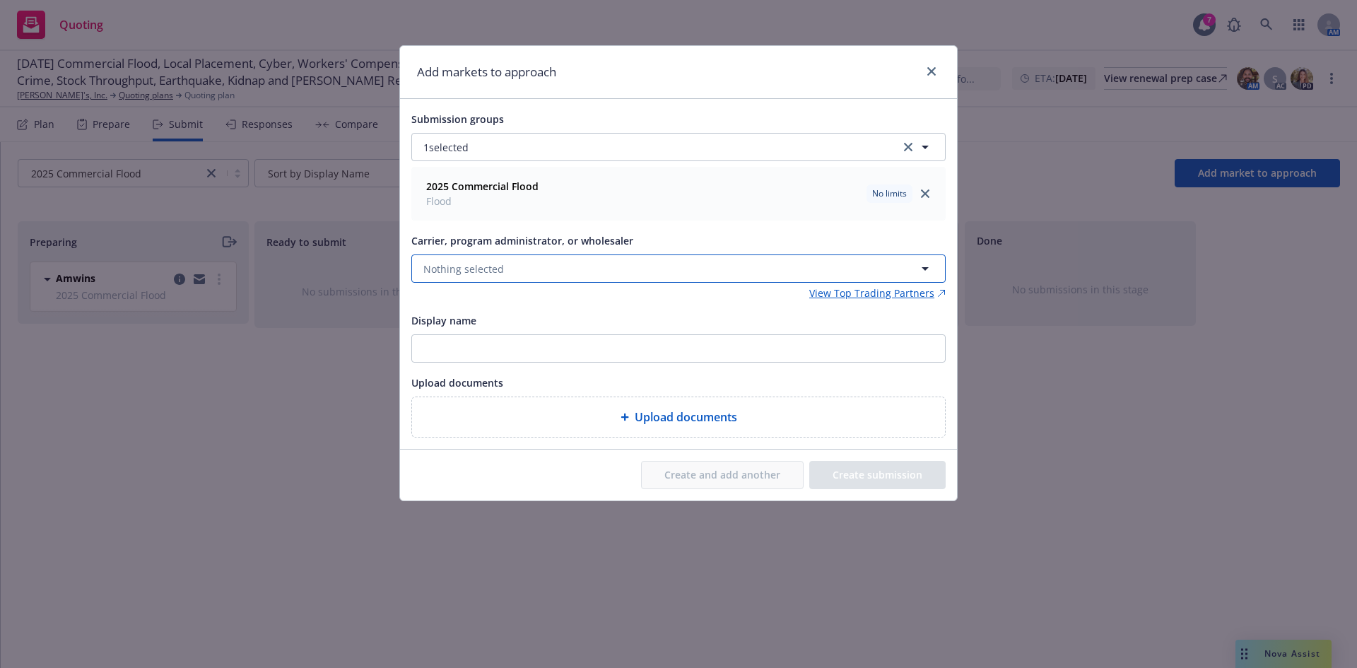
click at [527, 271] on button "Nothing selected" at bounding box center [678, 268] width 534 height 28
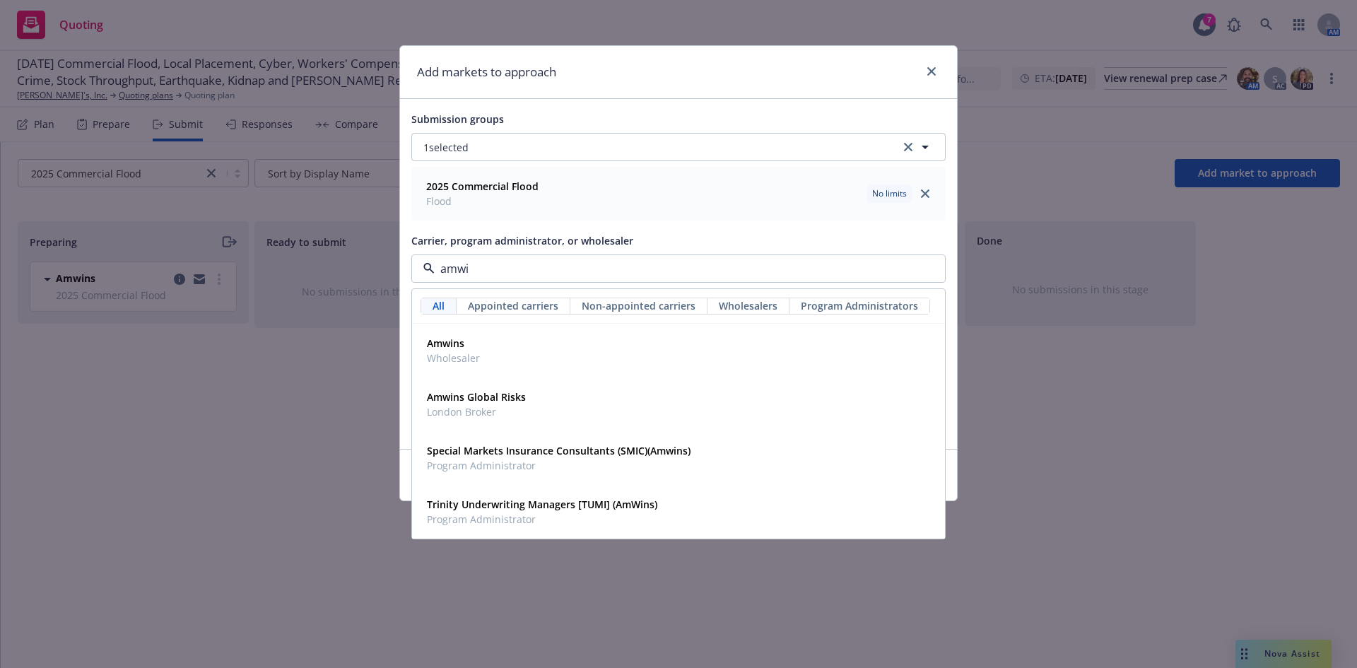
type input "amwin"
click at [465, 341] on span "Amwins" at bounding box center [453, 343] width 53 height 15
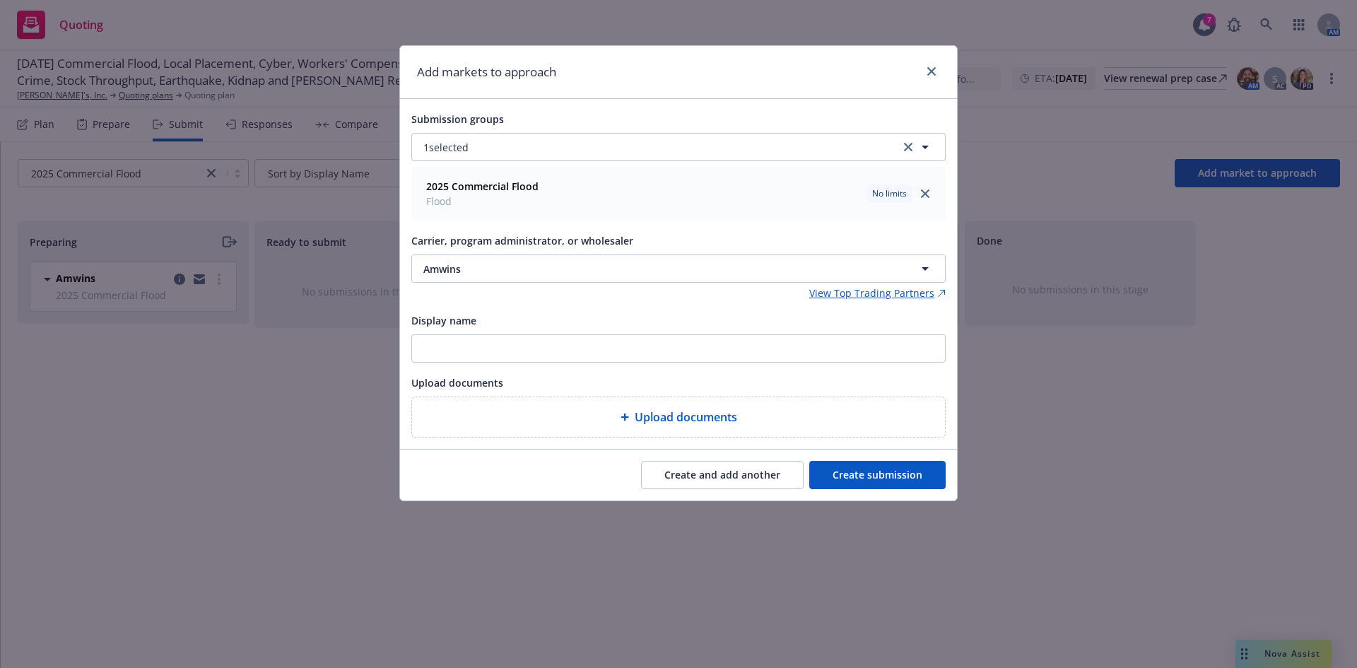
click at [874, 477] on button "Create submission" at bounding box center [877, 475] width 136 height 28
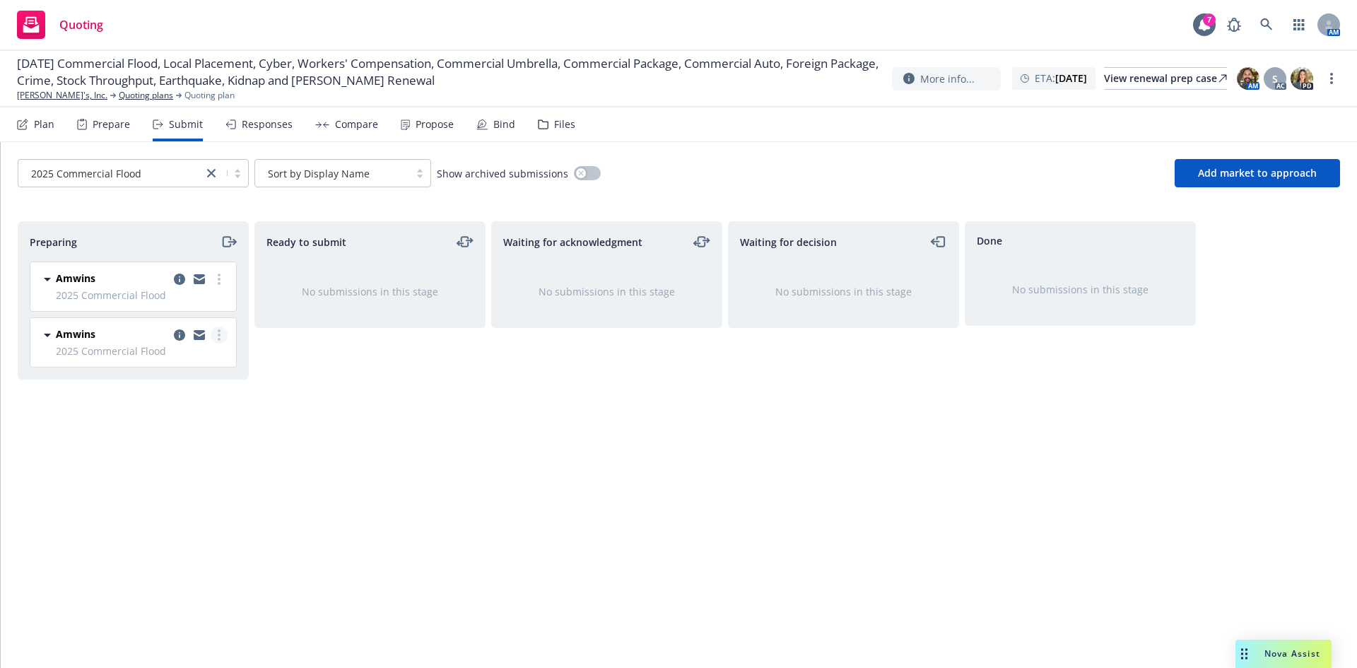
click at [224, 337] on link "more" at bounding box center [219, 334] width 17 height 17
drag, startPoint x: 298, startPoint y: 454, endPoint x: 220, endPoint y: 383, distance: 105.1
click at [298, 454] on div "Ready to submit No submissions in this stage" at bounding box center [369, 429] width 231 height 417
click at [179, 329] on link "copy logging email" at bounding box center [179, 334] width 17 height 17
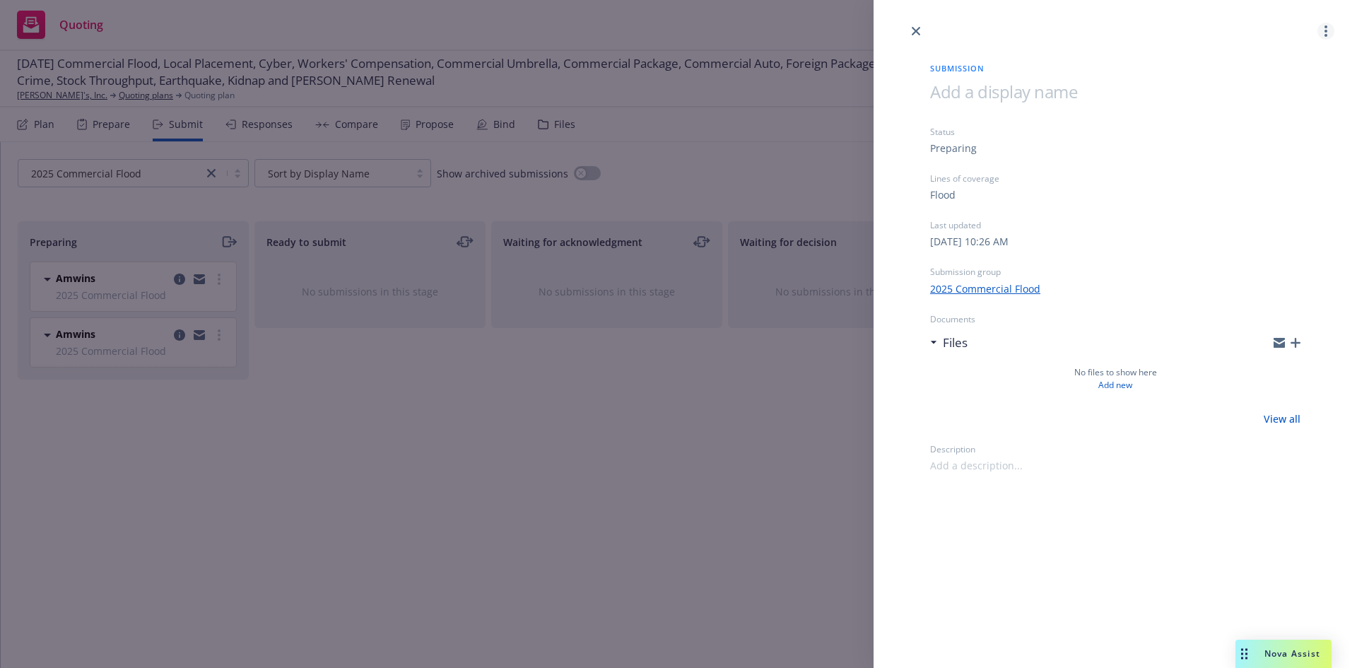
click at [1321, 33] on link "more" at bounding box center [1325, 31] width 17 height 17
click at [1268, 91] on span "Archive submission" at bounding box center [1270, 93] width 126 height 13
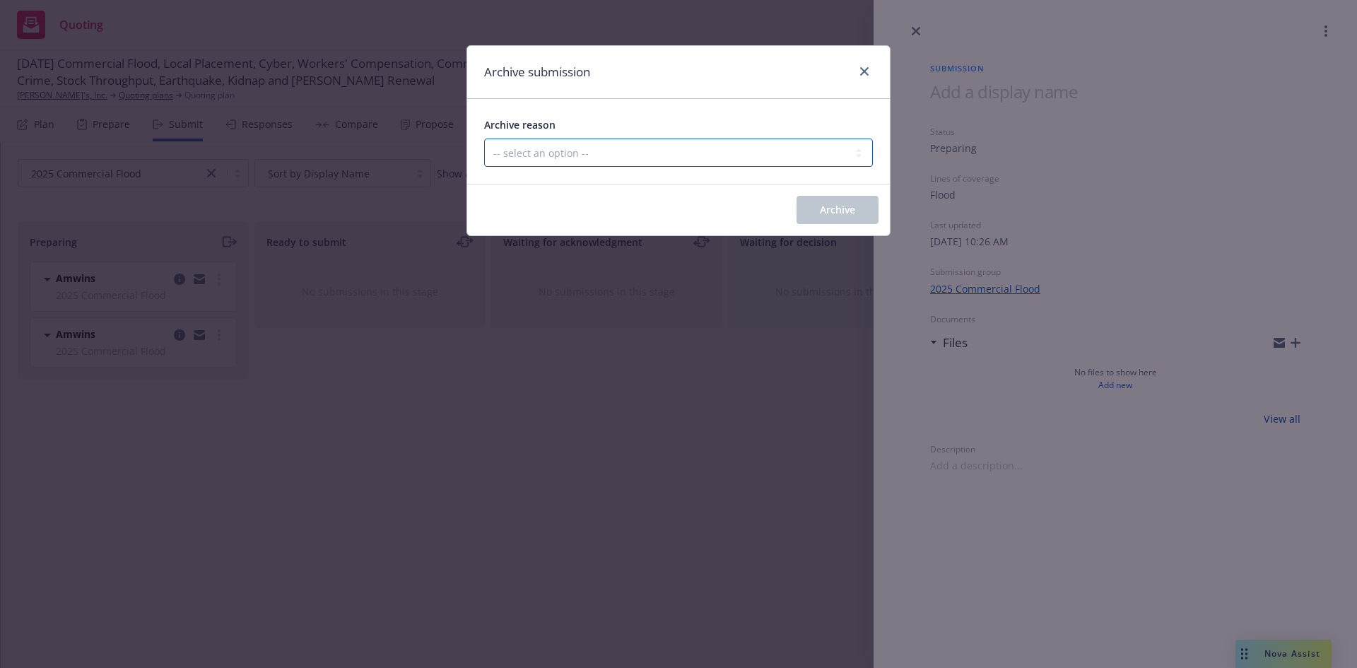
click at [582, 151] on select "-- select an option -- Carrier unresponsive Client decided not to proceed with …" at bounding box center [678, 153] width 389 height 28
select select "MADE_BY_MISTAKE"
click at [484, 139] on select "-- select an option -- Carrier unresponsive Client decided not to proceed with …" at bounding box center [678, 153] width 389 height 28
click at [823, 205] on span "Archive" at bounding box center [837, 209] width 35 height 13
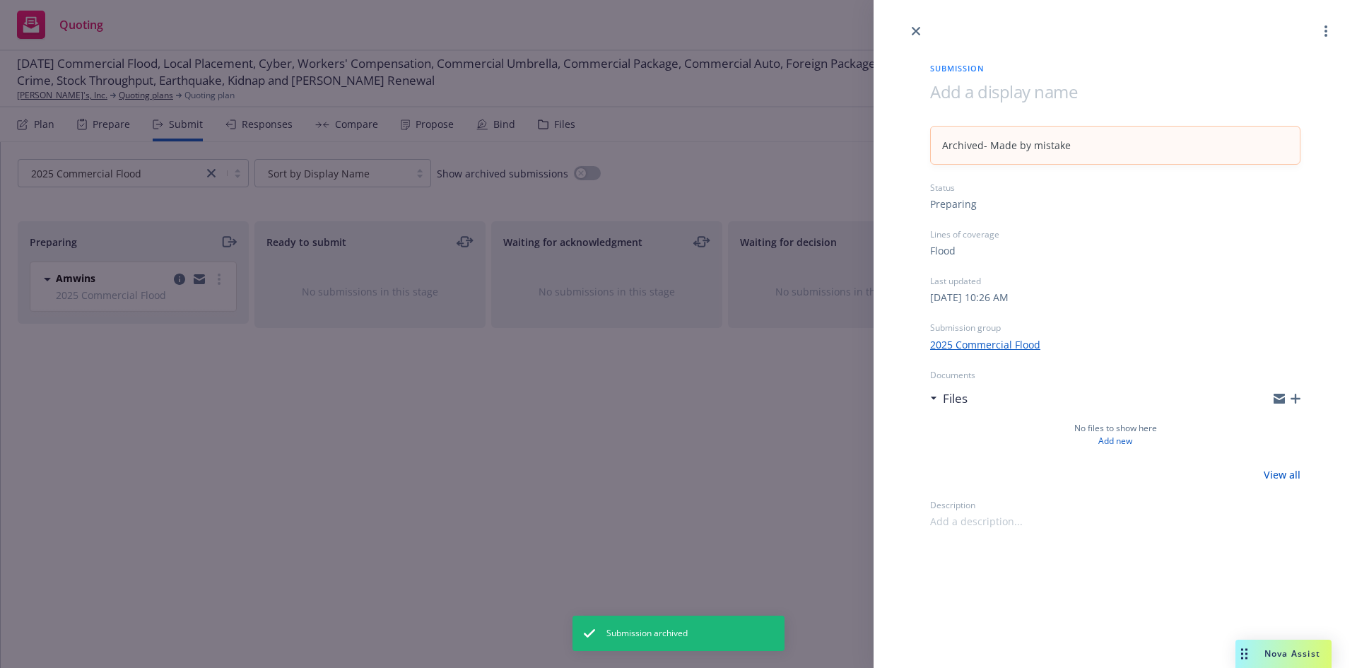
click at [213, 282] on div "Submission Archived - Made by mistake Status Preparing Lines of coverage Flood …" at bounding box center [678, 334] width 1357 height 668
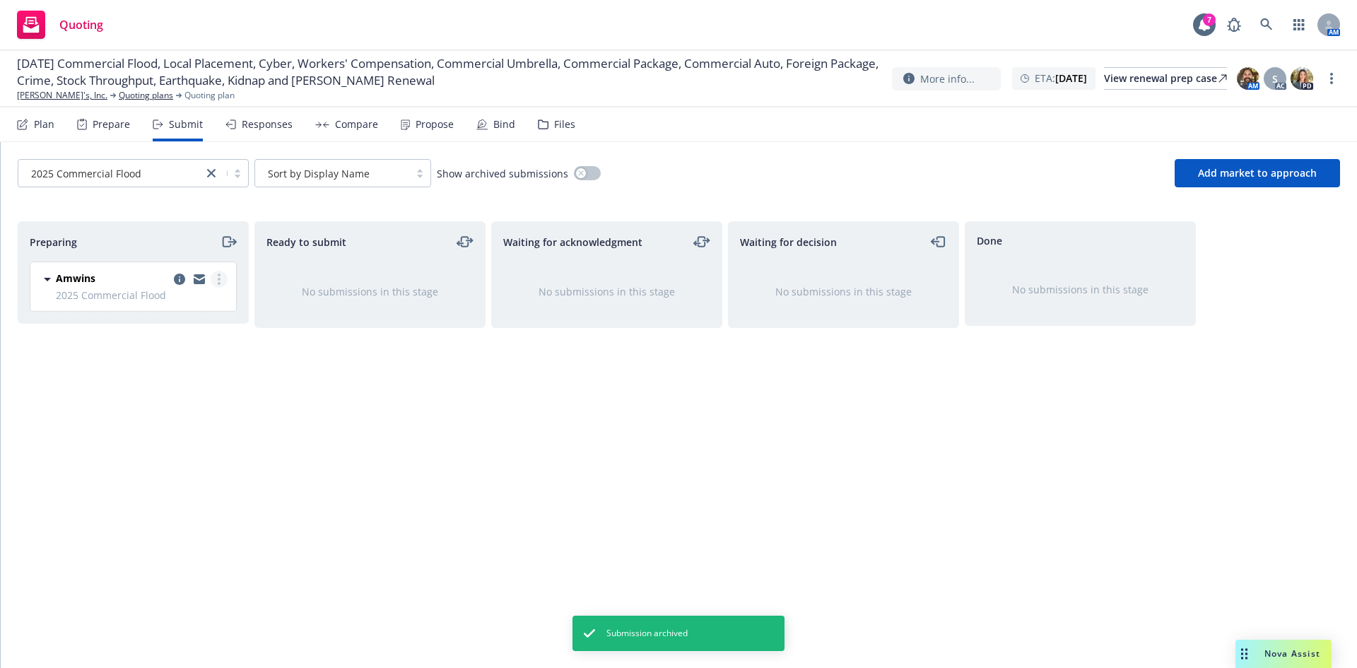
click at [222, 277] on link "more" at bounding box center [219, 279] width 17 height 17
click at [175, 477] on span "Copy logging email" at bounding box center [148, 477] width 124 height 13
